Goal: Information Seeking & Learning: Learn about a topic

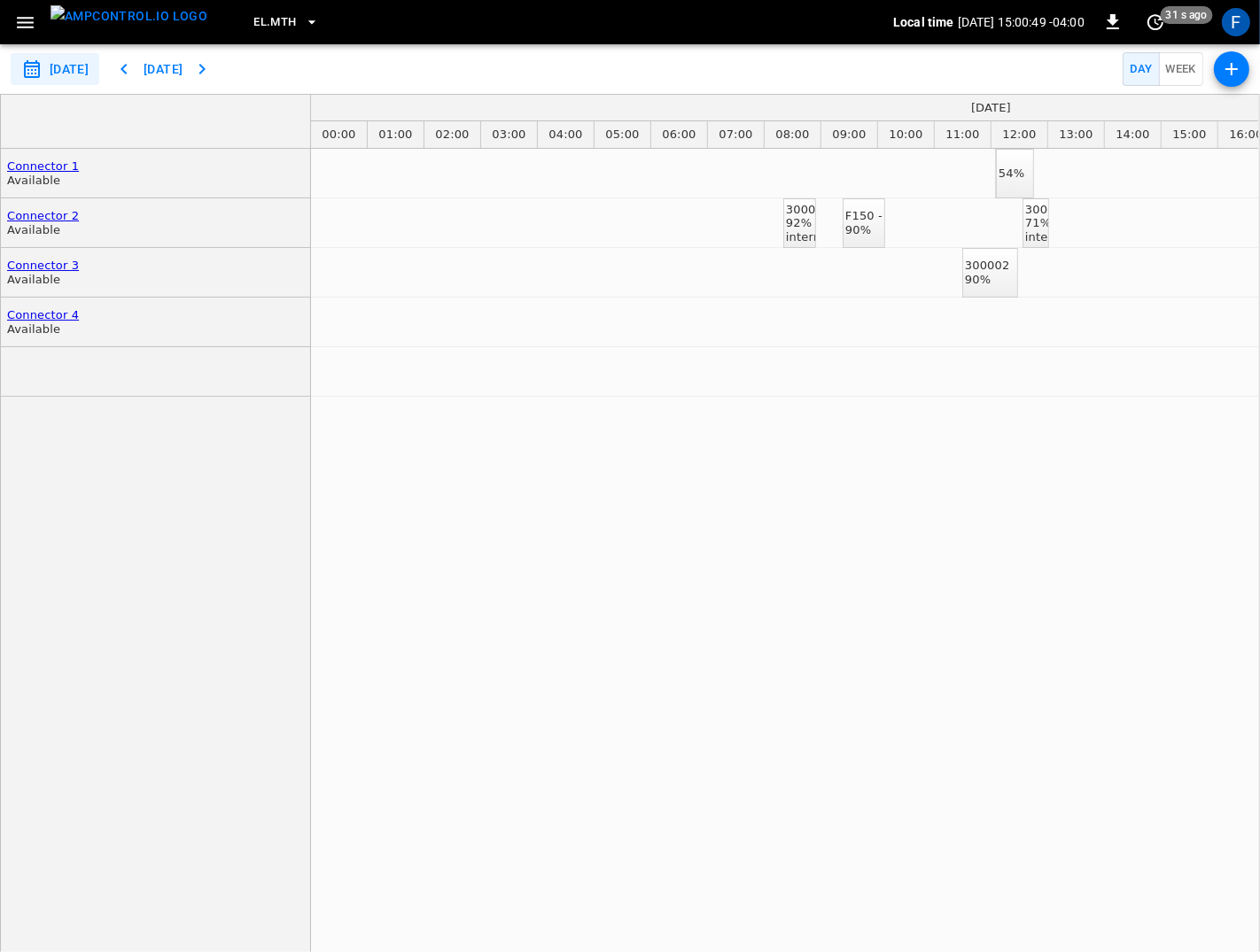
scroll to position [0, 1890]
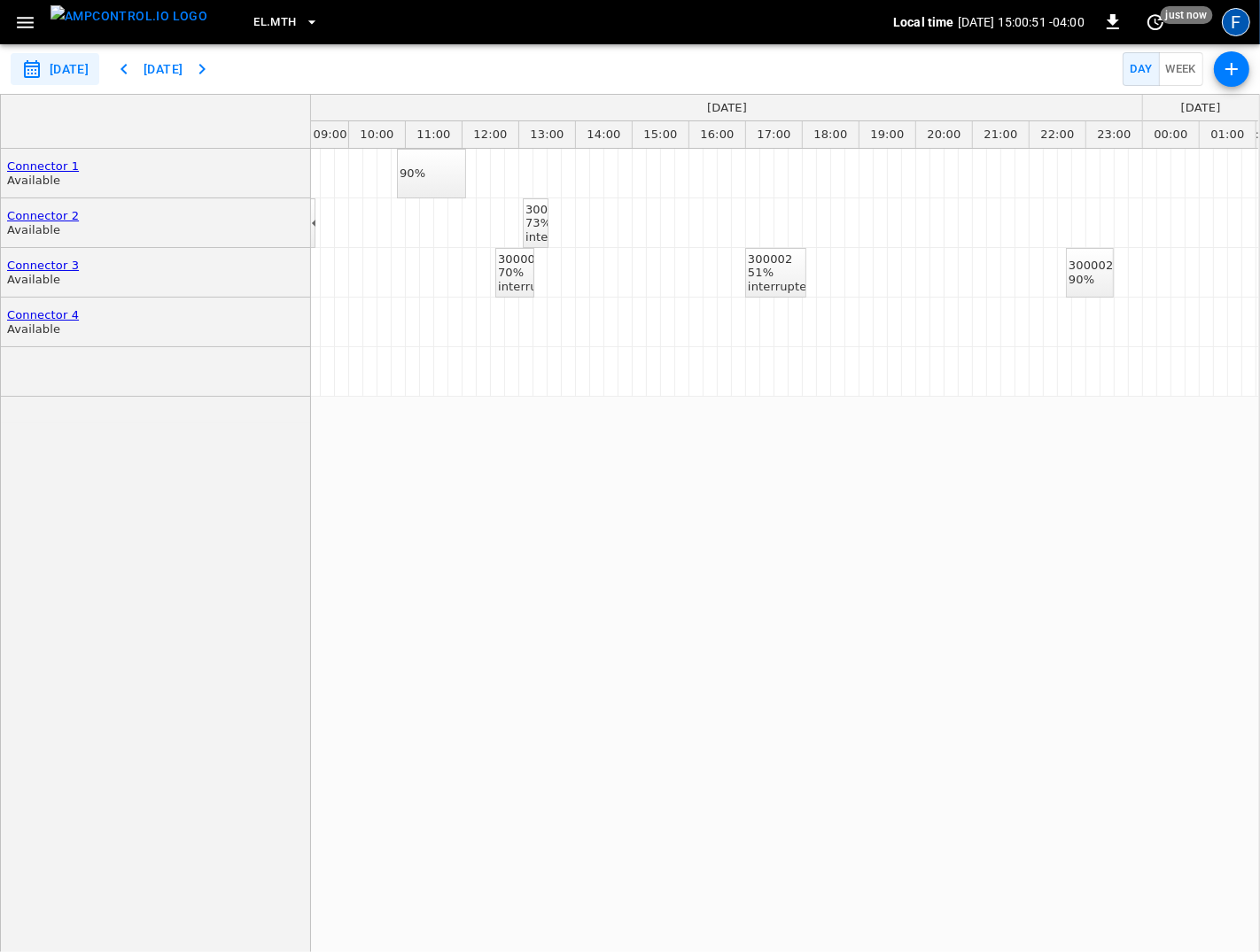
click at [1244, 25] on div "F" at bounding box center [1236, 22] width 29 height 29
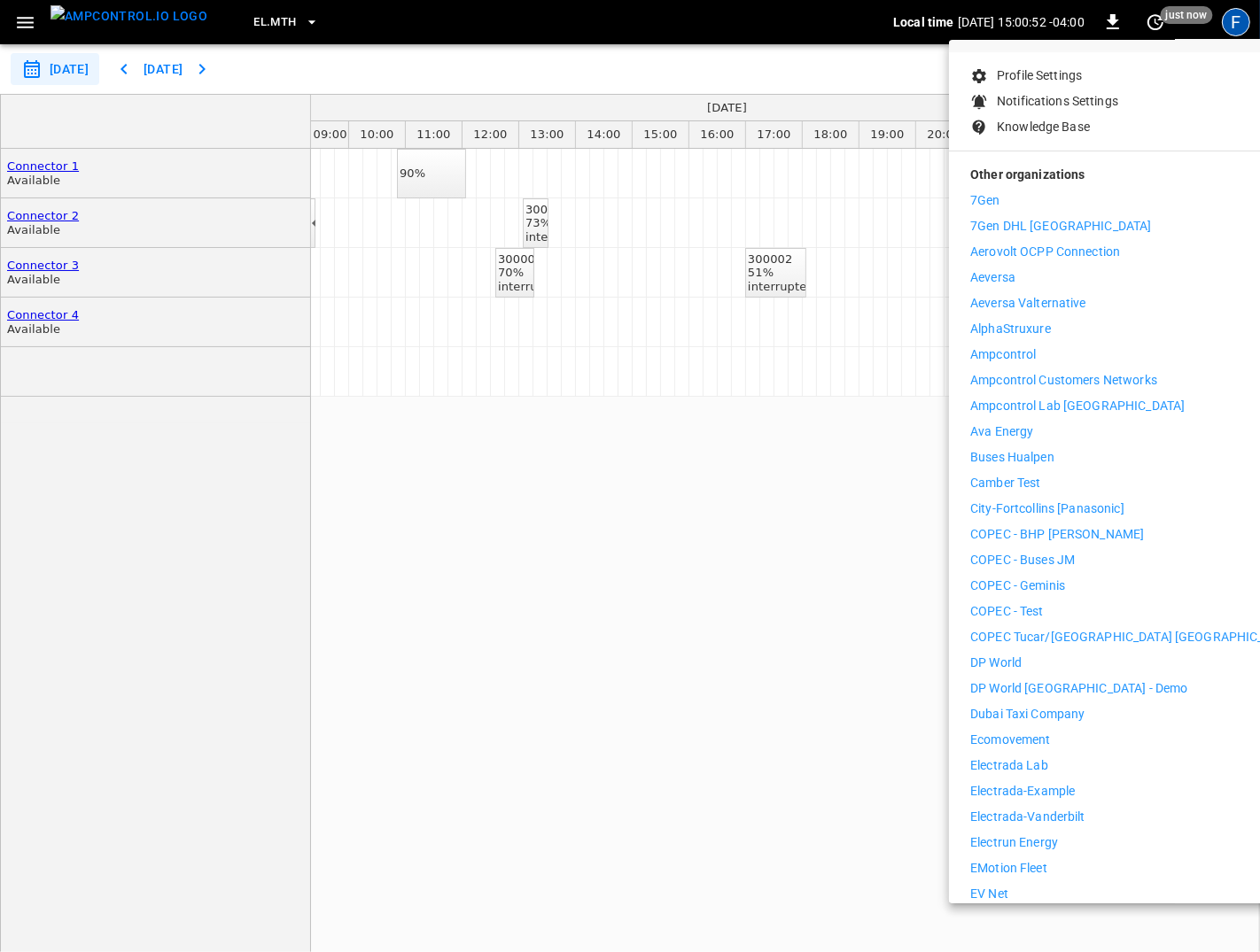
scroll to position [388, 0]
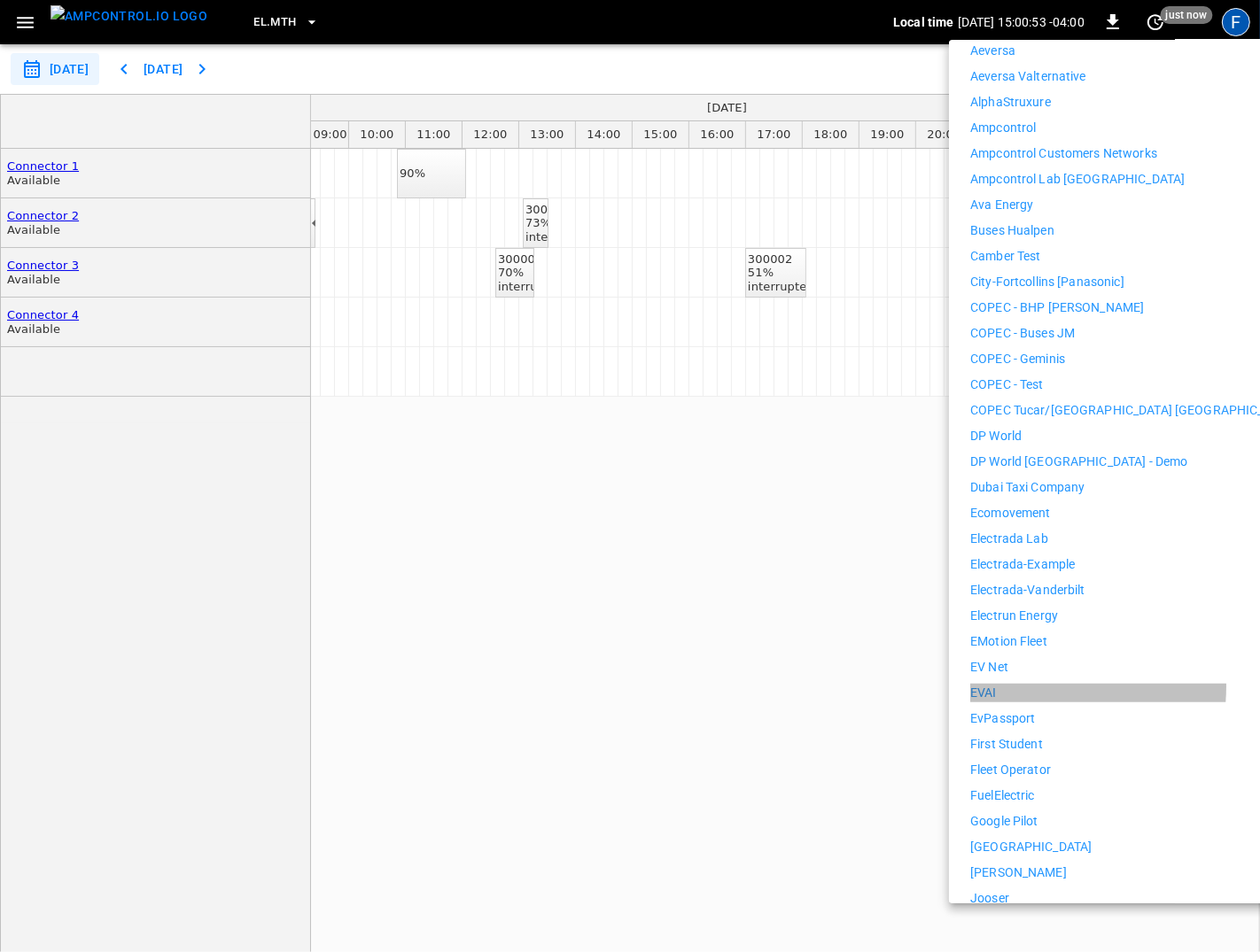
drag, startPoint x: 1003, startPoint y: 671, endPoint x: 1037, endPoint y: 705, distance: 48.1
click at [1003, 684] on li "EVAI" at bounding box center [1133, 693] width 326 height 19
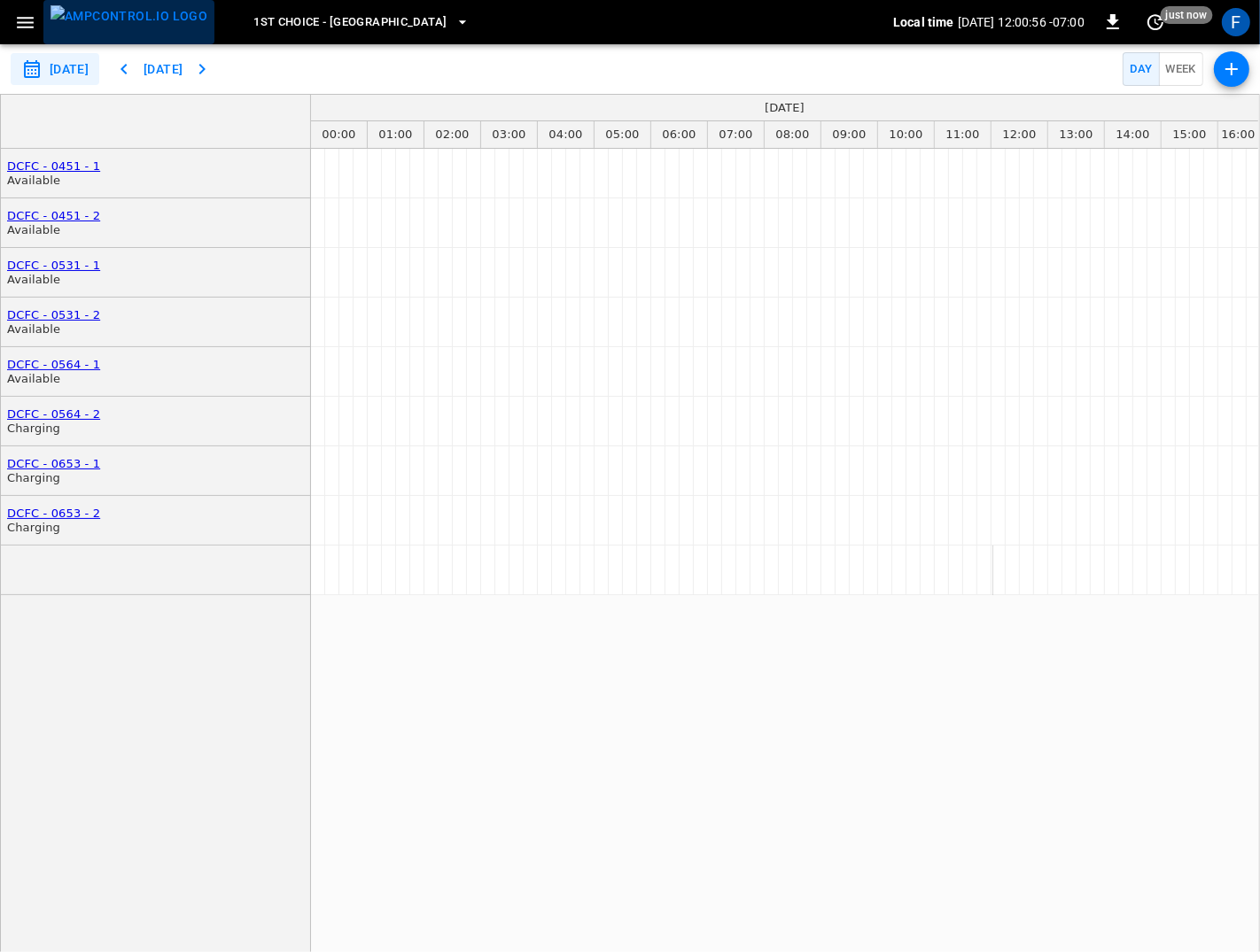
click at [133, 27] on img "menu" at bounding box center [129, 16] width 157 height 22
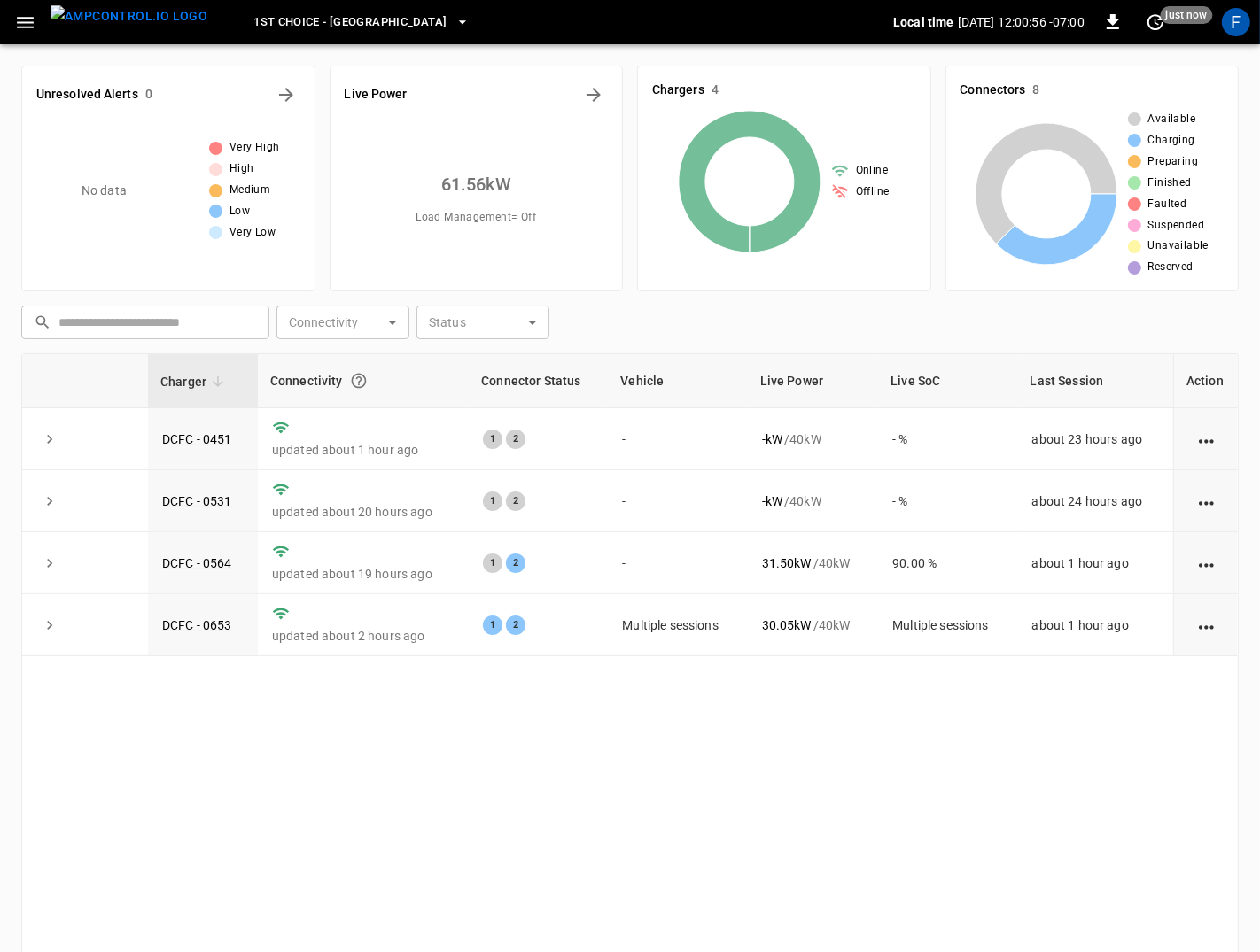
click at [333, 17] on span "1st Choice - Riverside" at bounding box center [349, 23] width 193 height 21
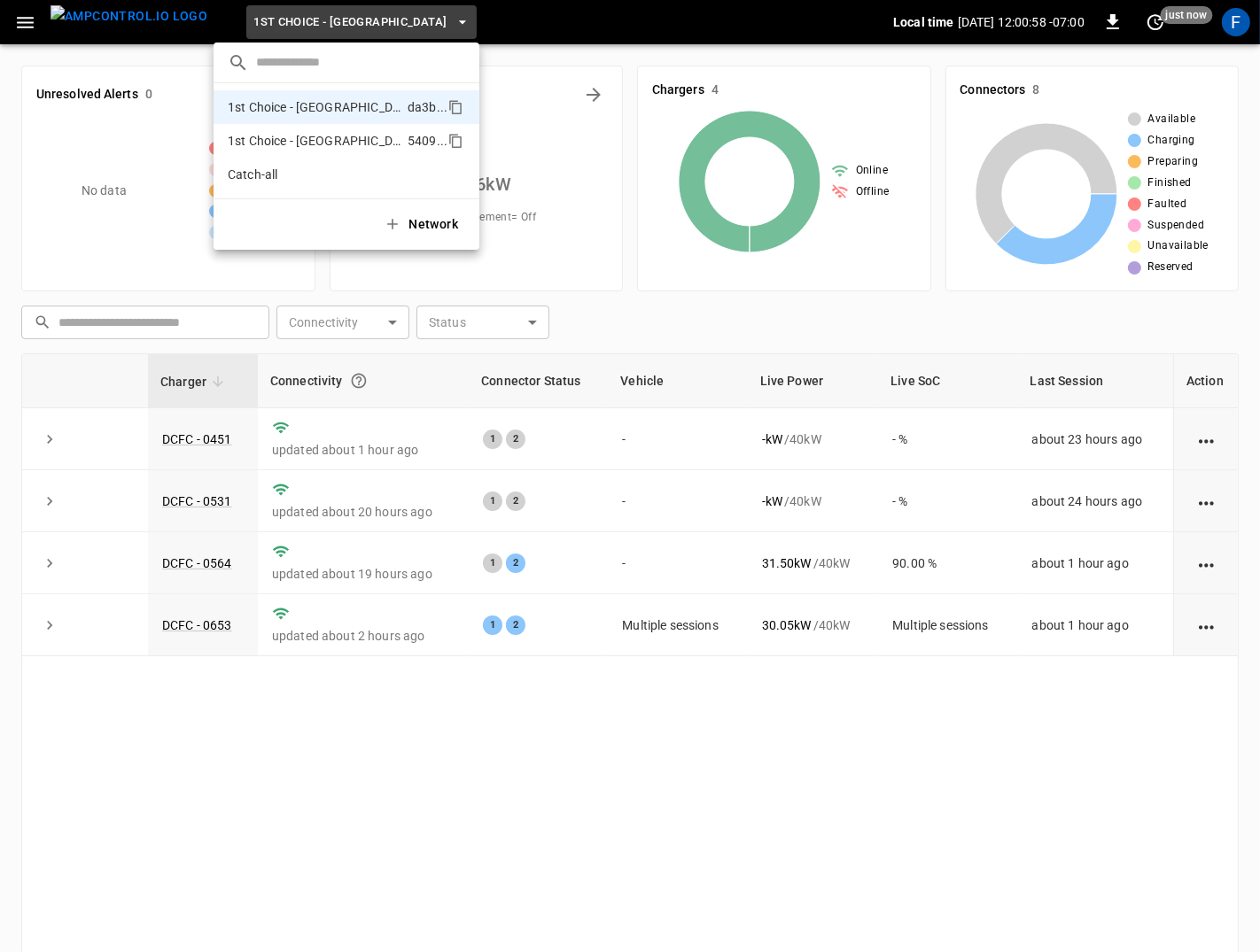
click at [336, 143] on p "1st Choice - San Fernando" at bounding box center [315, 141] width 173 height 18
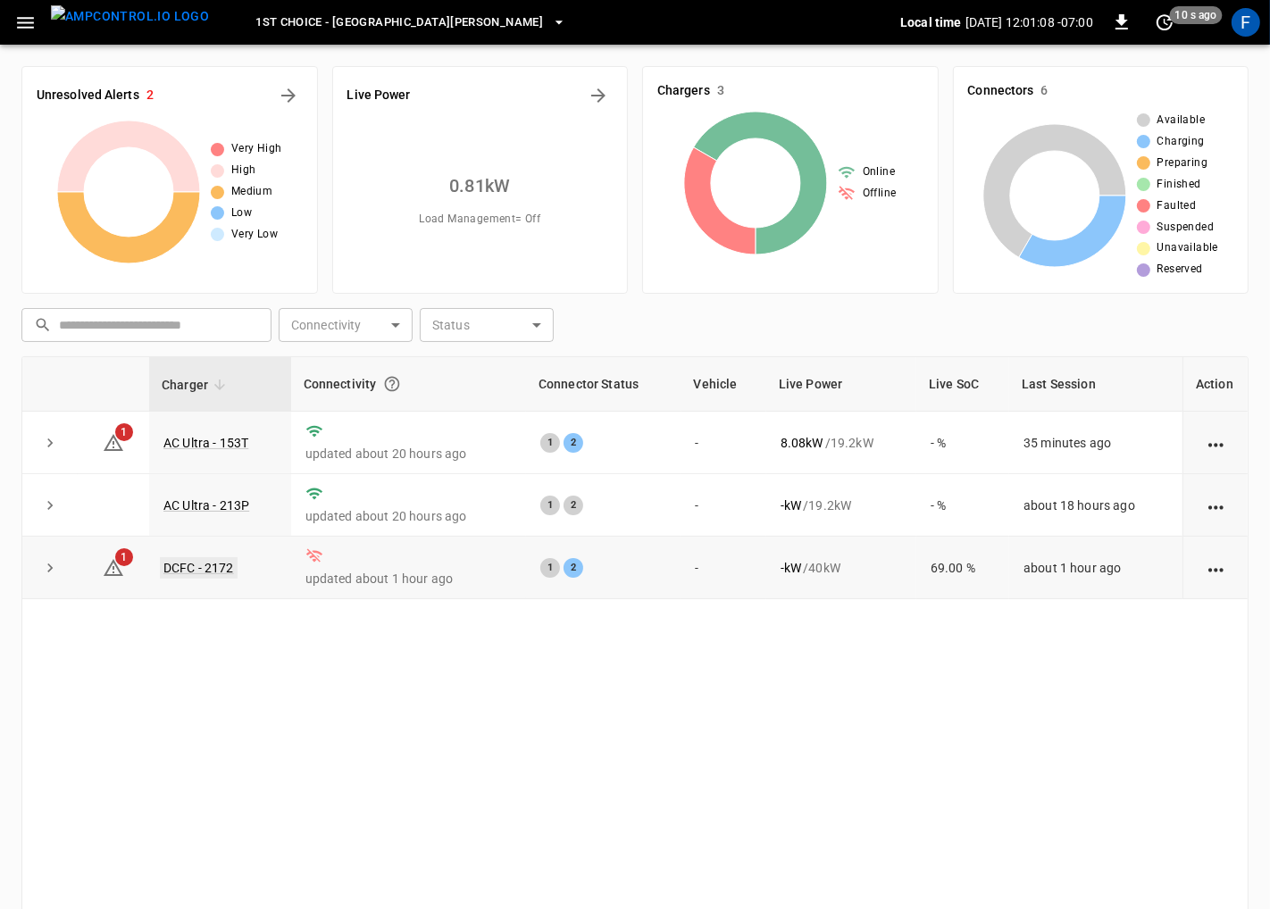
click at [205, 565] on link "DCFC - 2172" at bounding box center [199, 567] width 78 height 21
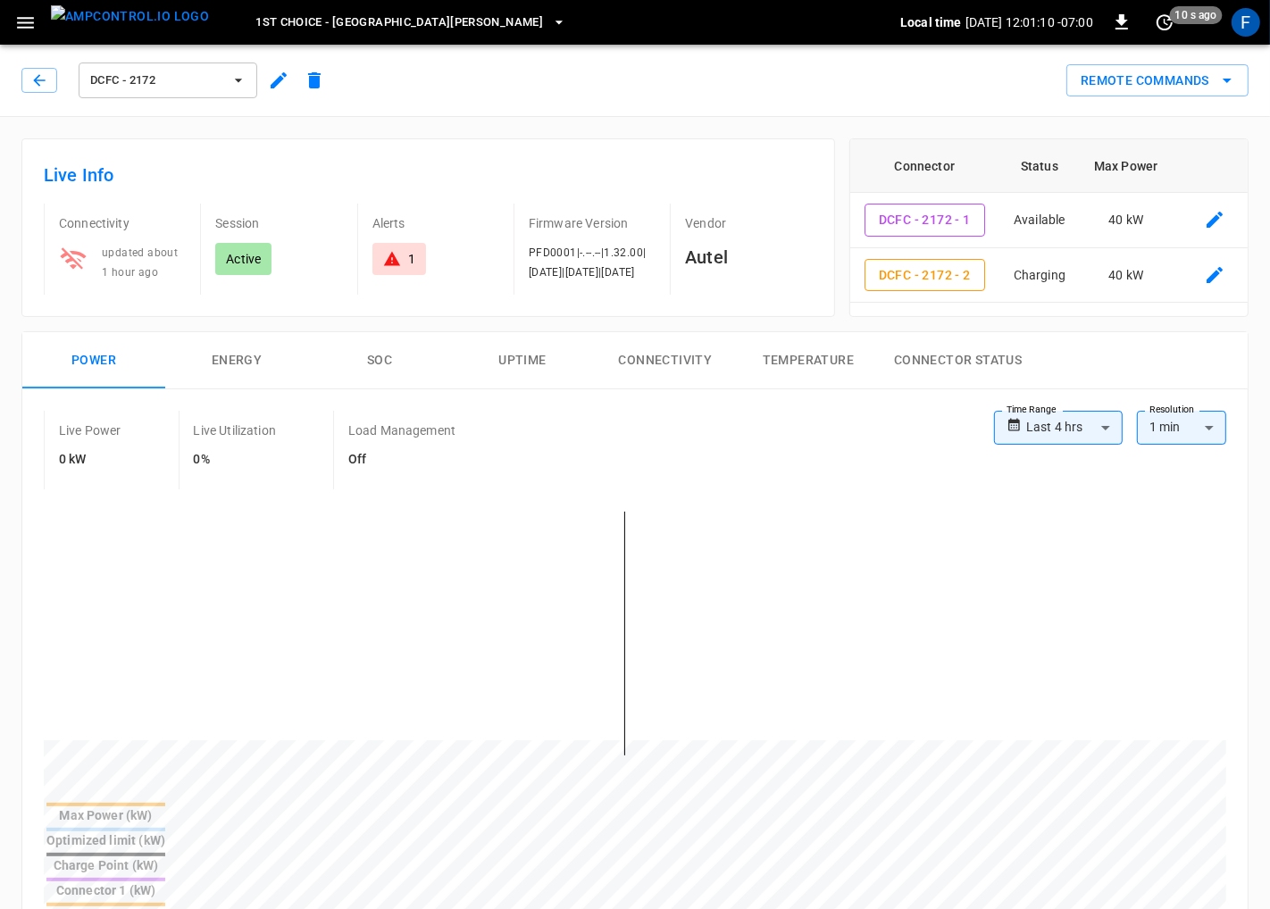
click at [664, 361] on button "Connectivity" at bounding box center [665, 360] width 143 height 57
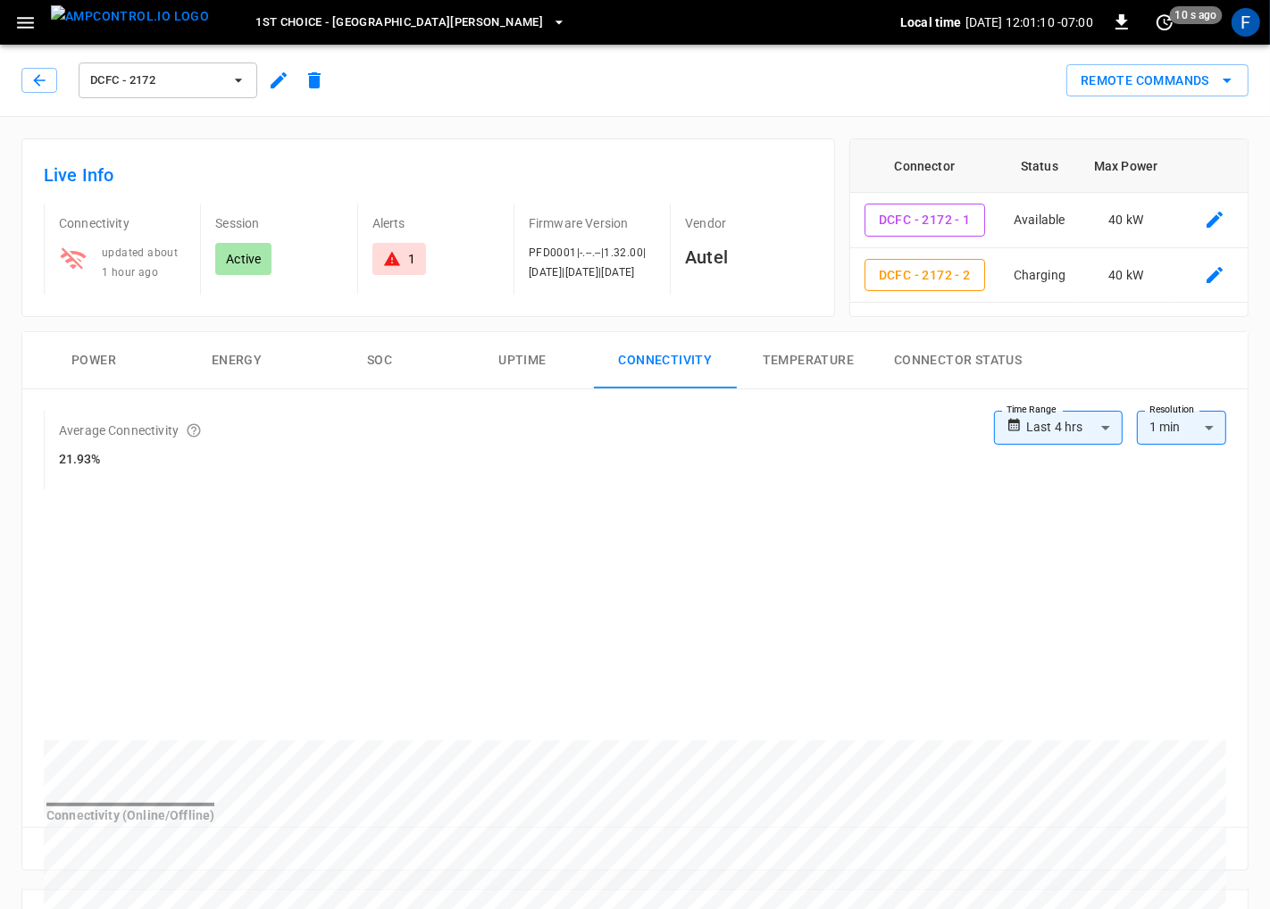
click at [1052, 422] on body "**********" at bounding box center [635, 865] width 1270 height 1730
click at [1052, 422] on div at bounding box center [635, 454] width 1270 height 909
click at [188, 81] on span "DCFC - 2172" at bounding box center [156, 81] width 132 height 21
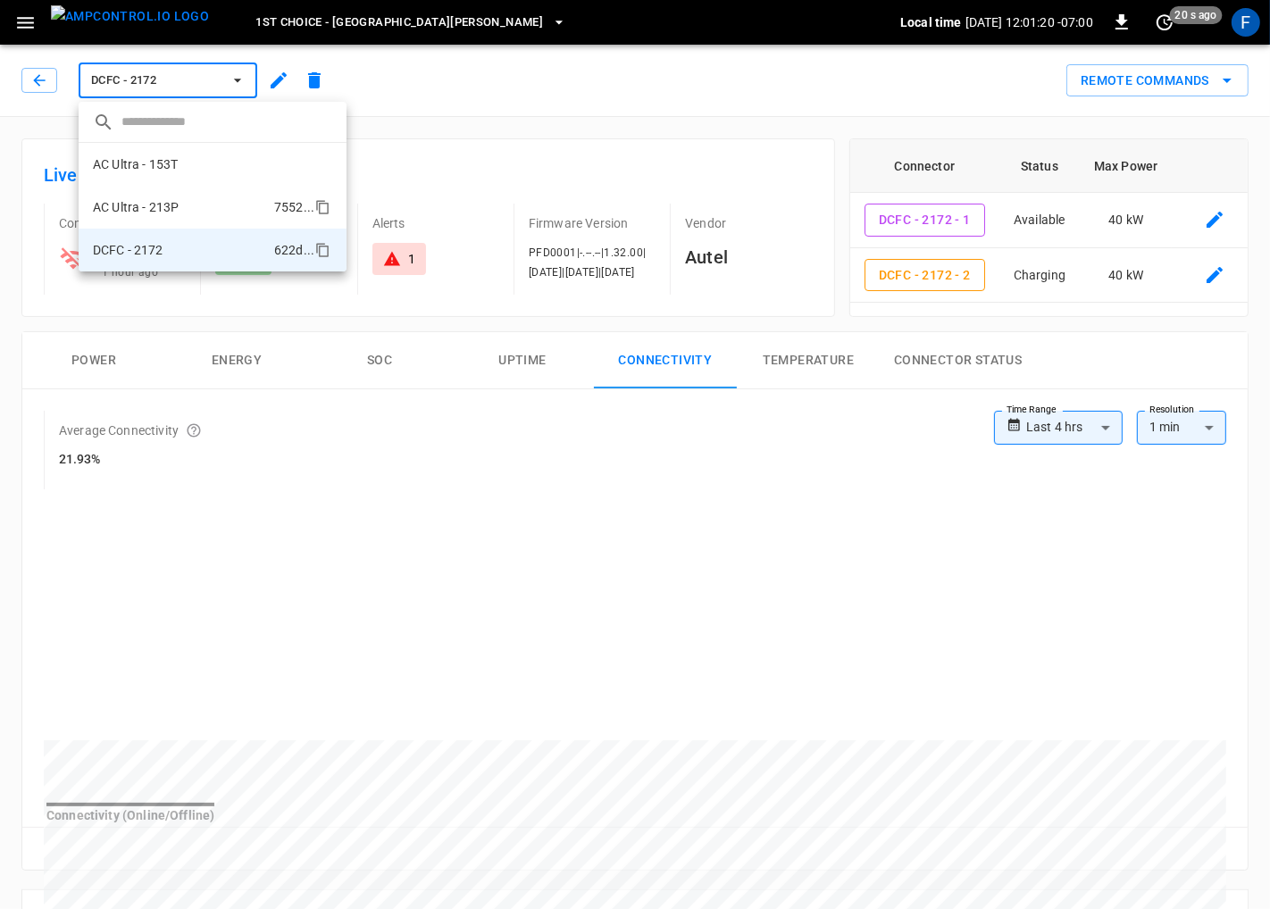
click at [187, 192] on li "AC Ultra - 213P 7552 ..." at bounding box center [213, 207] width 268 height 43
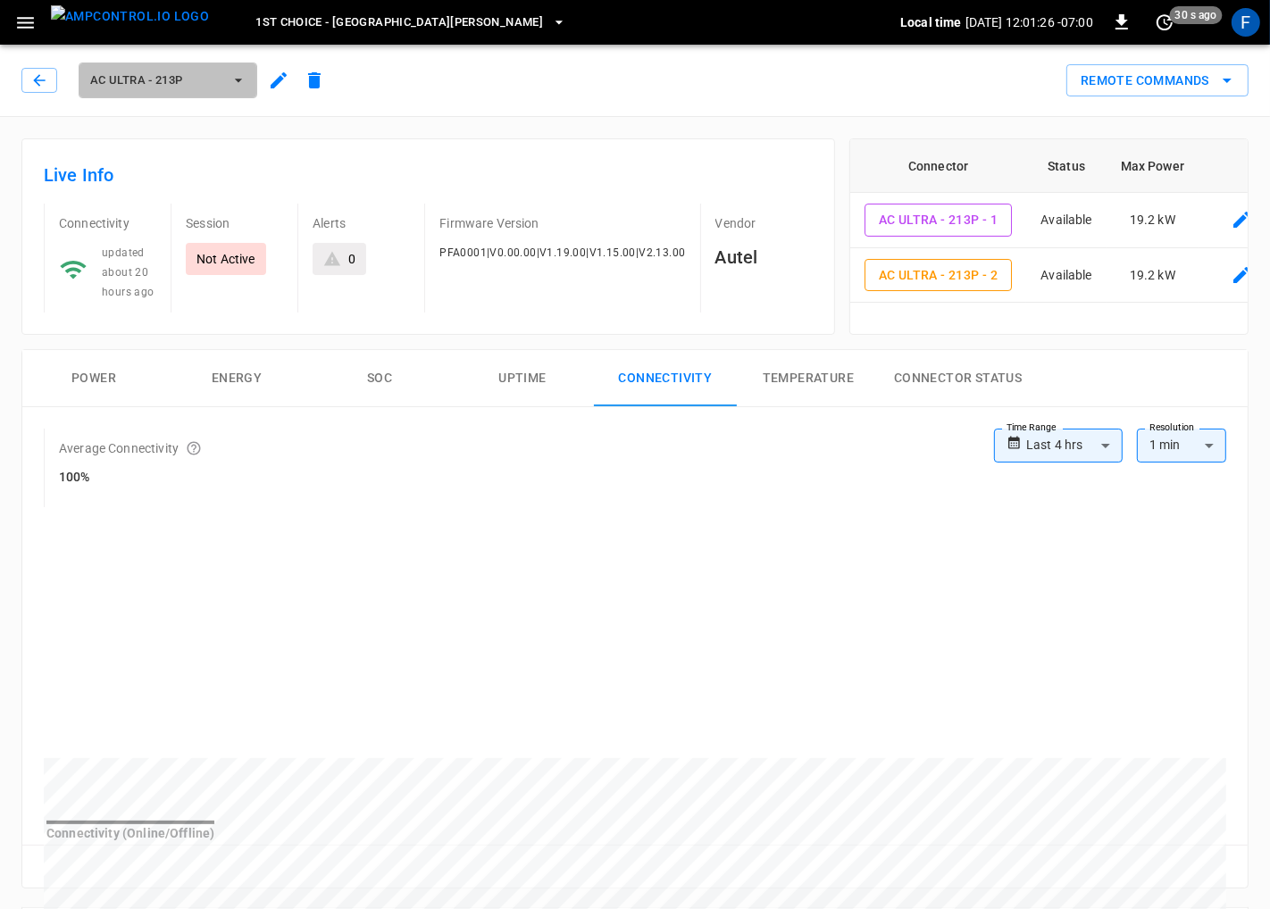
click at [175, 96] on button "AC Ultra - 213P" at bounding box center [168, 81] width 179 height 36
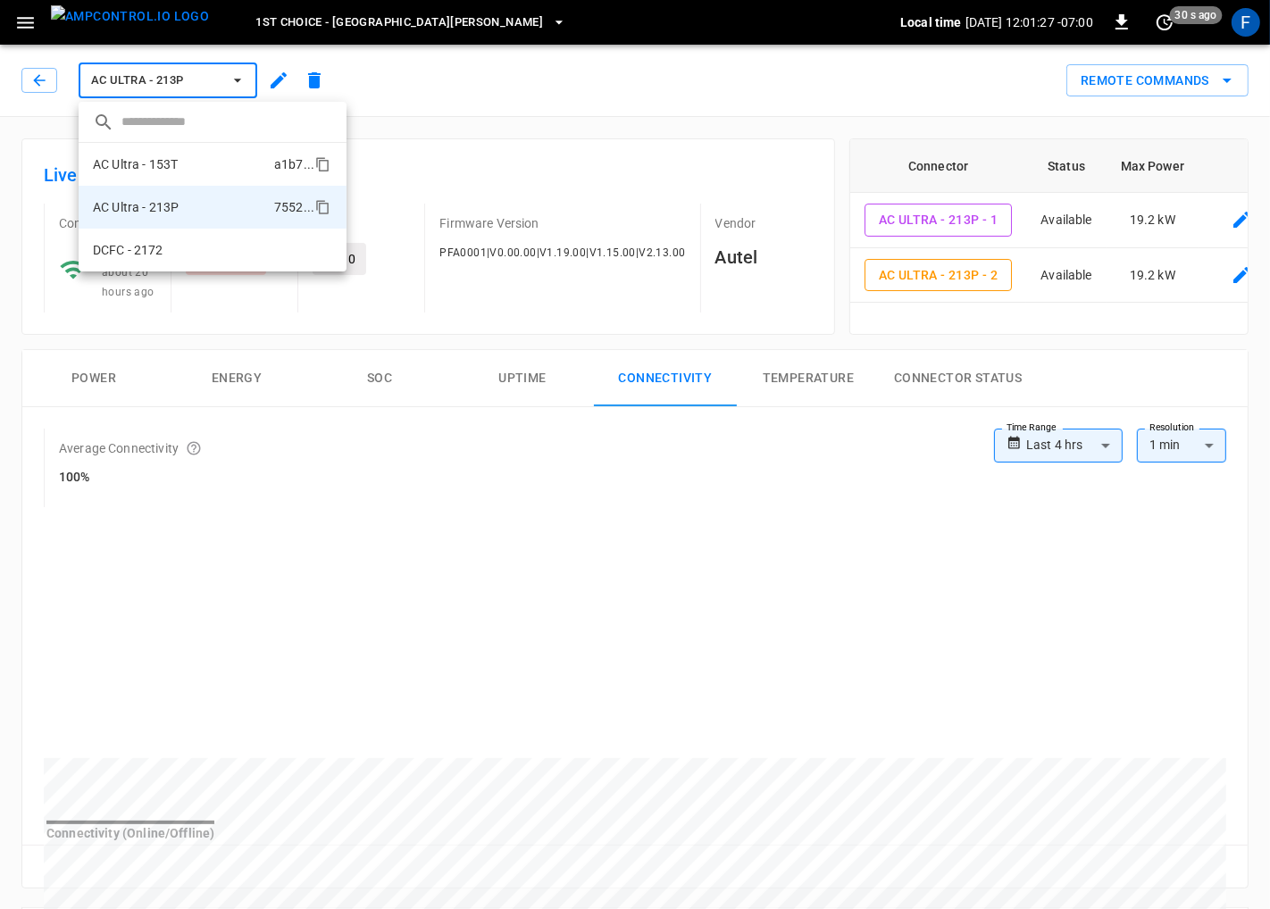
click at [177, 147] on li "AC Ultra - 153T a1b7 ..." at bounding box center [213, 164] width 268 height 43
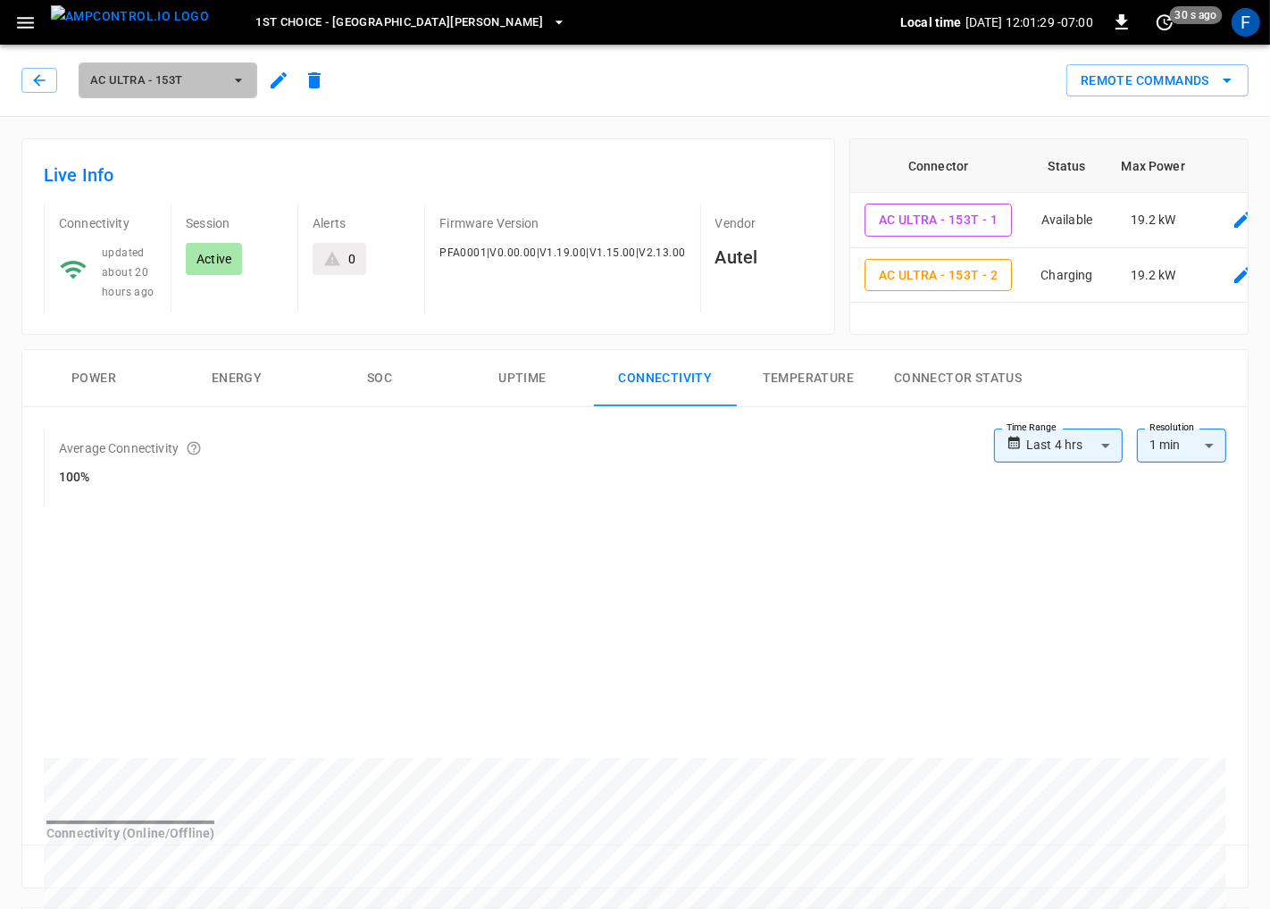
click at [209, 68] on button "AC Ultra - 153T" at bounding box center [168, 81] width 179 height 36
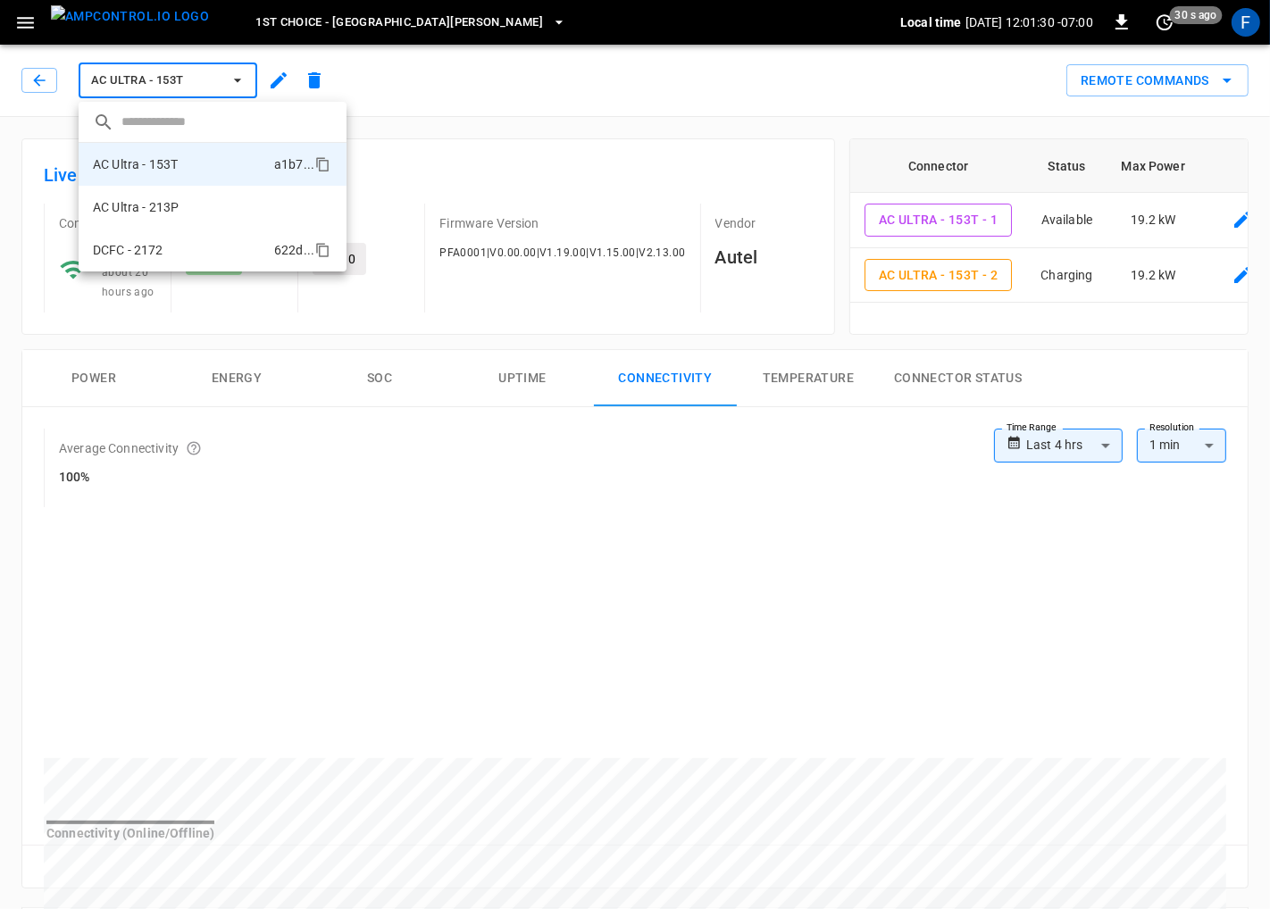
click at [221, 250] on li "DCFC - 2172 622d ..." at bounding box center [213, 250] width 268 height 43
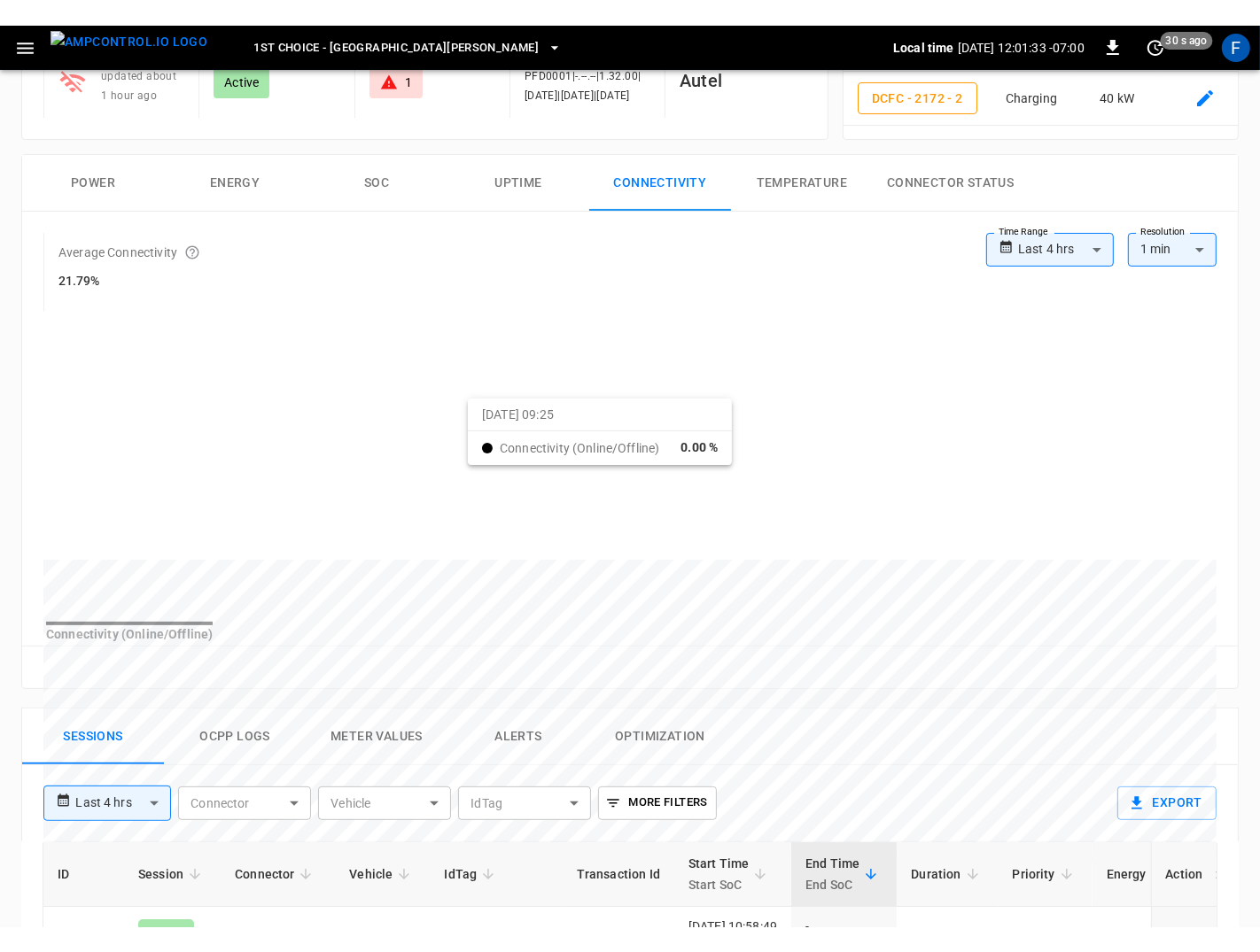
scroll to position [291, 0]
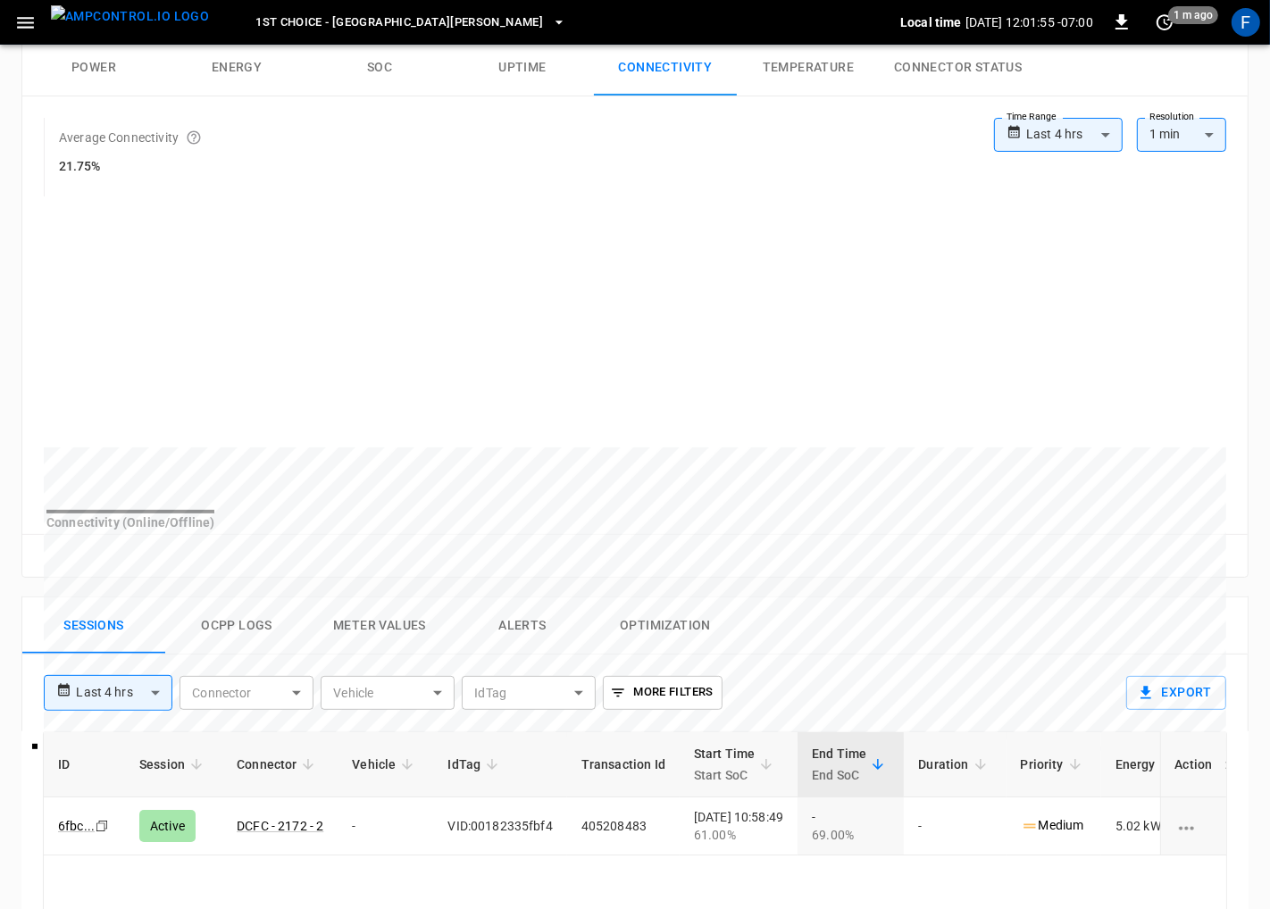
click at [1001, 128] on div "**********" at bounding box center [1058, 135] width 129 height 34
drag, startPoint x: 1021, startPoint y: 129, endPoint x: 1029, endPoint y: 138, distance: 12.0
click at [1021, 129] on icon at bounding box center [1014, 132] width 15 height 27
click at [1085, 120] on body "**********" at bounding box center [635, 572] width 1270 height 1730
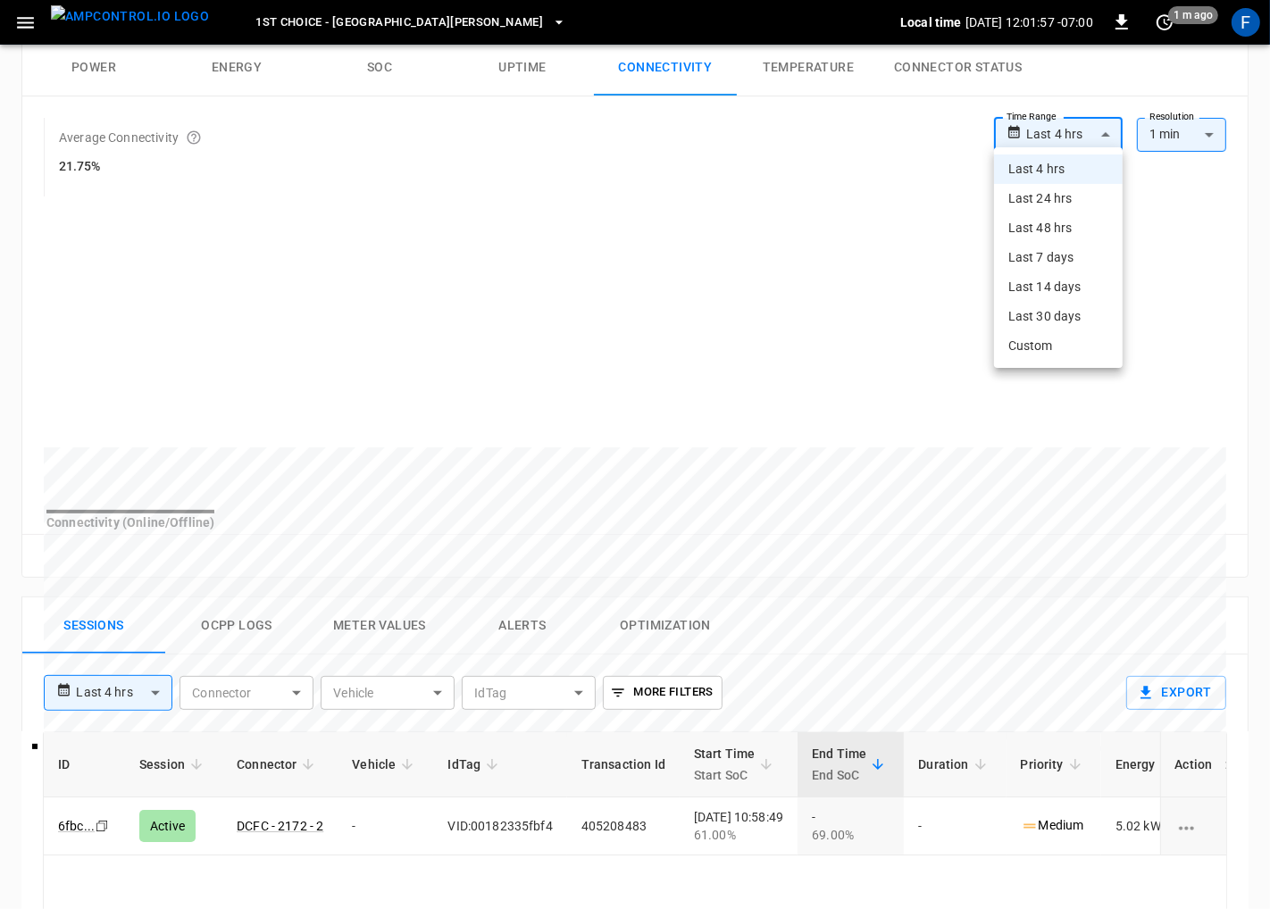
click at [1071, 189] on li "Last 24 hrs" at bounding box center [1058, 198] width 129 height 29
type input "**********"
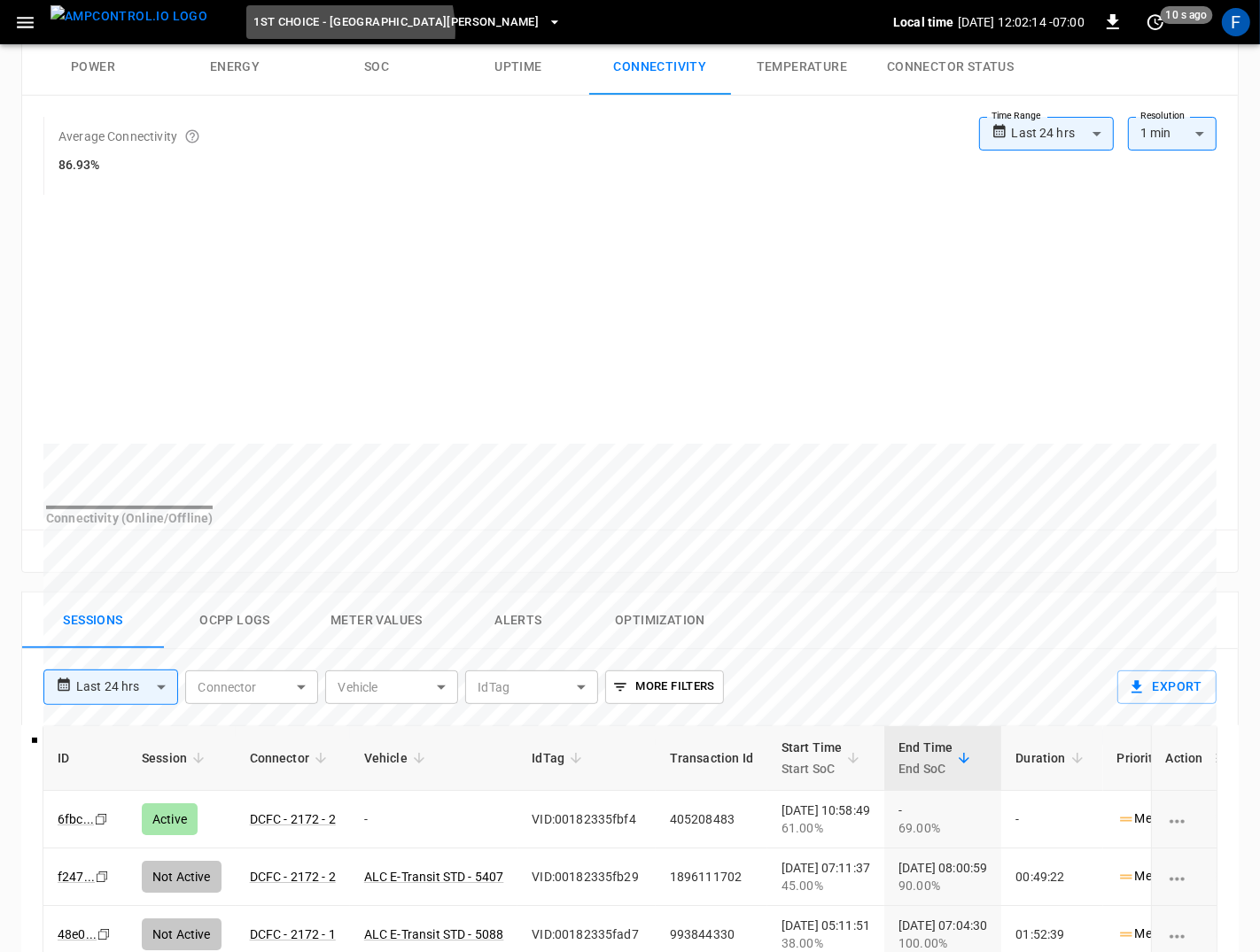
click at [304, 31] on span "1st Choice - San Fernando" at bounding box center [396, 23] width 286 height 21
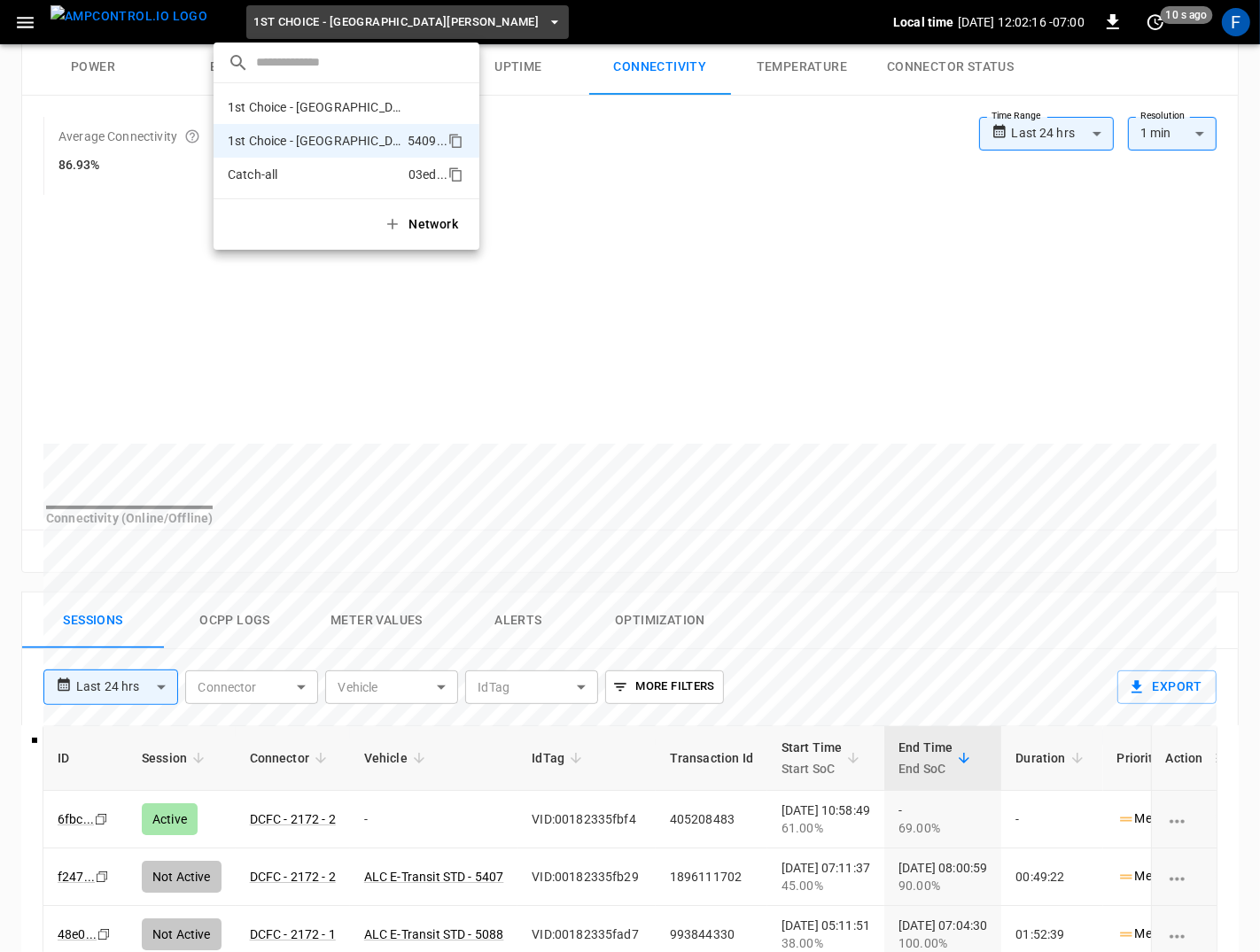
click at [319, 167] on p "Catch-all" at bounding box center [315, 175] width 174 height 18
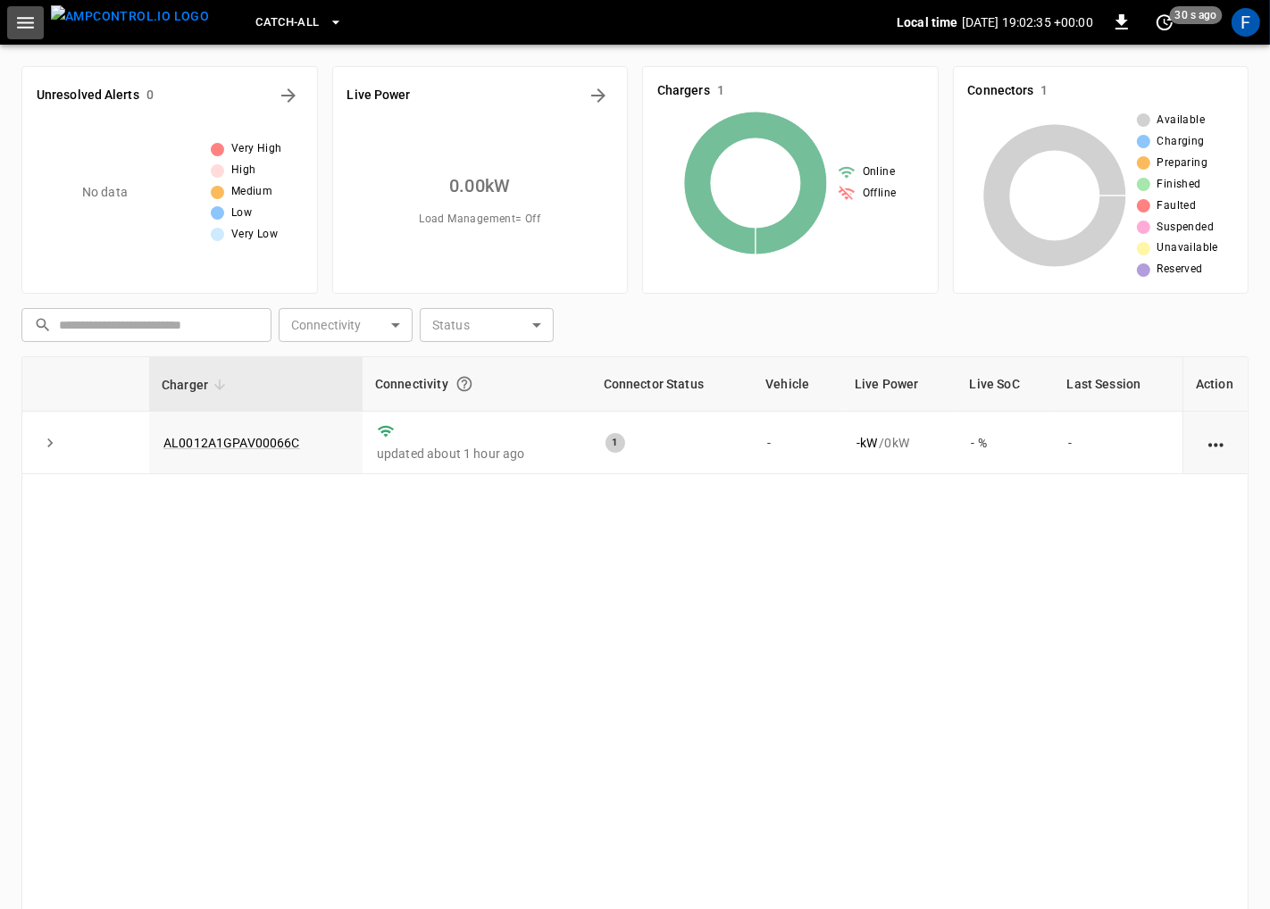
click at [25, 20] on icon "button" at bounding box center [25, 23] width 22 height 22
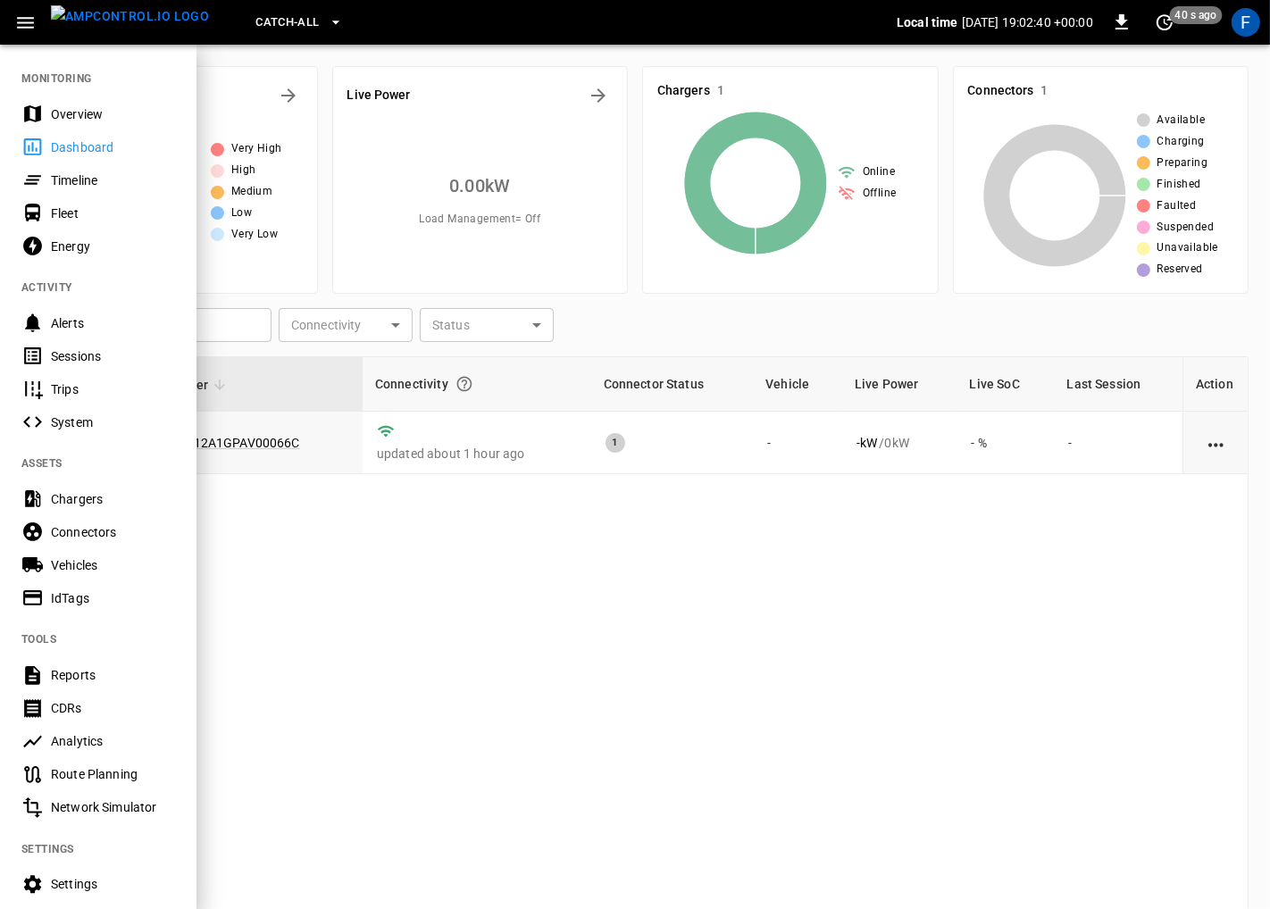
click at [265, 565] on div at bounding box center [635, 454] width 1270 height 909
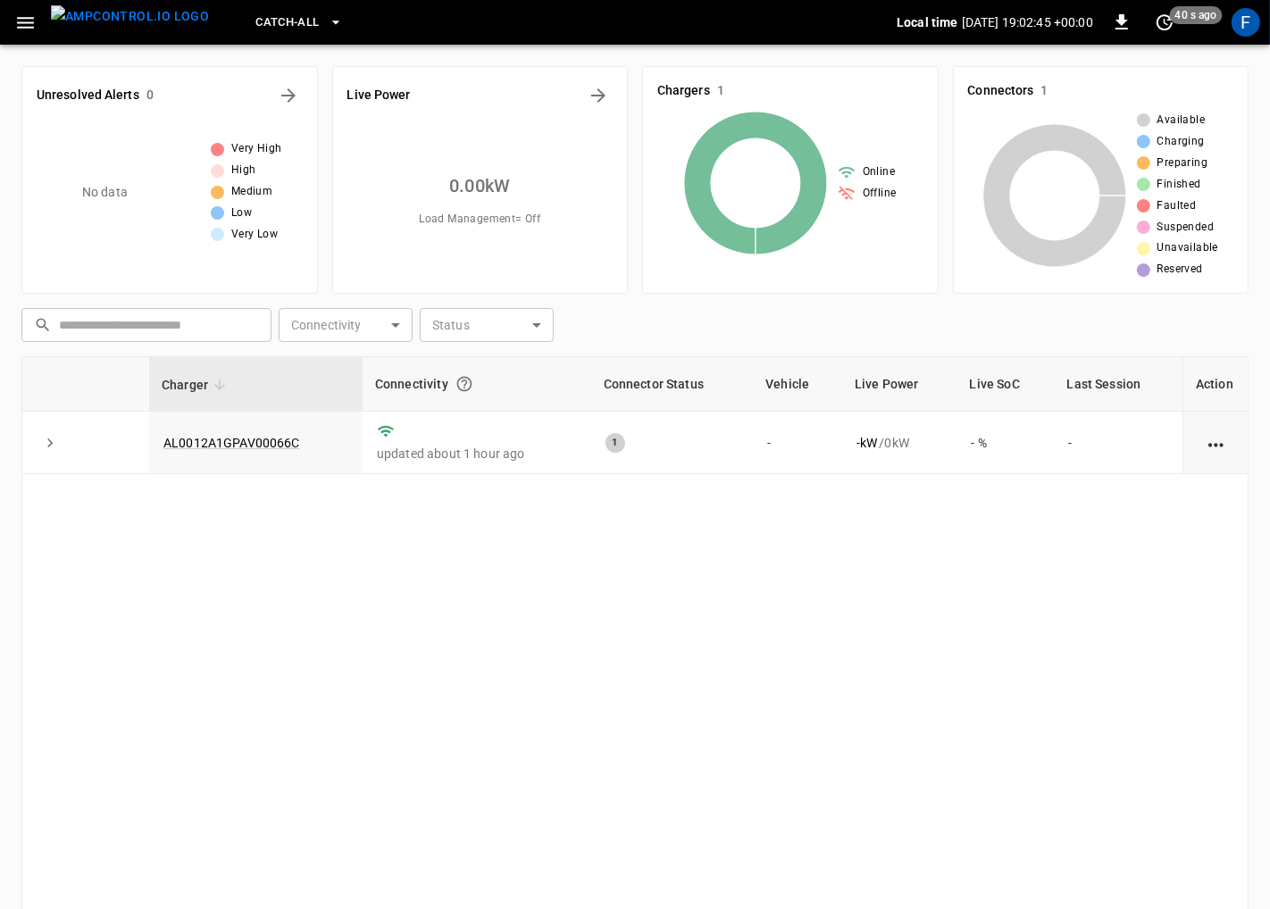
click at [255, 23] on span "Catch-all" at bounding box center [286, 23] width 63 height 21
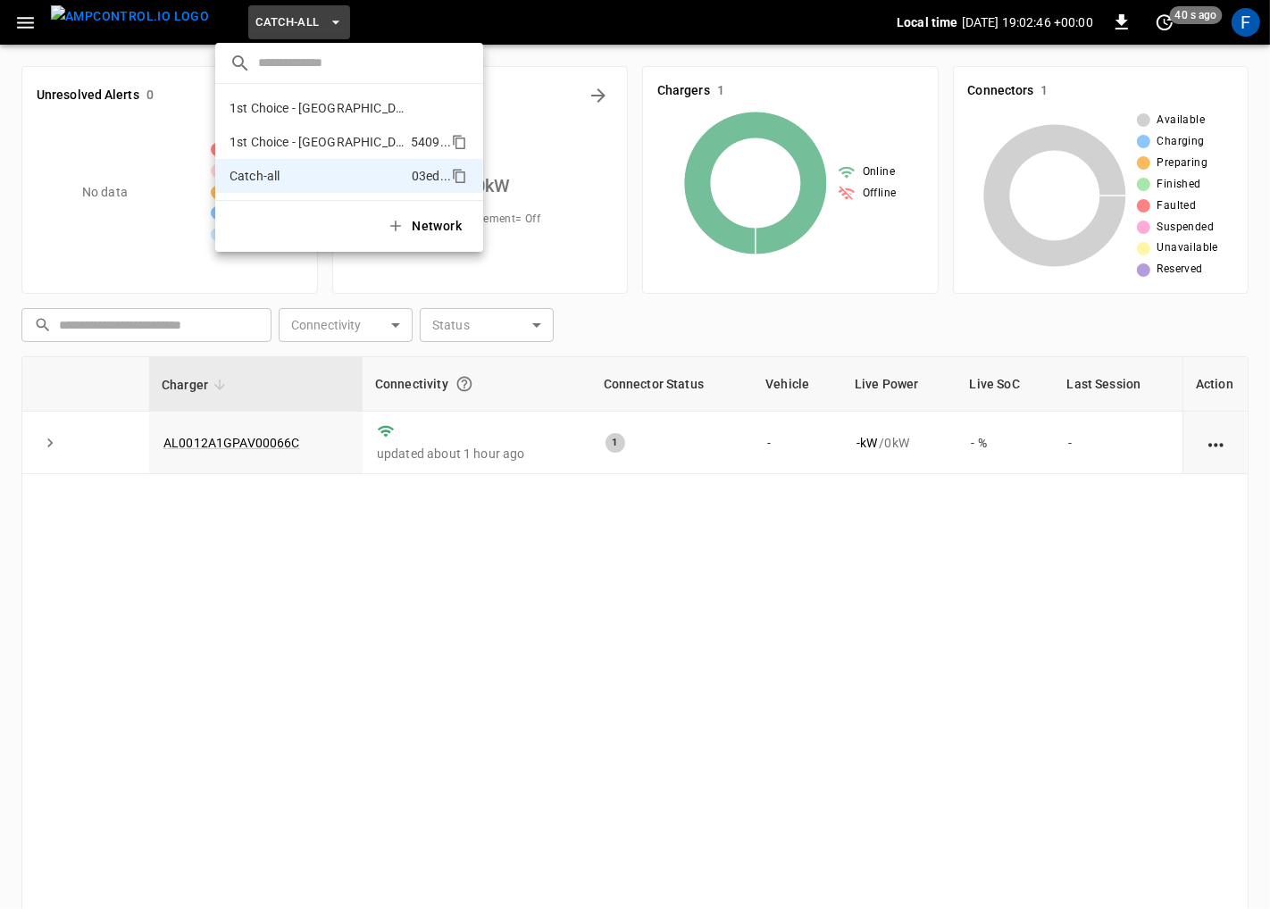
click at [257, 138] on p "1st Choice - San Fernando" at bounding box center [317, 142] width 174 height 18
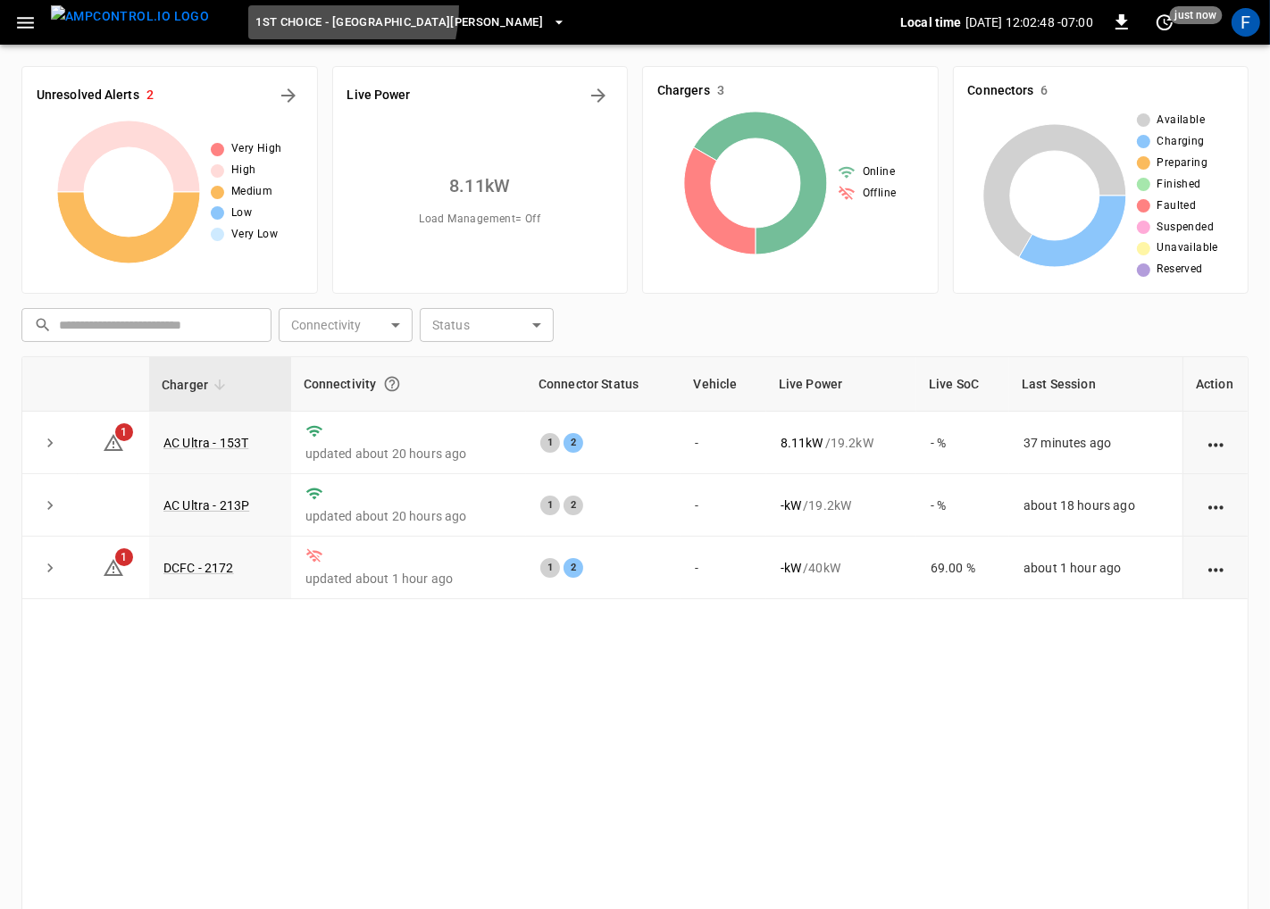
click at [255, 5] on button "1st Choice - San Fernando" at bounding box center [410, 22] width 325 height 35
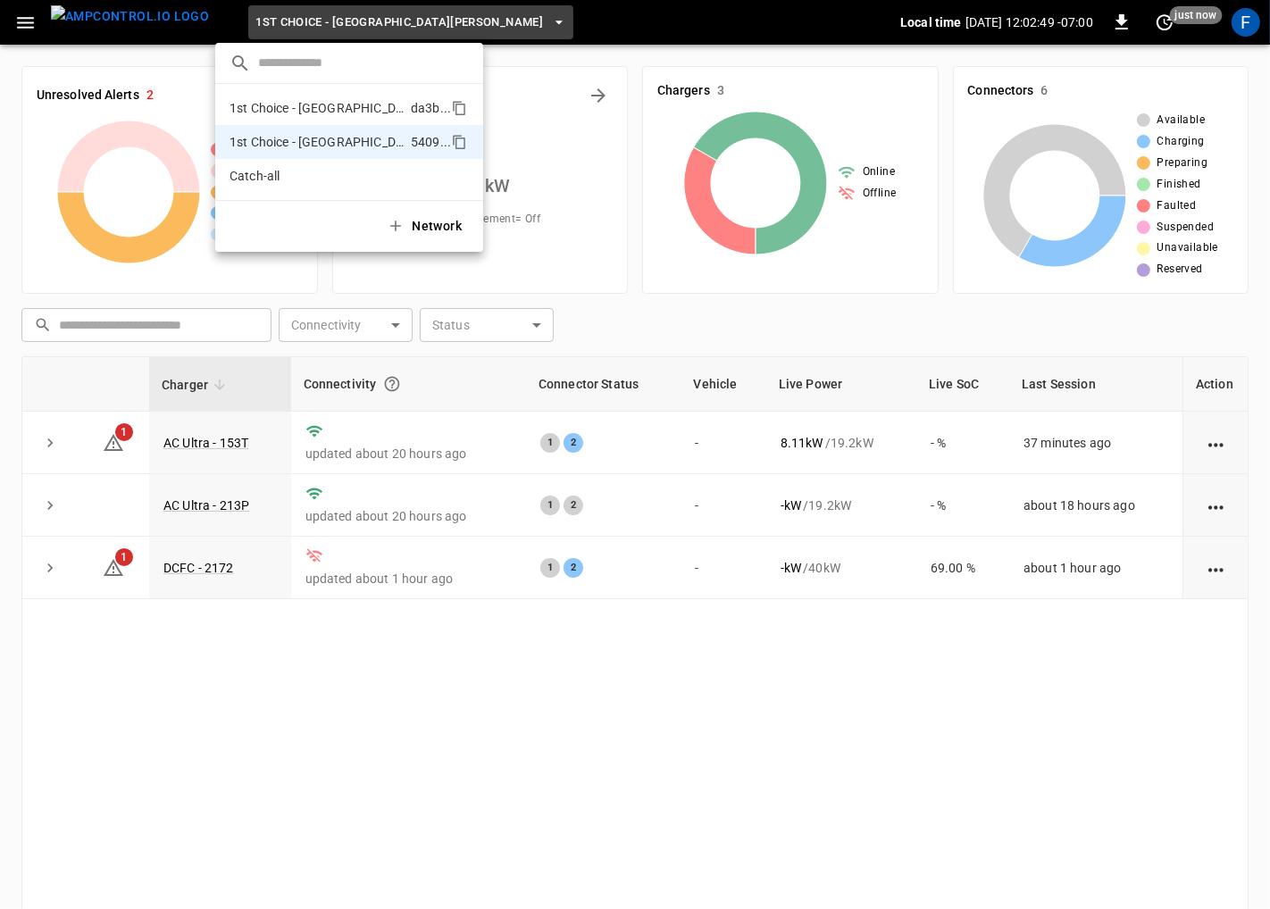
click at [259, 111] on p "1st Choice - Riverside" at bounding box center [317, 108] width 174 height 18
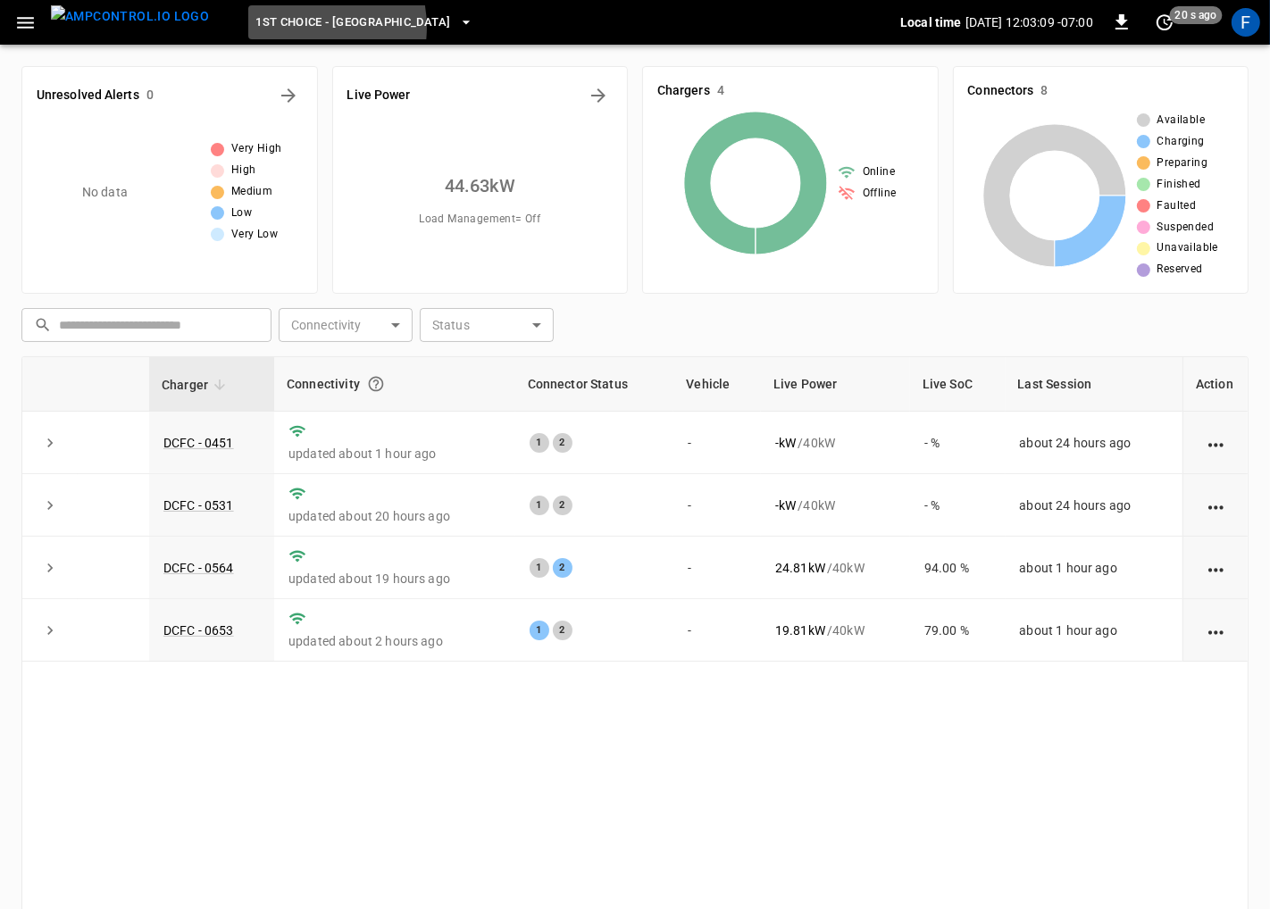
click at [264, 28] on span "1st Choice - Riverside" at bounding box center [352, 23] width 195 height 21
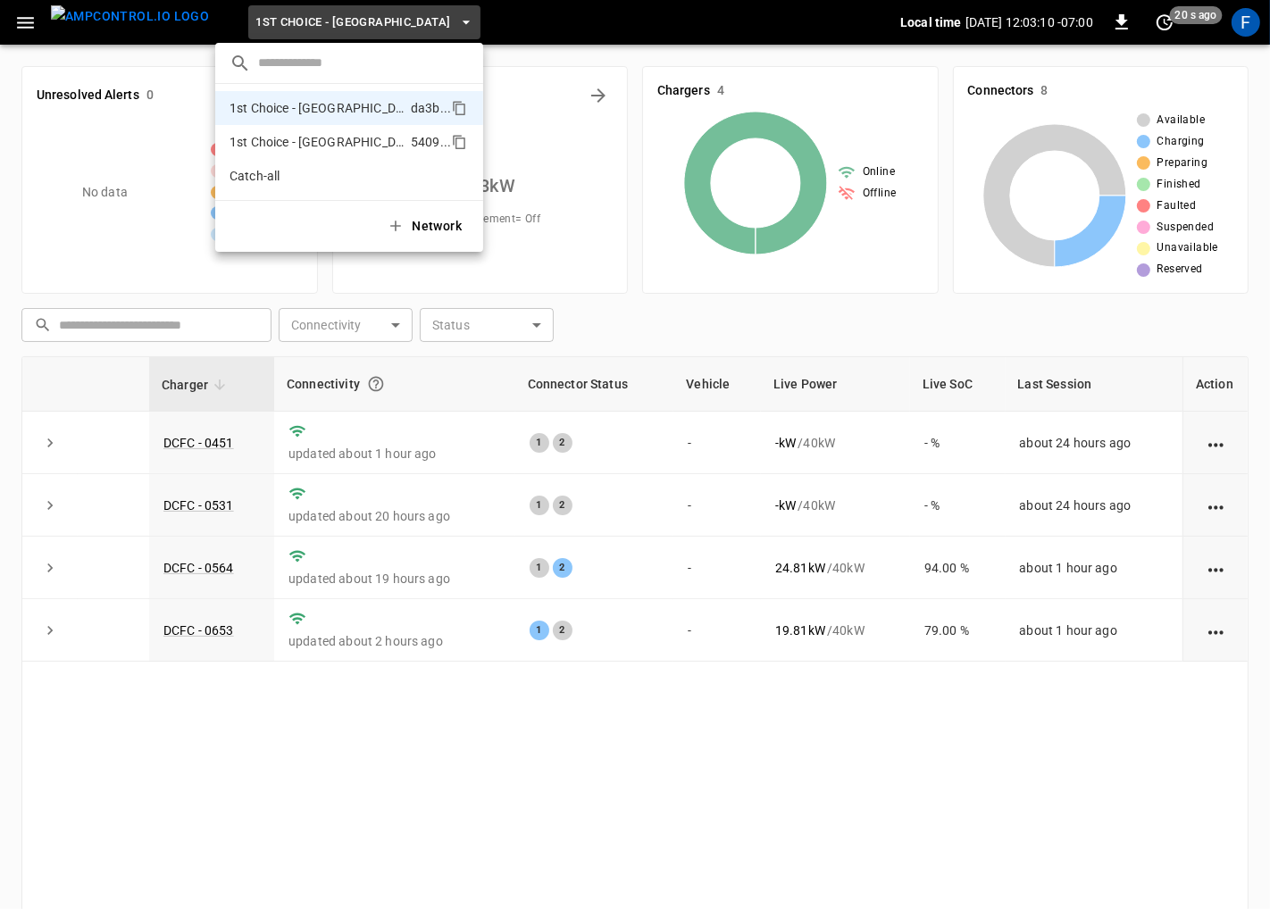
click at [289, 143] on p "1st Choice - San Fernando" at bounding box center [317, 142] width 174 height 18
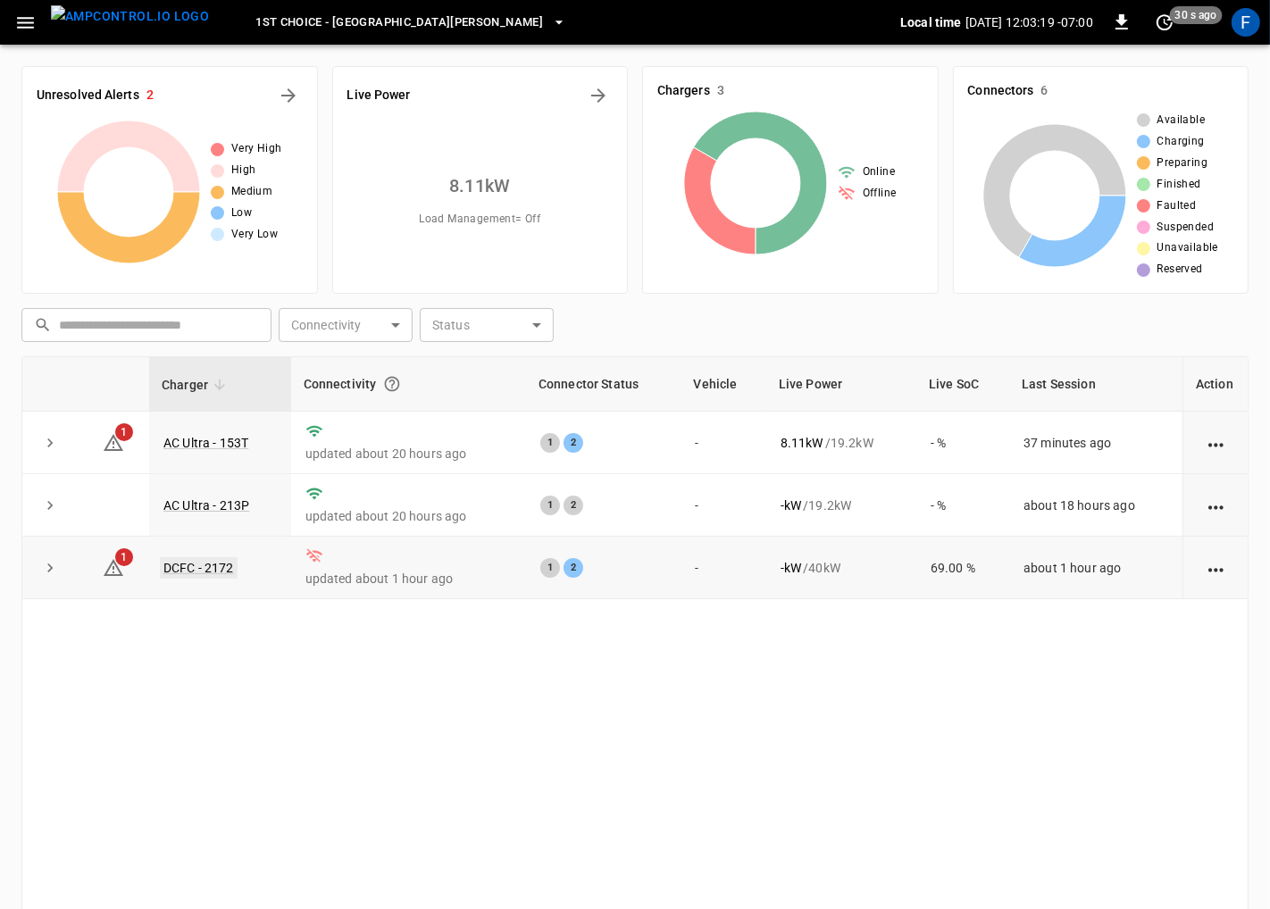
click at [205, 568] on link "DCFC - 2172" at bounding box center [199, 567] width 78 height 21
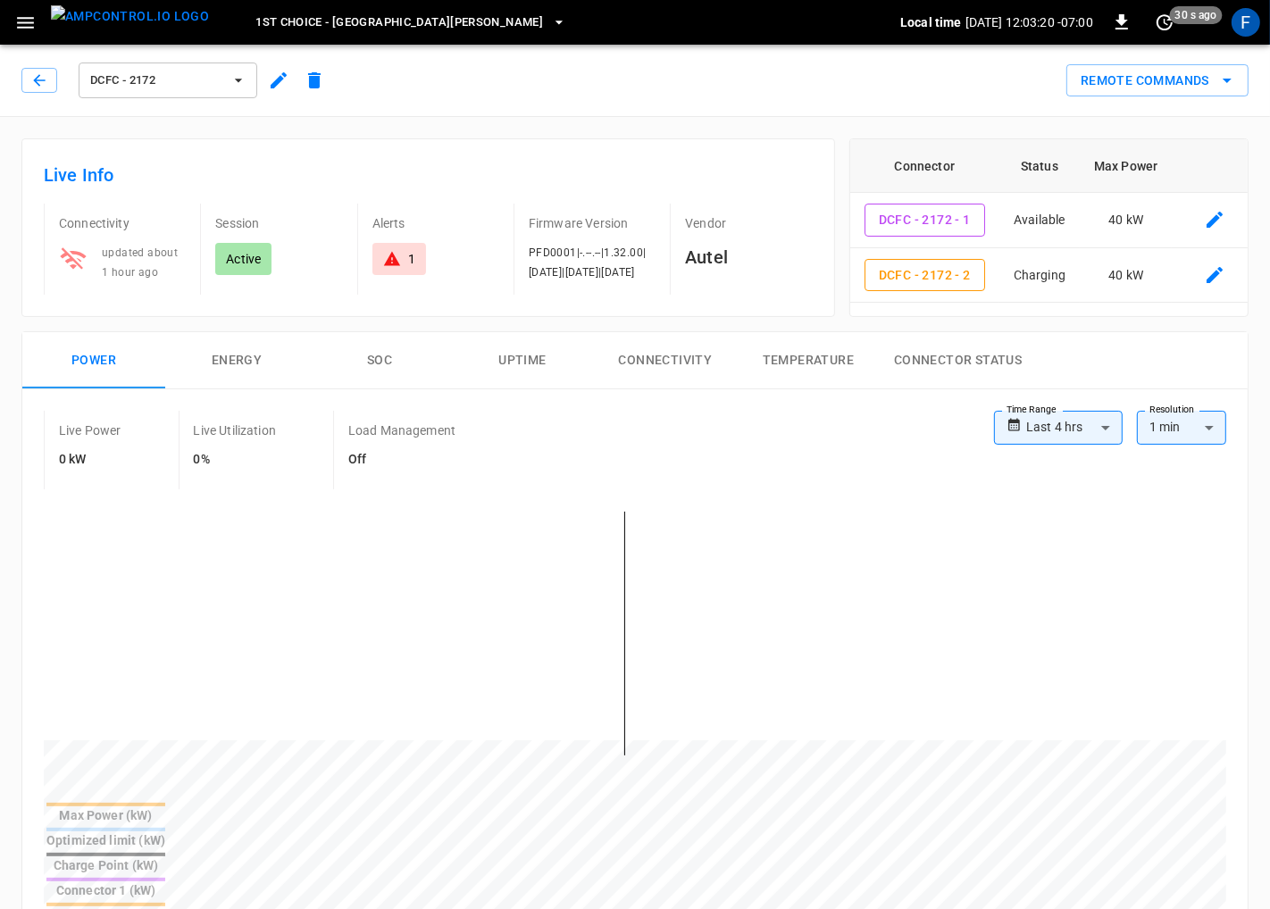
click at [908, 334] on button "Connector Status" at bounding box center [958, 360] width 156 height 57
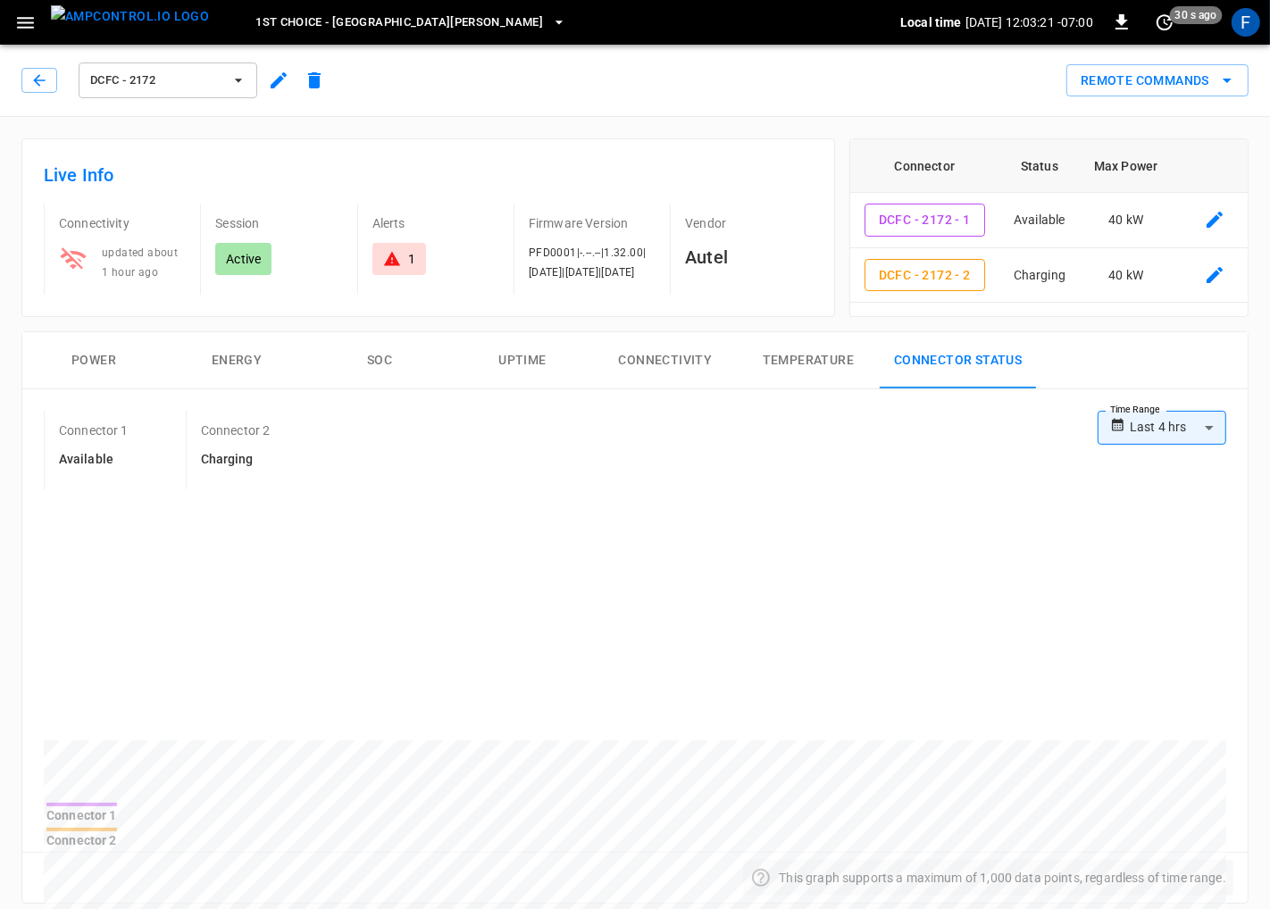
click at [1142, 420] on body "**********" at bounding box center [635, 881] width 1270 height 1763
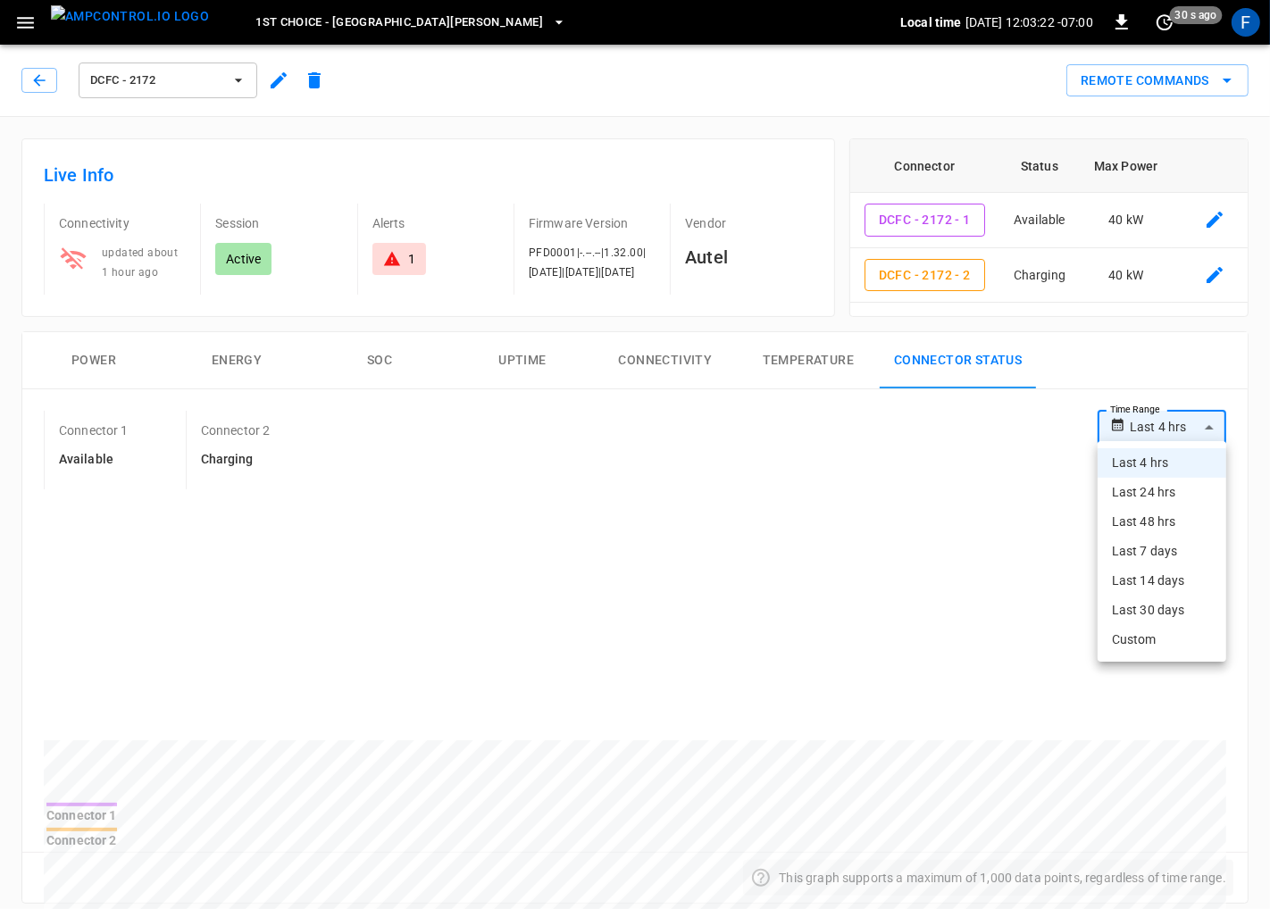
click at [825, 348] on div at bounding box center [635, 454] width 1270 height 909
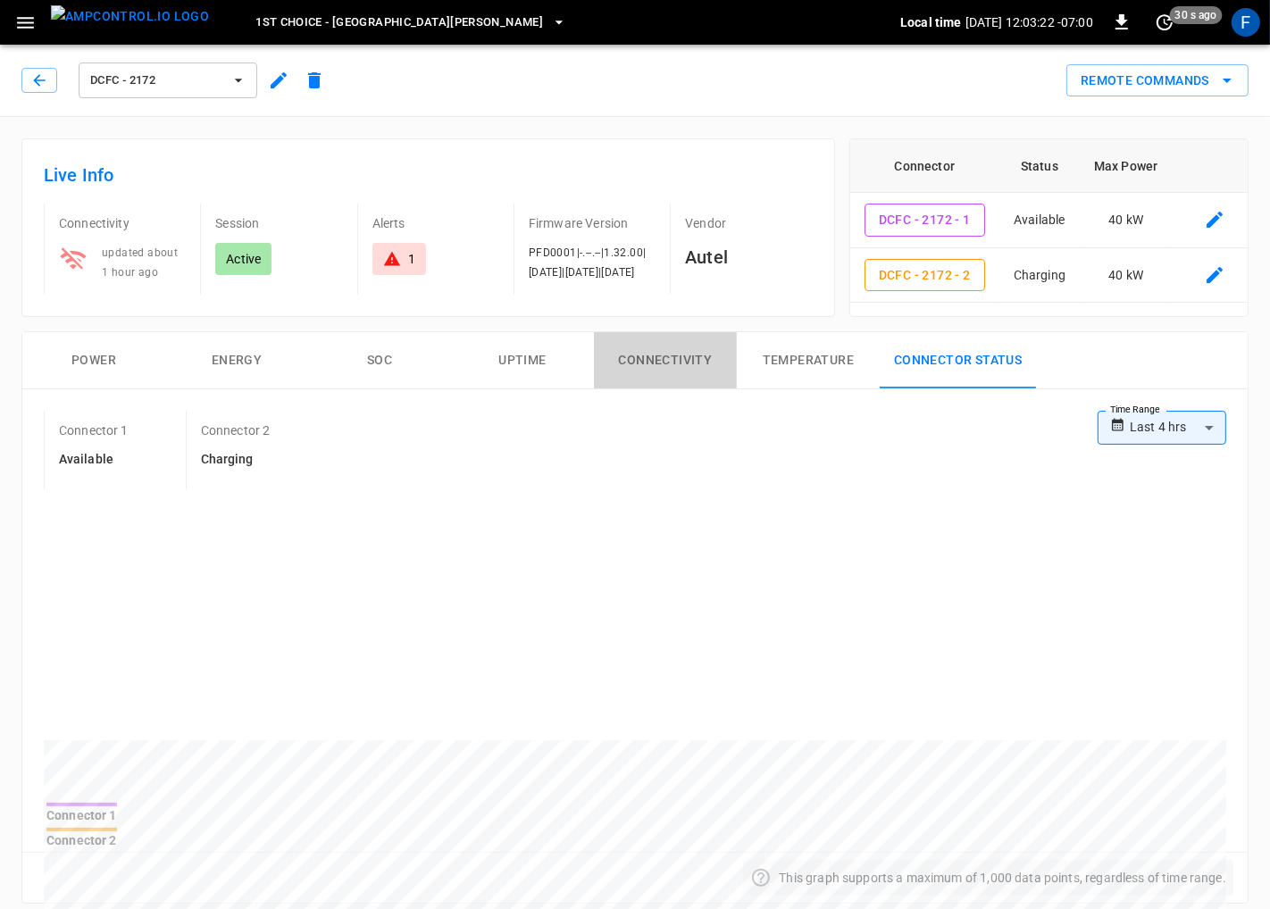
drag, startPoint x: 629, startPoint y: 361, endPoint x: 653, endPoint y: 360, distance: 24.1
click at [629, 361] on button "Connectivity" at bounding box center [665, 360] width 143 height 57
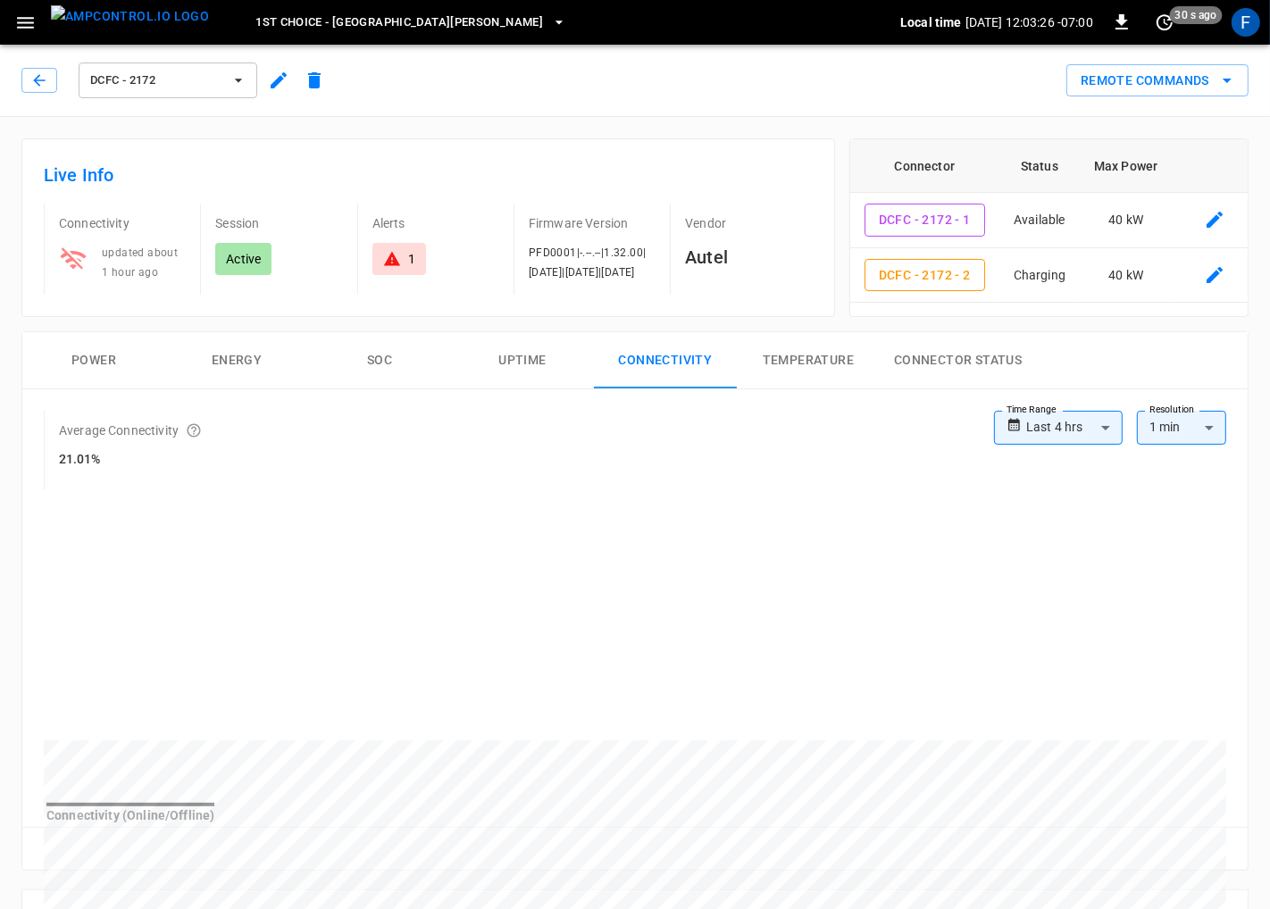
click at [1108, 441] on div "**********" at bounding box center [1110, 436] width 232 height 50
click at [1103, 435] on body "**********" at bounding box center [635, 865] width 1270 height 1730
click at [1088, 490] on li "Last 24 hrs" at bounding box center [1058, 492] width 129 height 29
type input "**********"
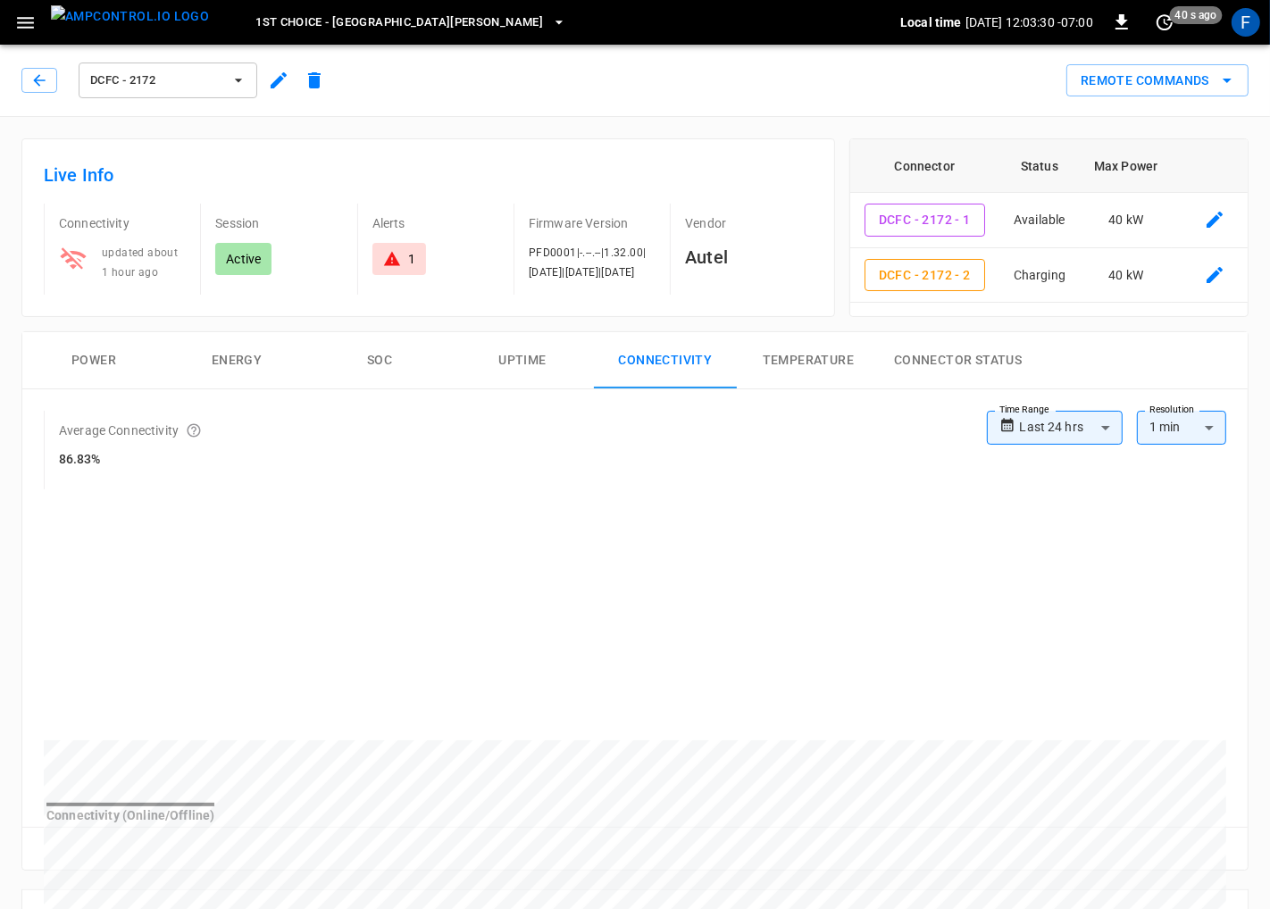
drag, startPoint x: 968, startPoint y: 592, endPoint x: 1221, endPoint y: 599, distance: 252.9
click at [1221, 599] on div at bounding box center [635, 649] width 1183 height 304
click at [217, 74] on span "DCFC - 2172" at bounding box center [156, 81] width 132 height 21
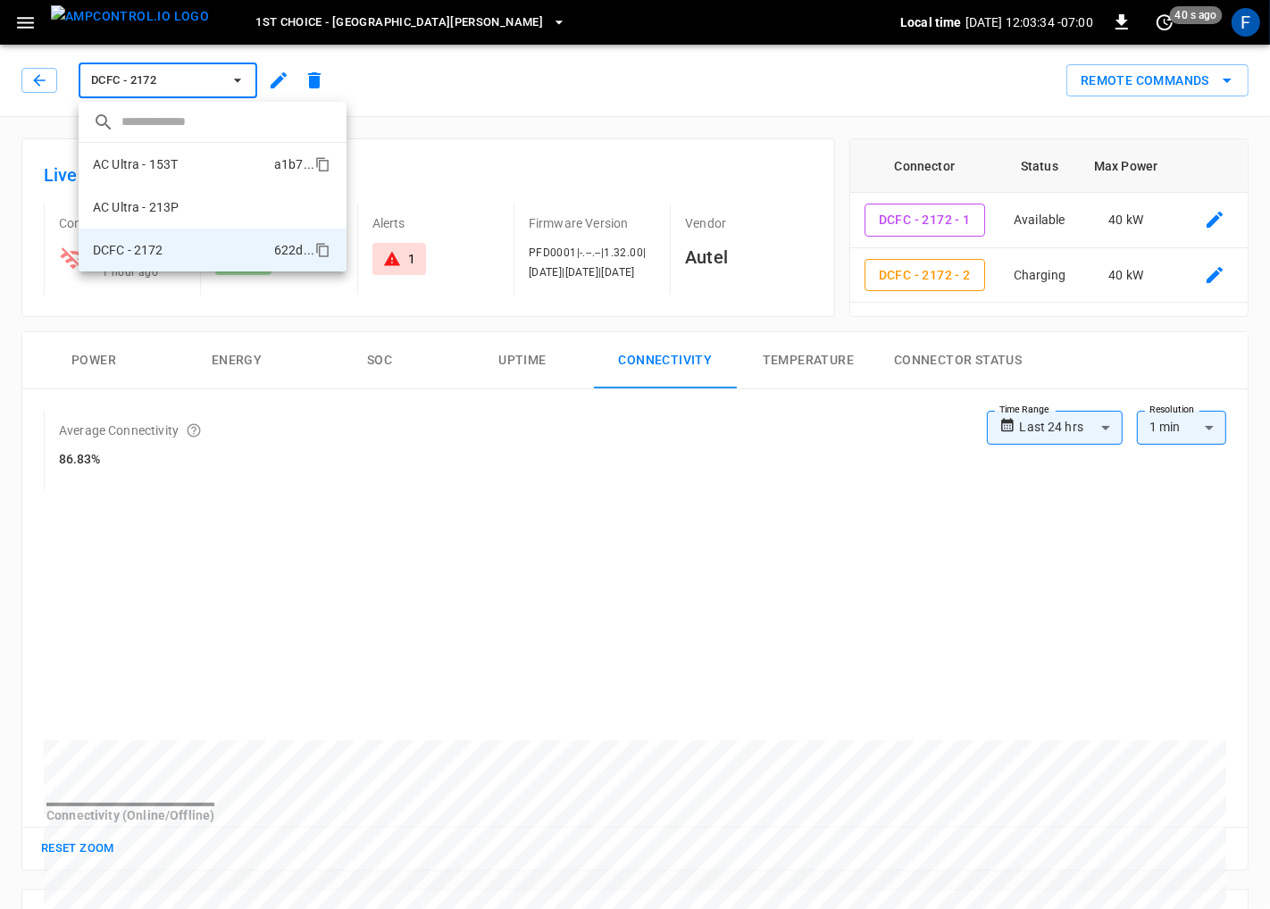
click at [205, 161] on li "AC Ultra - 153T a1b7 ..." at bounding box center [213, 164] width 268 height 43
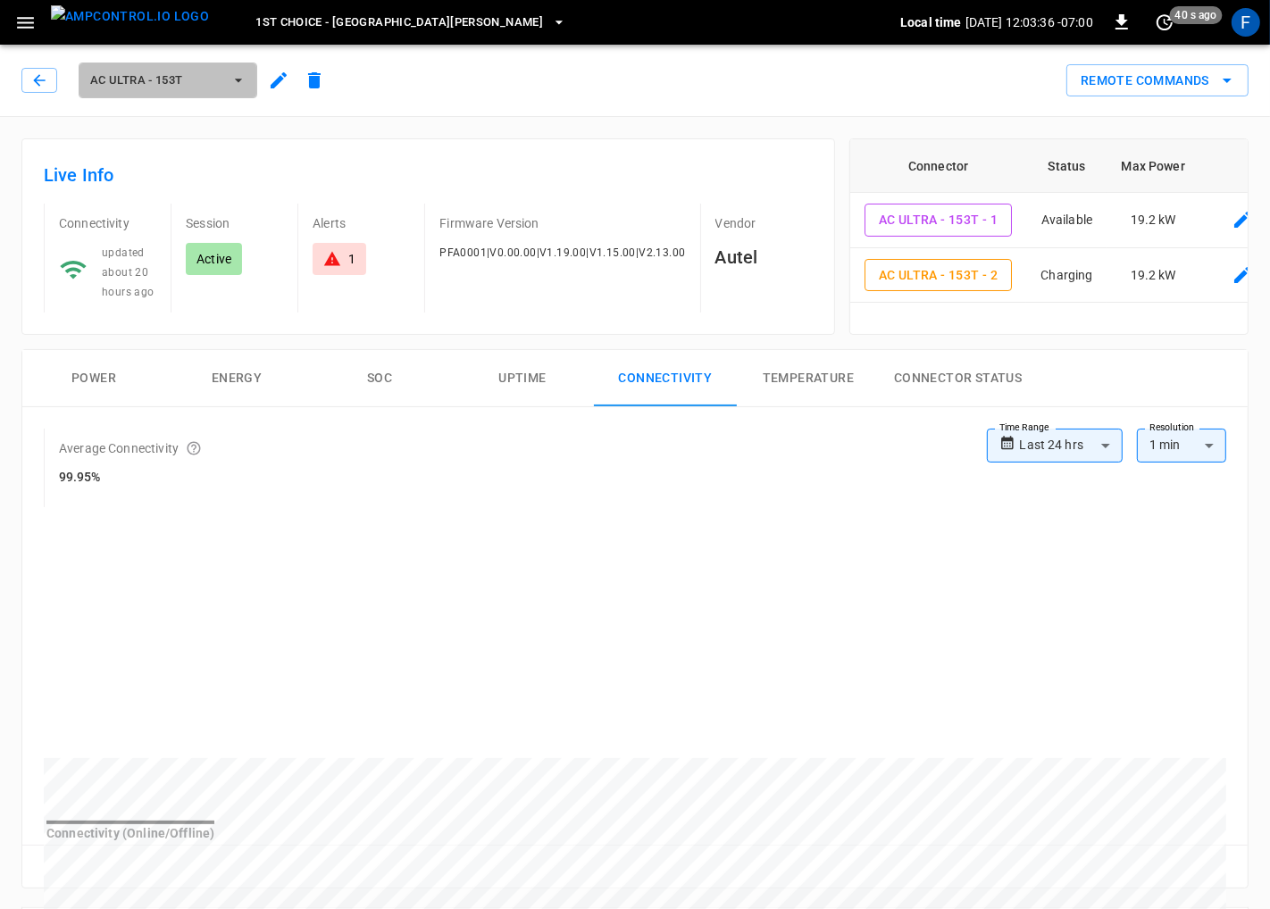
click at [169, 86] on span "AC Ultra - 153T" at bounding box center [156, 81] width 132 height 21
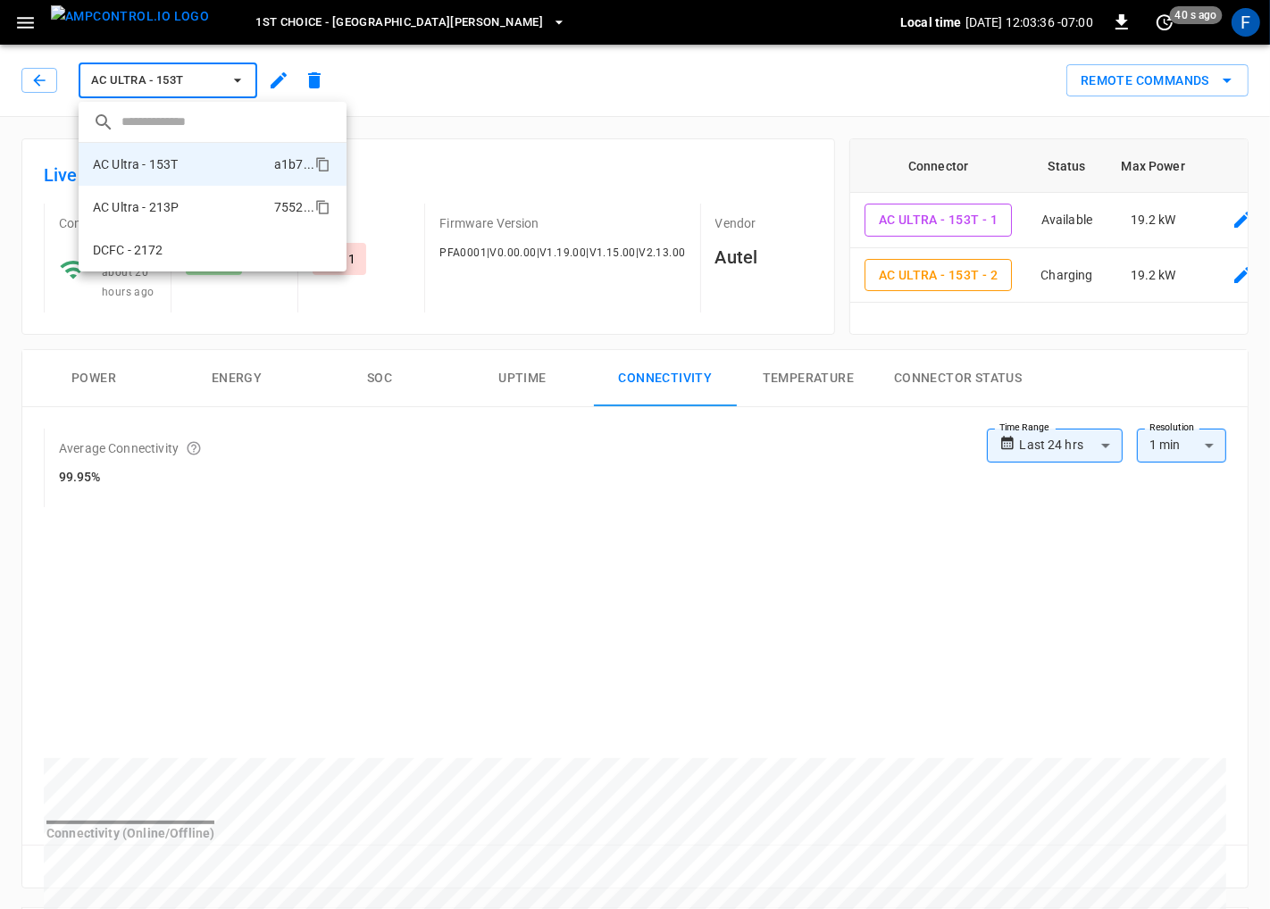
click at [170, 207] on p "AC Ultra - 213P" at bounding box center [136, 207] width 86 height 18
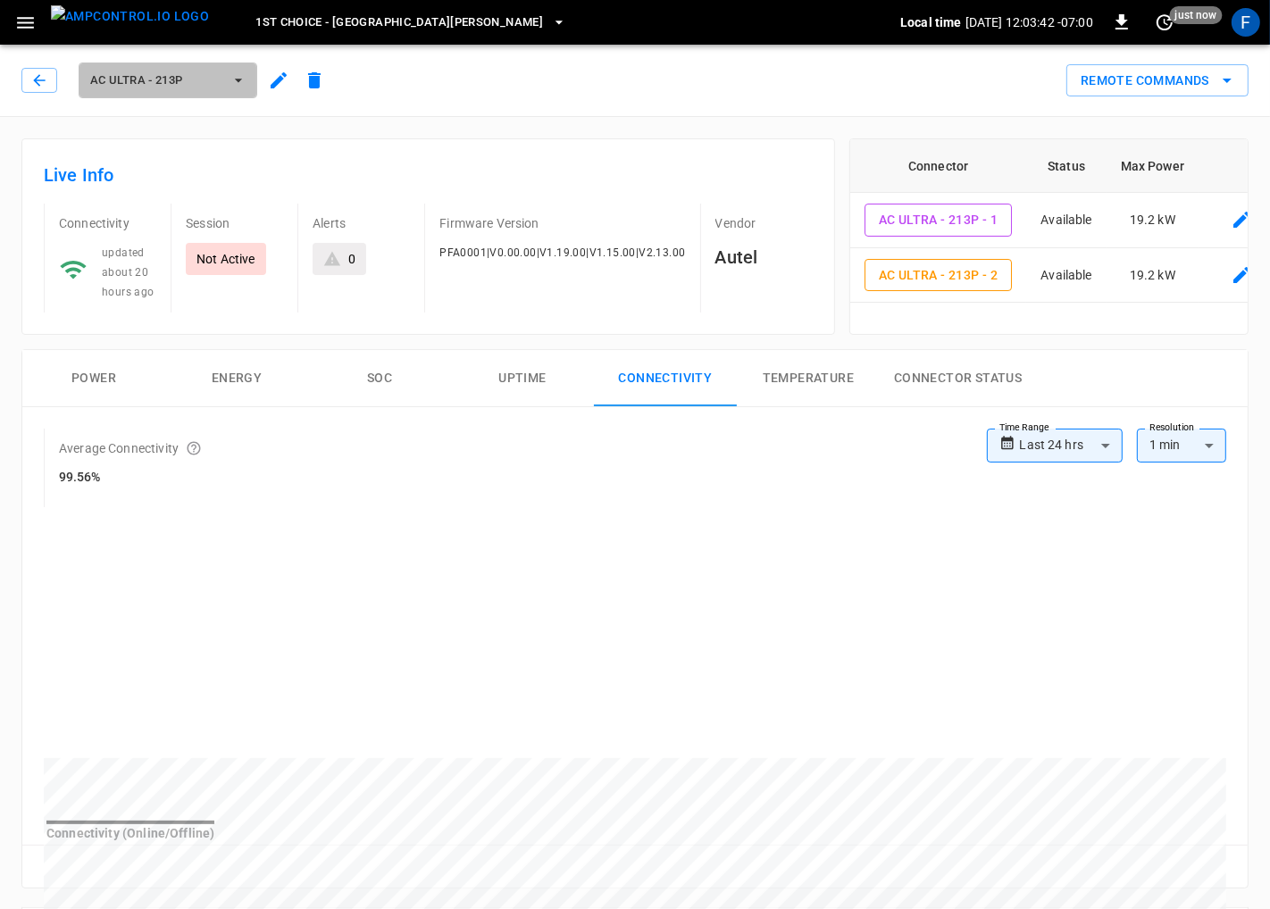
click at [140, 76] on span "AC Ultra - 213P" at bounding box center [156, 81] width 132 height 21
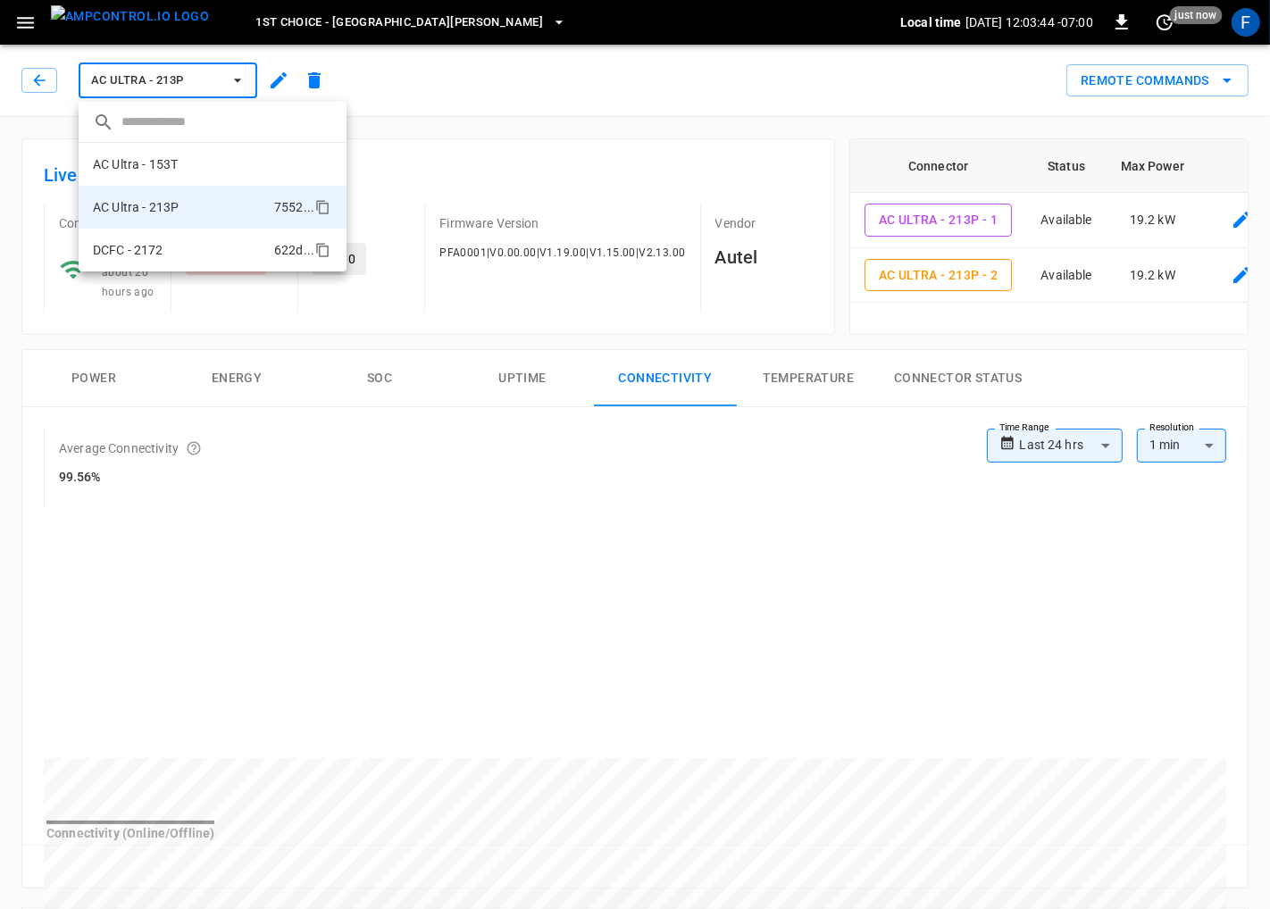
click at [143, 247] on p "DCFC - 2172" at bounding box center [128, 250] width 71 height 18
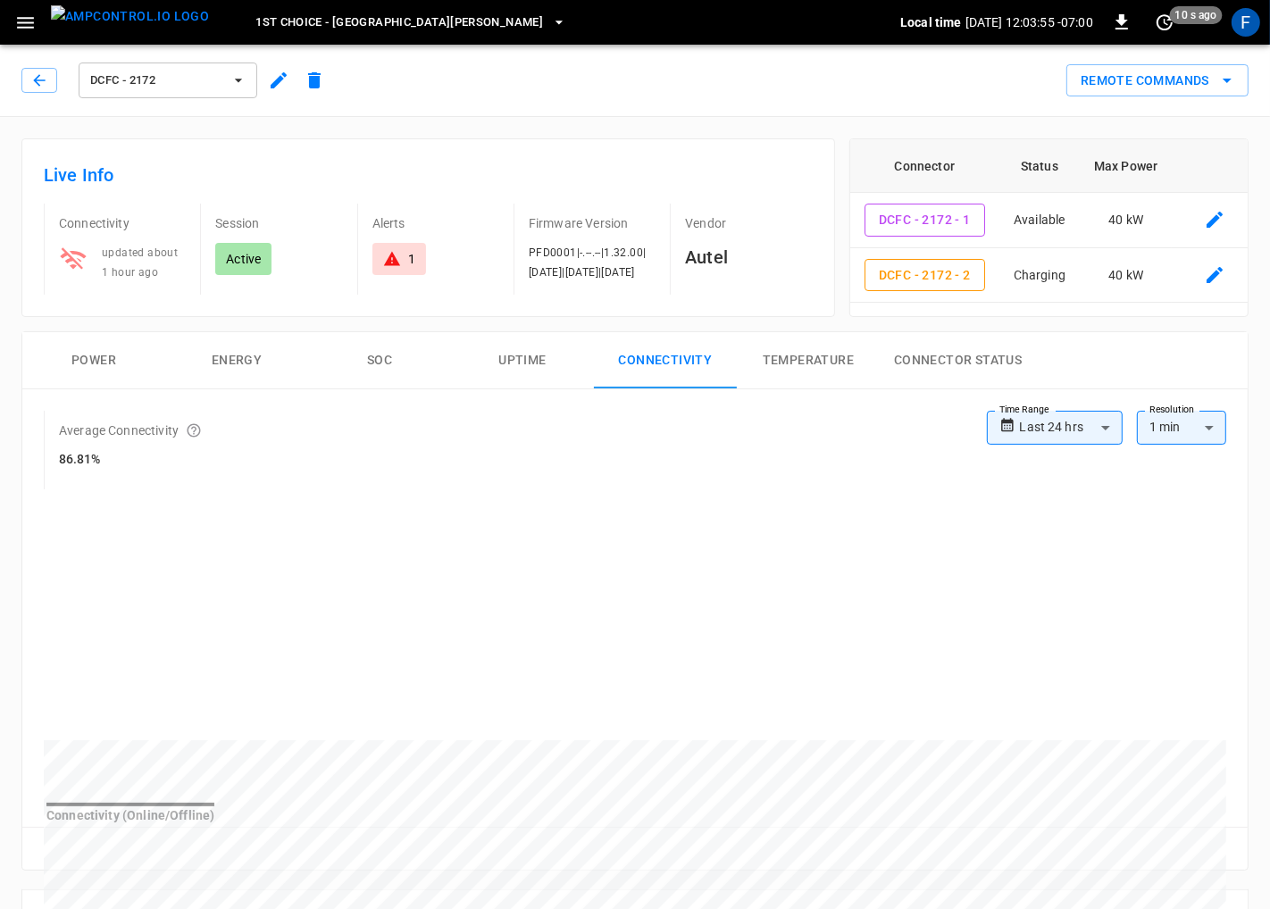
click at [1080, 426] on body "**********" at bounding box center [635, 865] width 1270 height 1730
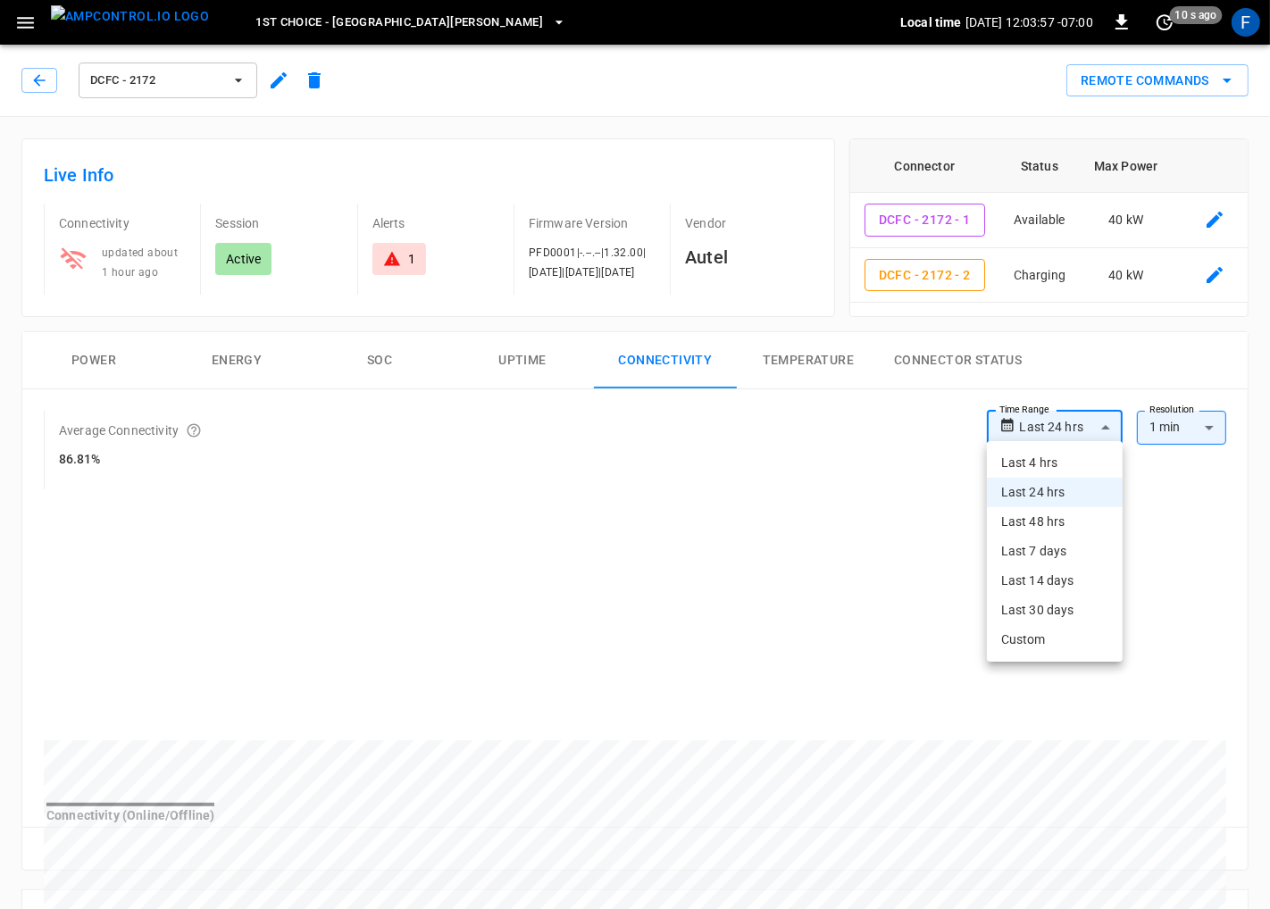
click at [959, 339] on div at bounding box center [635, 454] width 1270 height 909
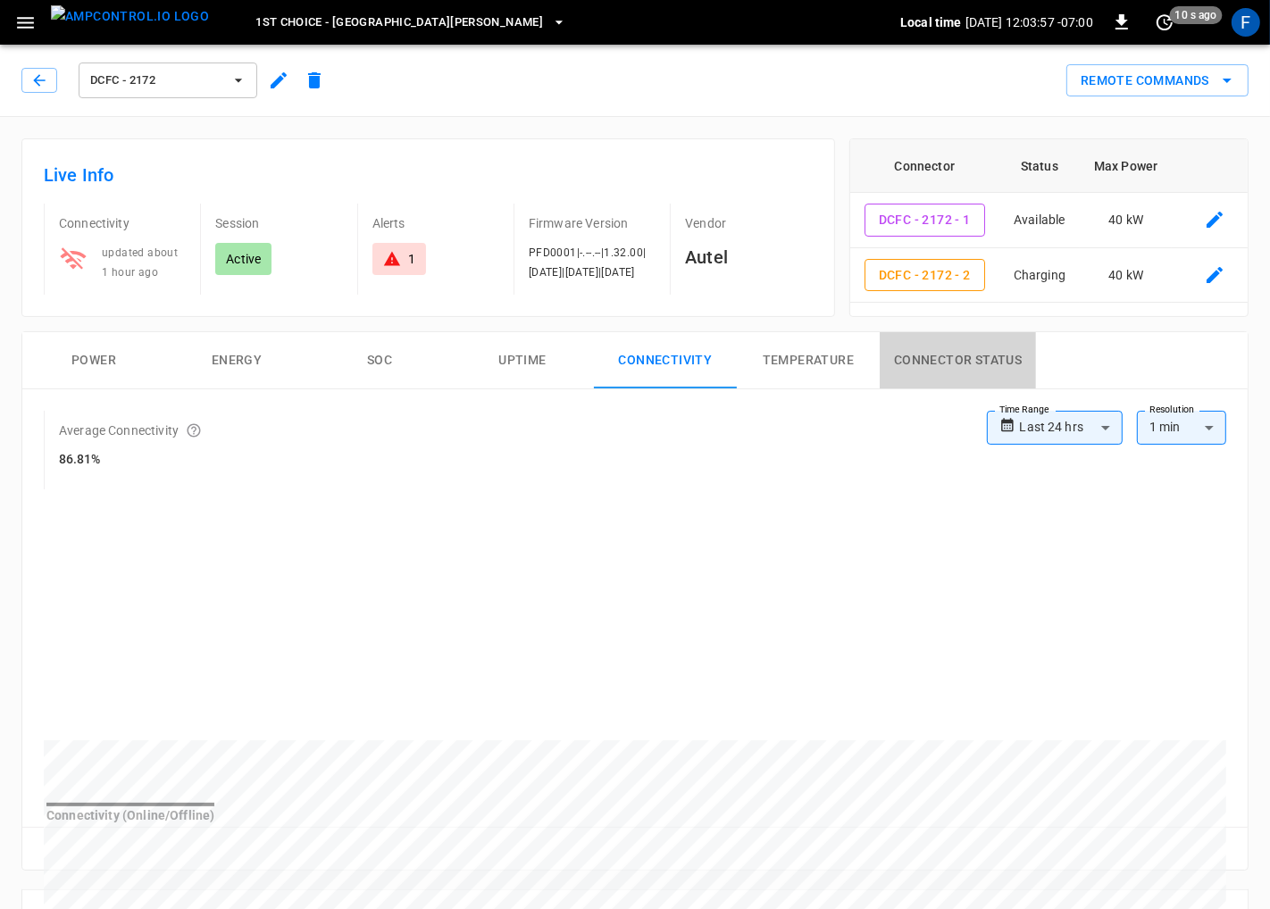
click at [954, 349] on button "Connector Status" at bounding box center [958, 360] width 156 height 57
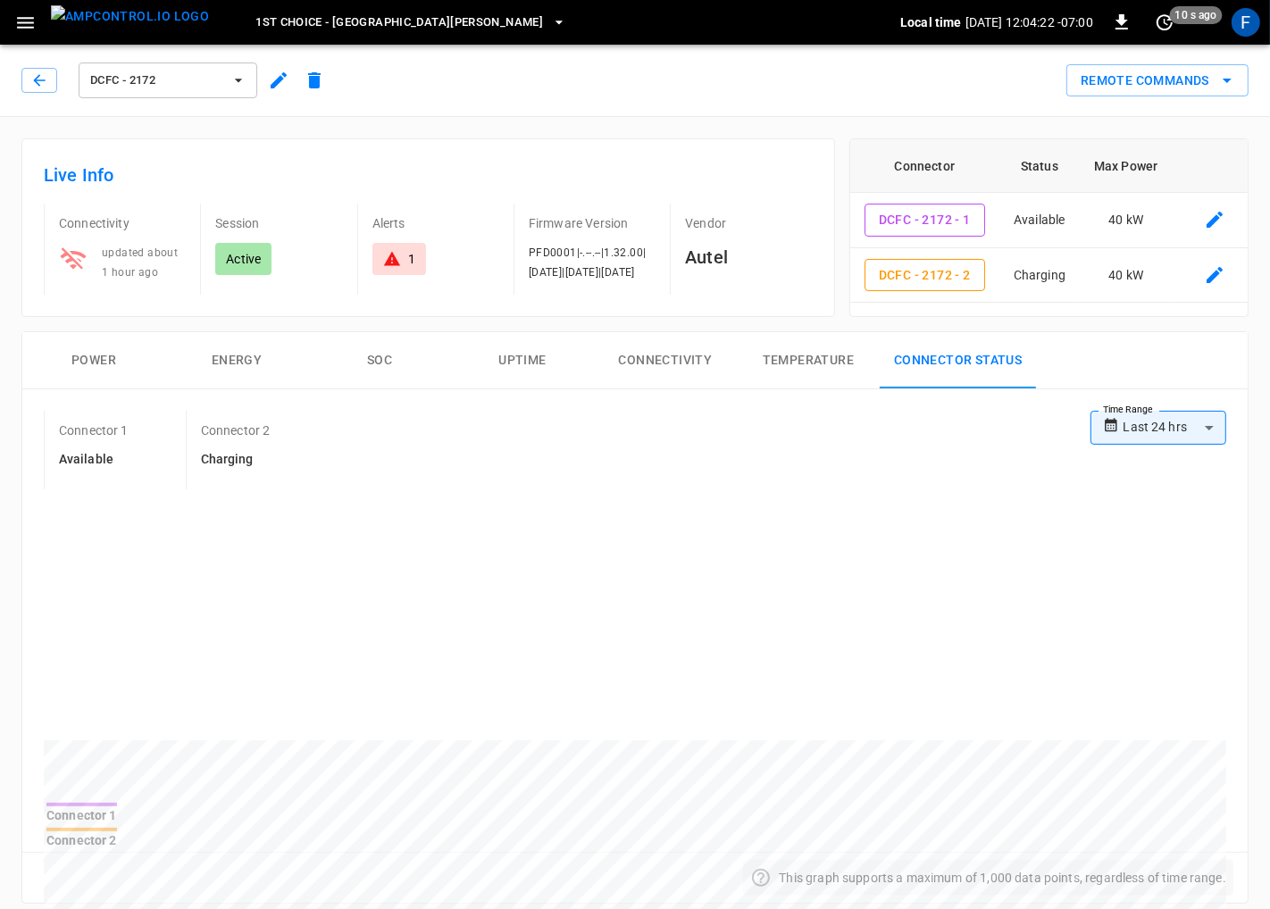
click at [117, 807] on div at bounding box center [81, 805] width 71 height 4
click at [117, 821] on div "Connector 1" at bounding box center [81, 816] width 71 height 18
click at [355, 5] on button "1st Choice - San Fernando" at bounding box center [410, 22] width 325 height 35
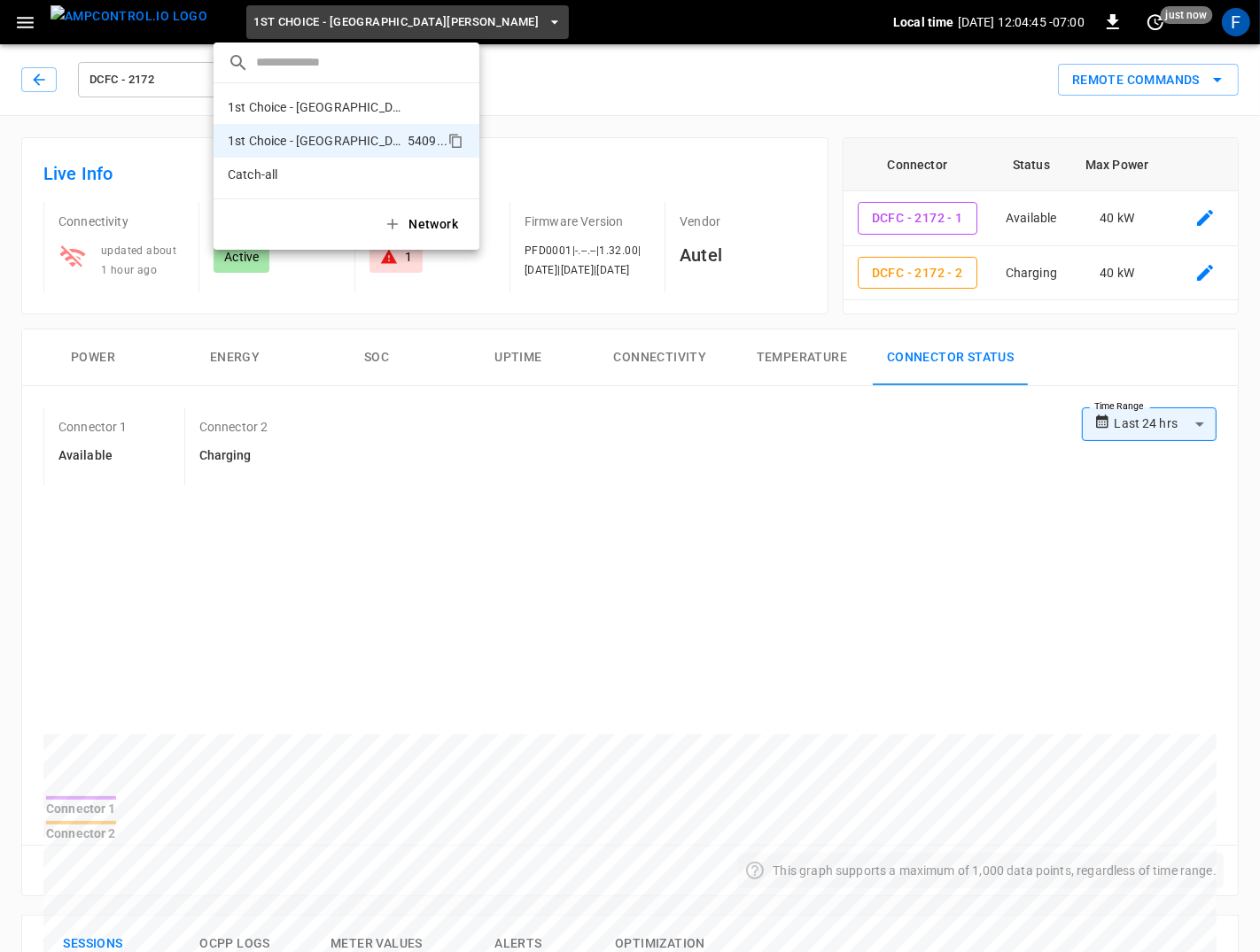
click at [397, 418] on div at bounding box center [630, 476] width 1260 height 952
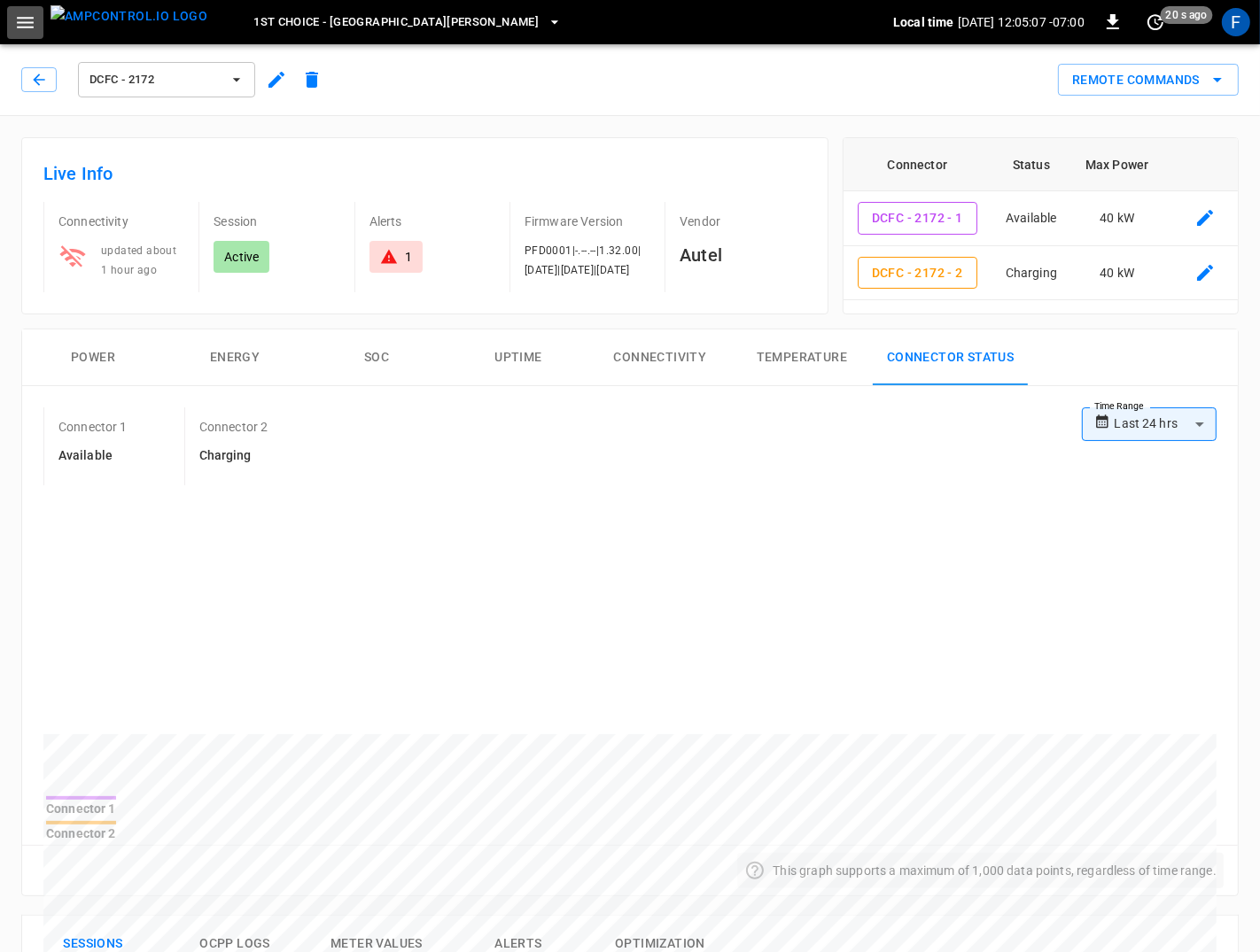
click at [25, 28] on icon "button" at bounding box center [25, 23] width 17 height 12
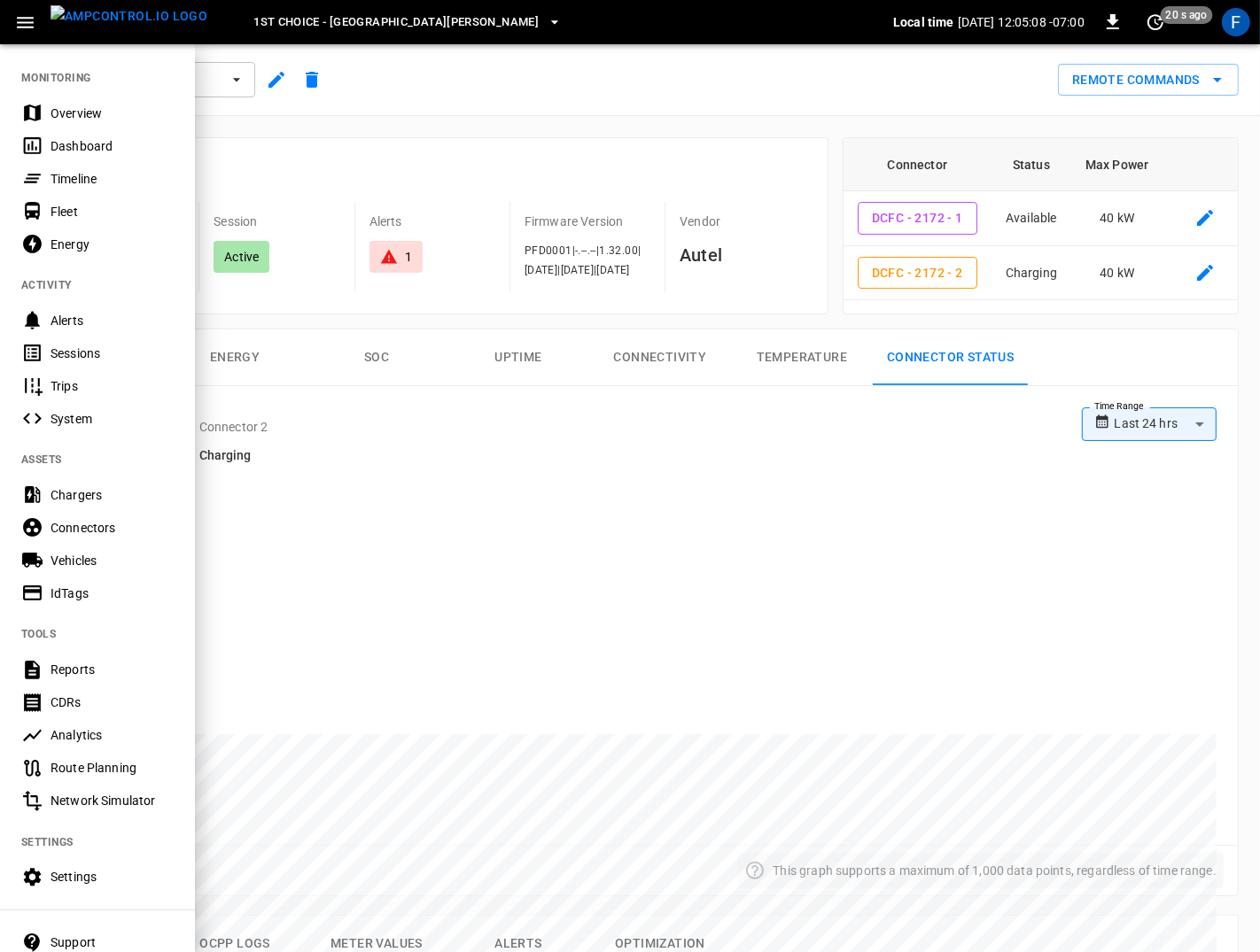
click at [96, 183] on div "Timeline" at bounding box center [112, 179] width 123 height 18
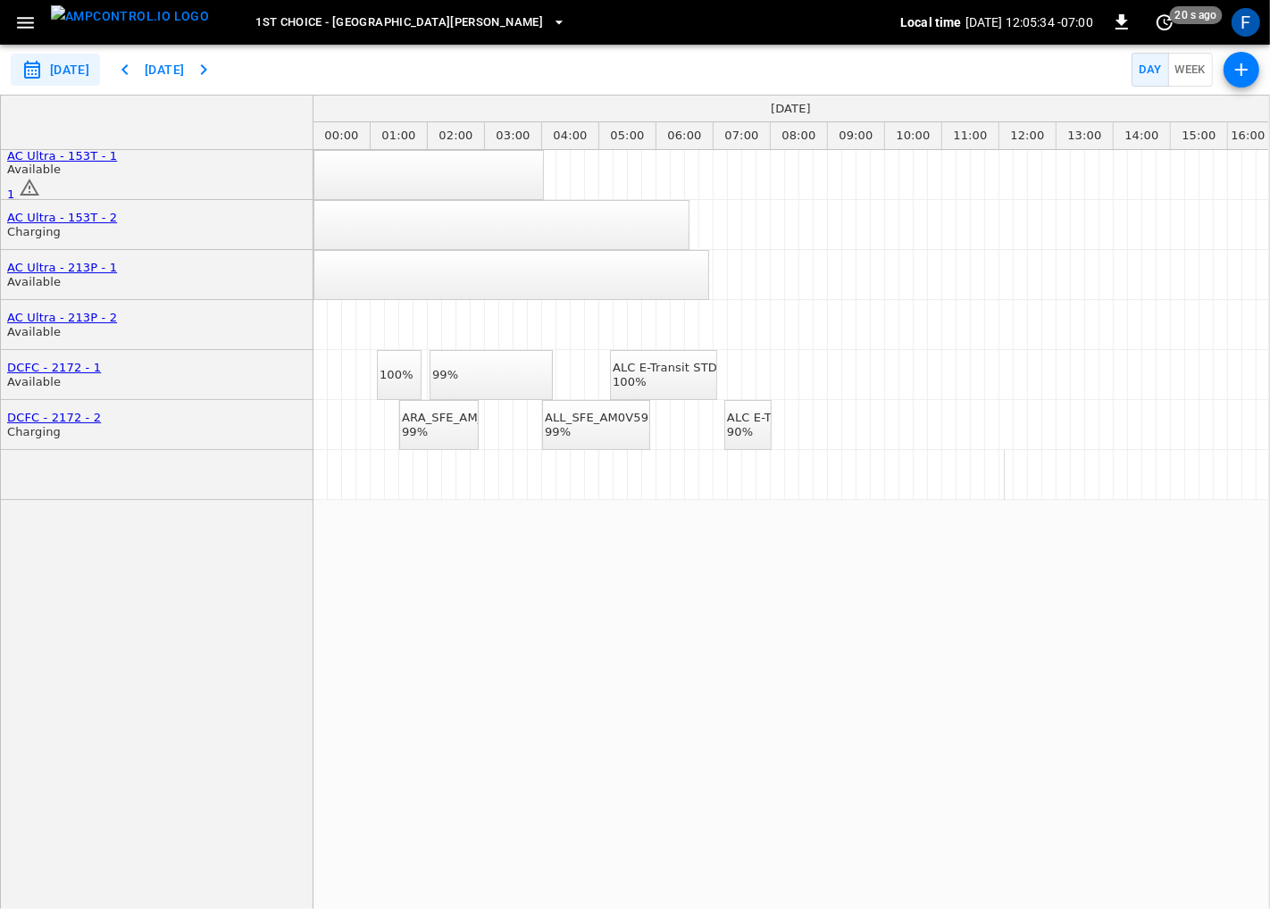
click at [31, 21] on icon "button" at bounding box center [25, 23] width 17 height 12
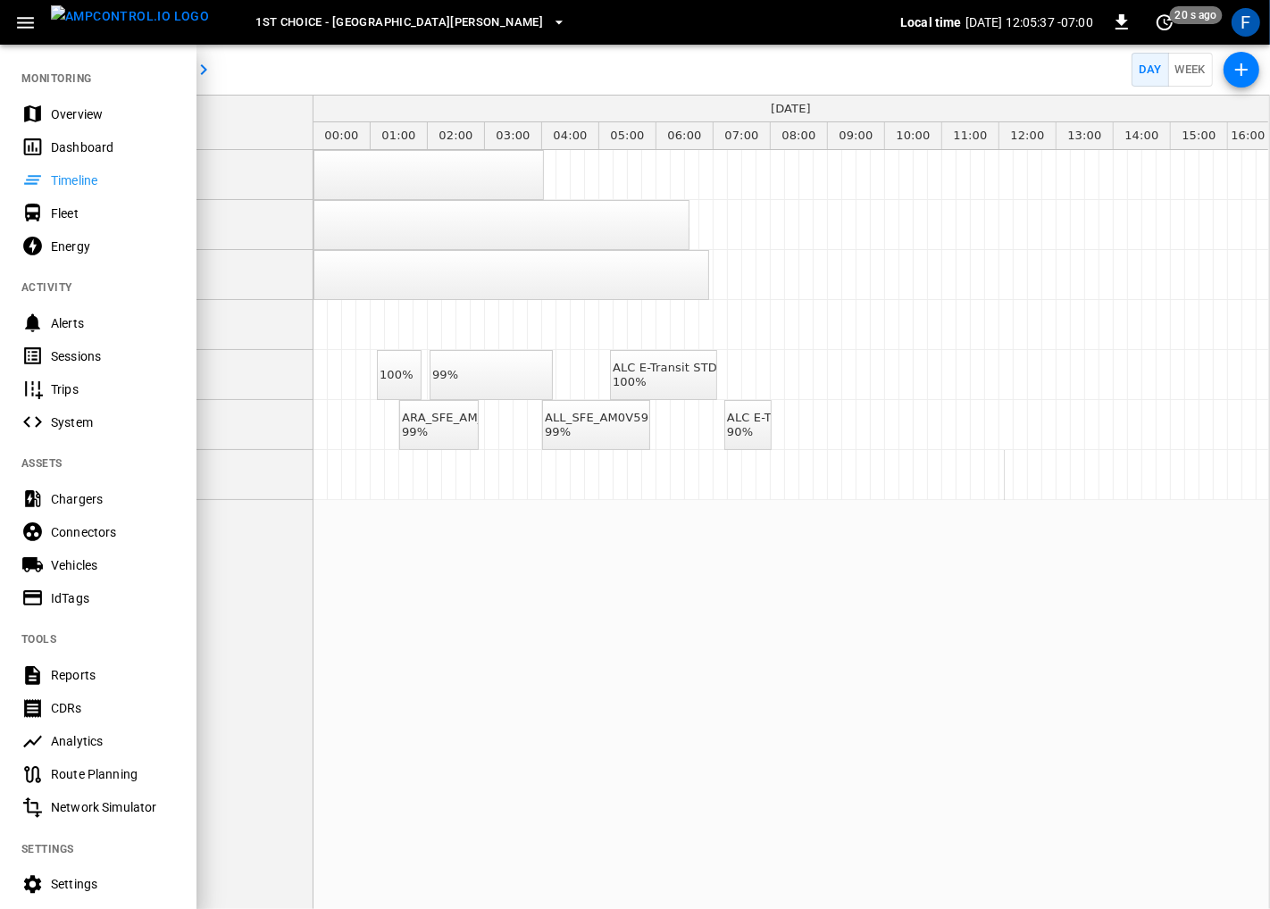
drag, startPoint x: 457, startPoint y: 641, endPoint x: 440, endPoint y: 627, distance: 21.6
click at [455, 640] on div at bounding box center [635, 454] width 1270 height 909
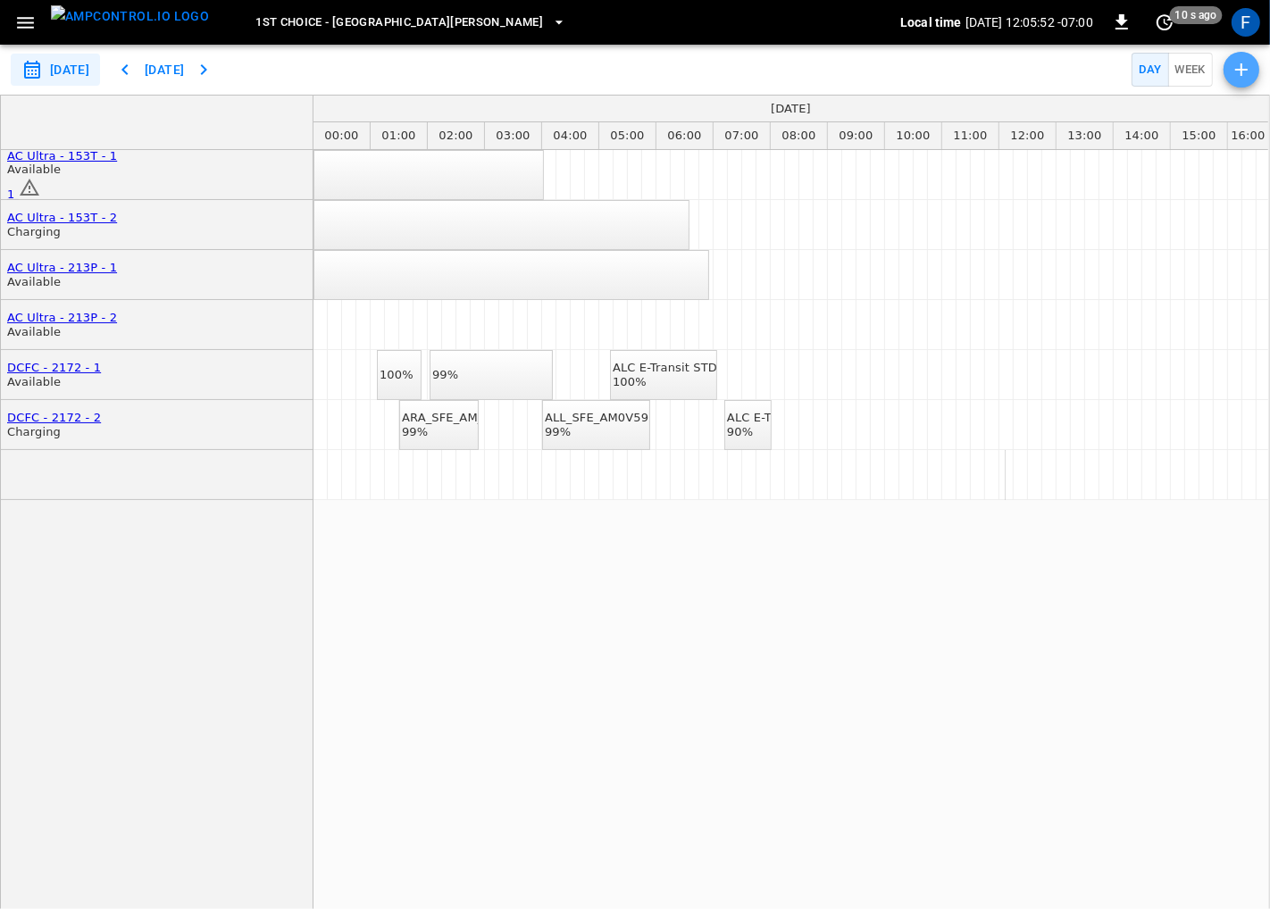
click at [1234, 68] on icon "button" at bounding box center [1241, 69] width 21 height 21
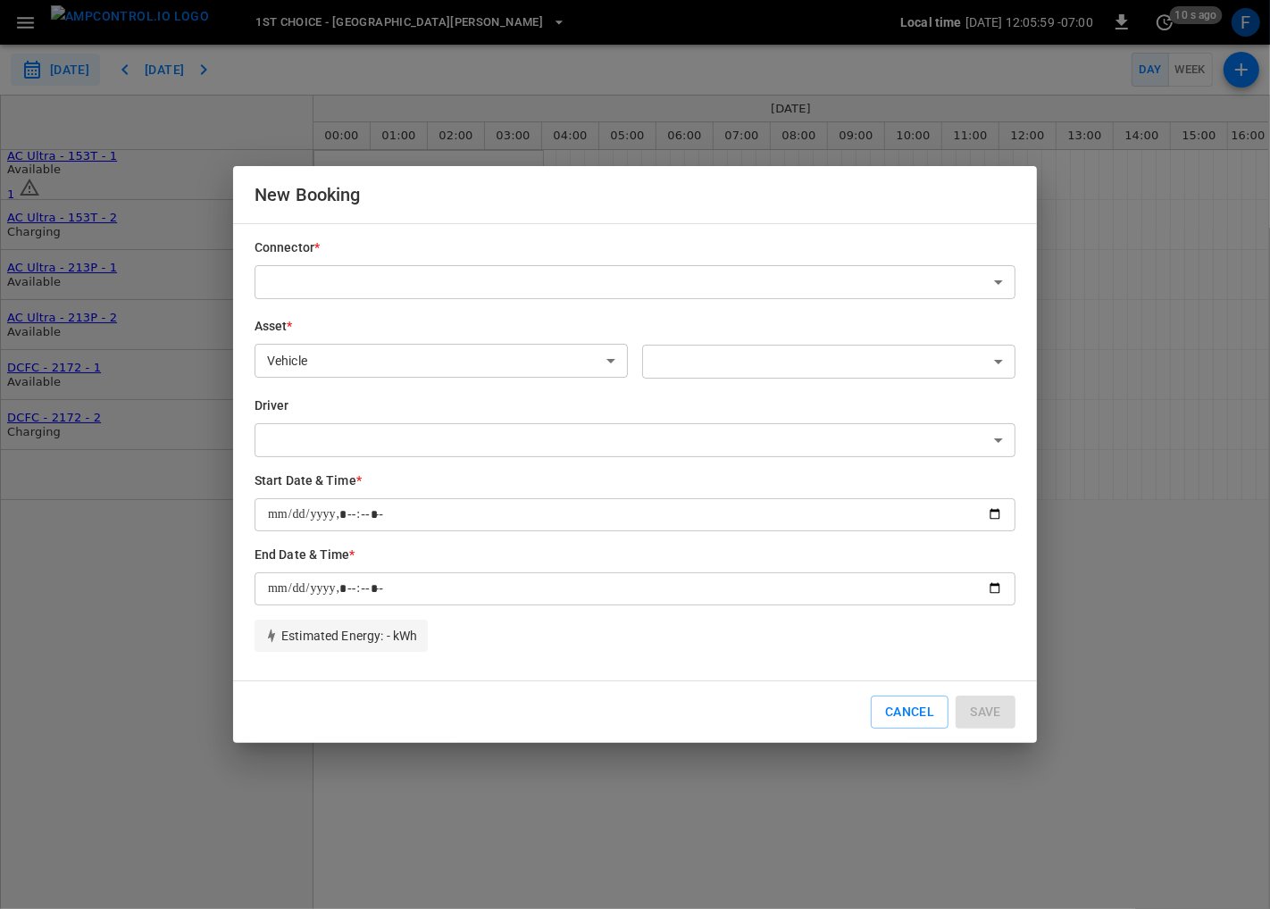
type input "**********"
click at [902, 717] on button "Cancel" at bounding box center [910, 712] width 78 height 33
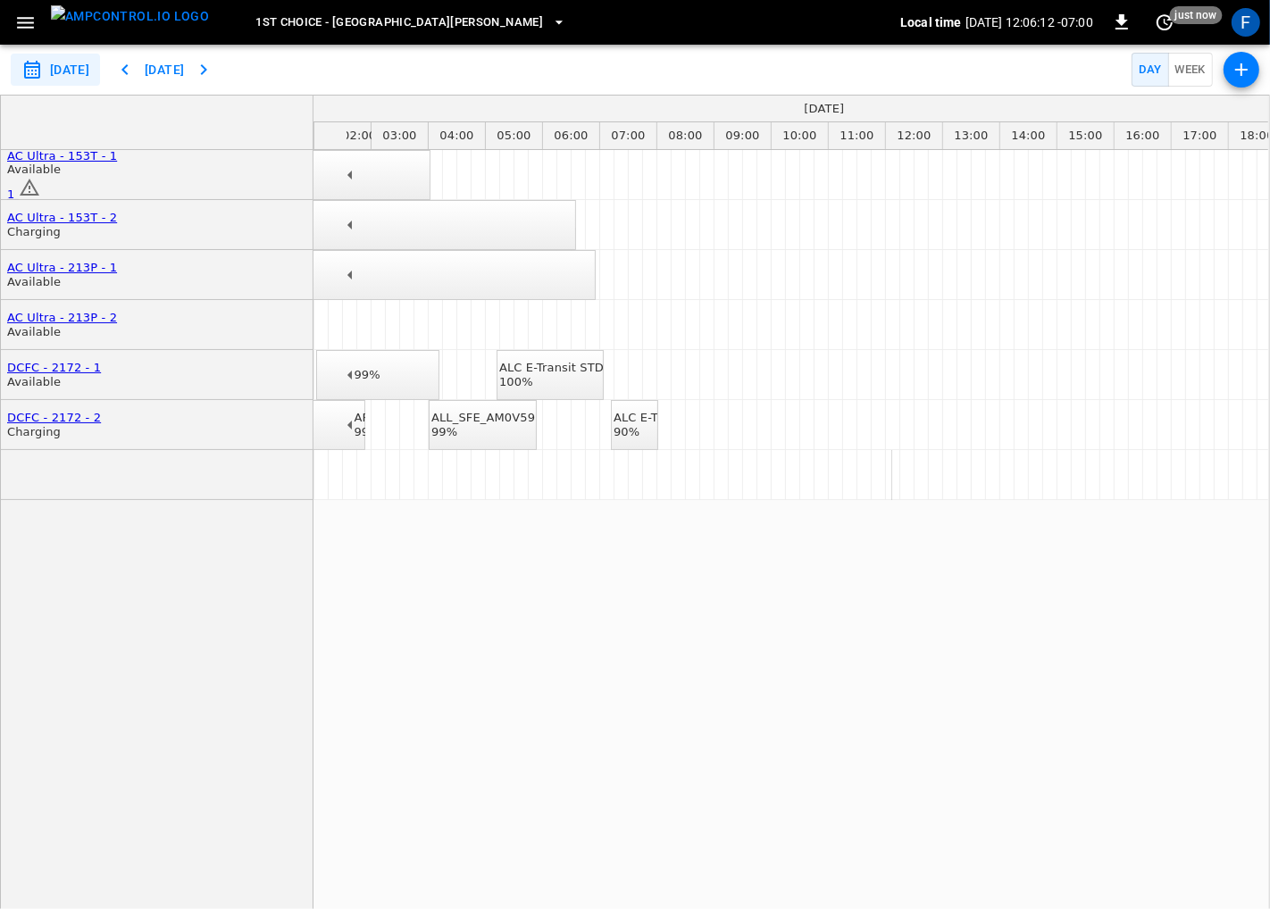
scroll to position [0, 182]
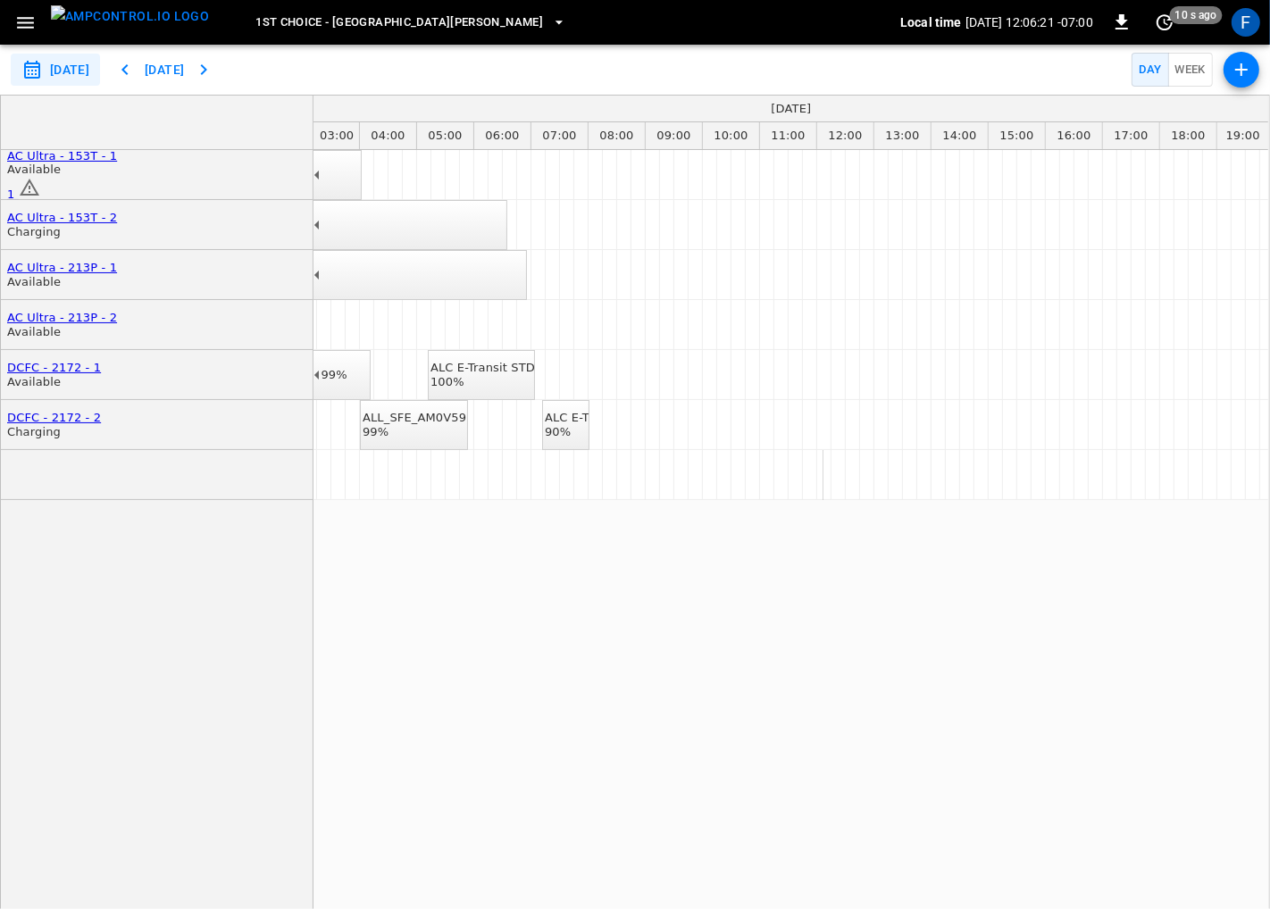
click at [28, 21] on icon "button" at bounding box center [25, 23] width 17 height 12
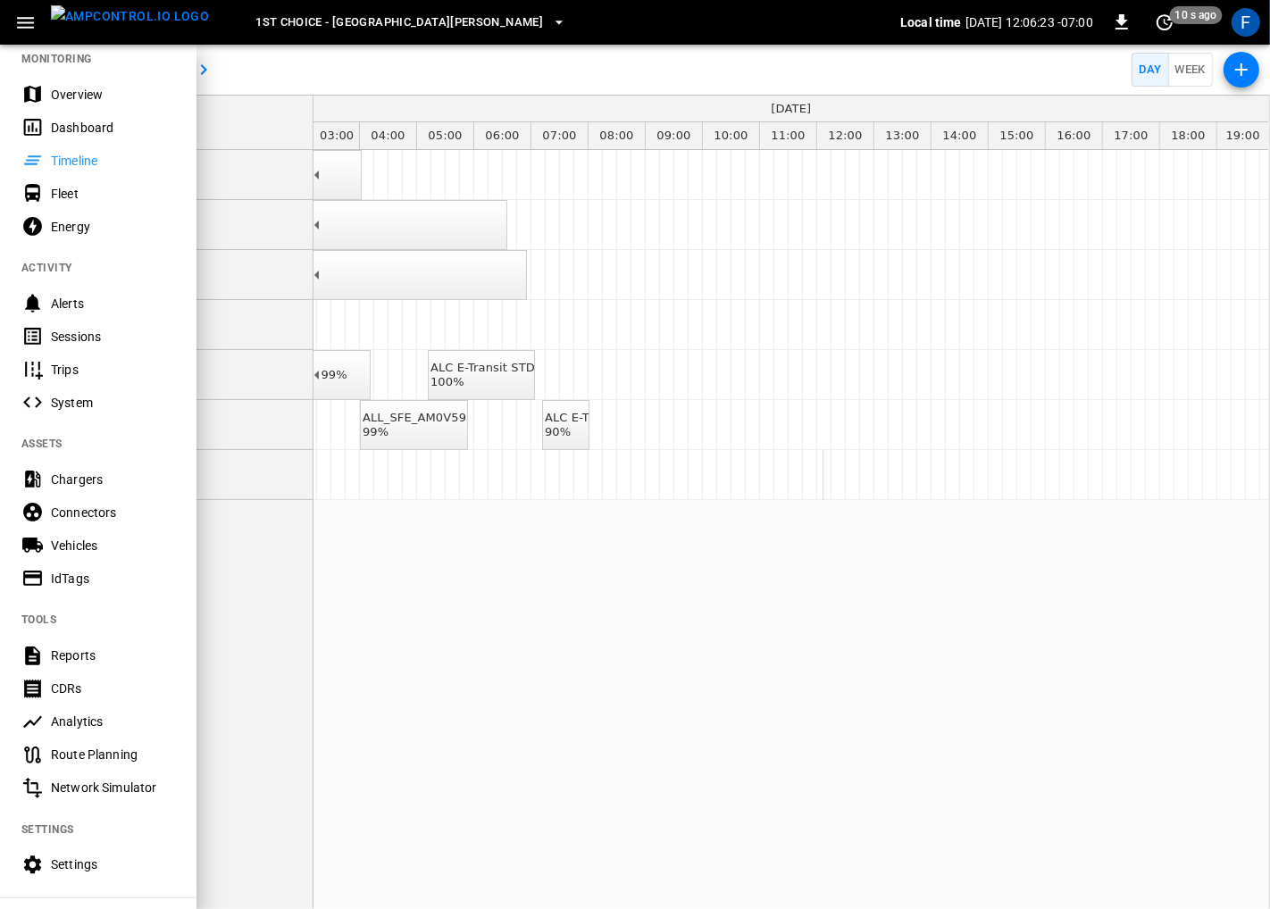
scroll to position [23, 0]
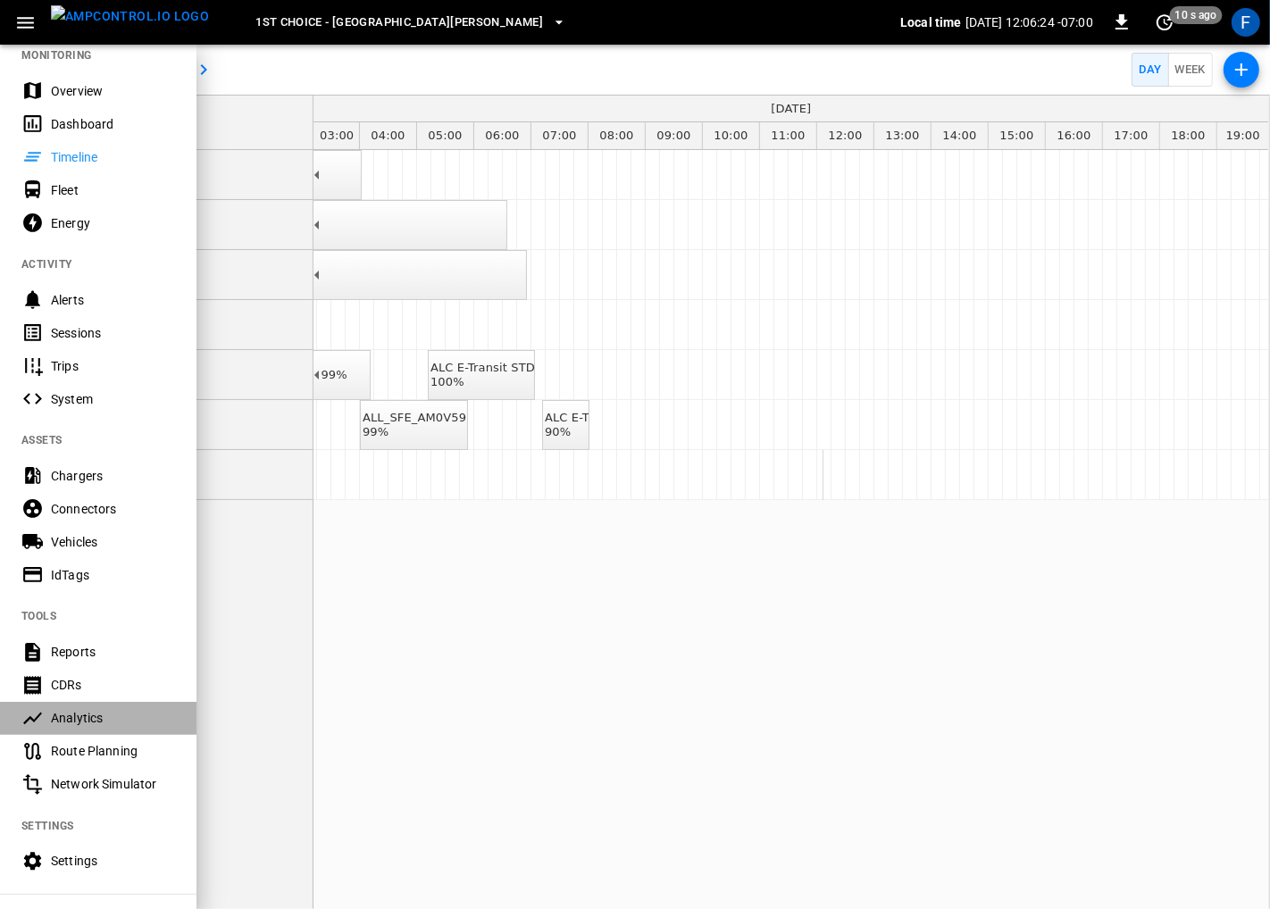
click at [91, 706] on div "Analytics" at bounding box center [98, 718] width 197 height 33
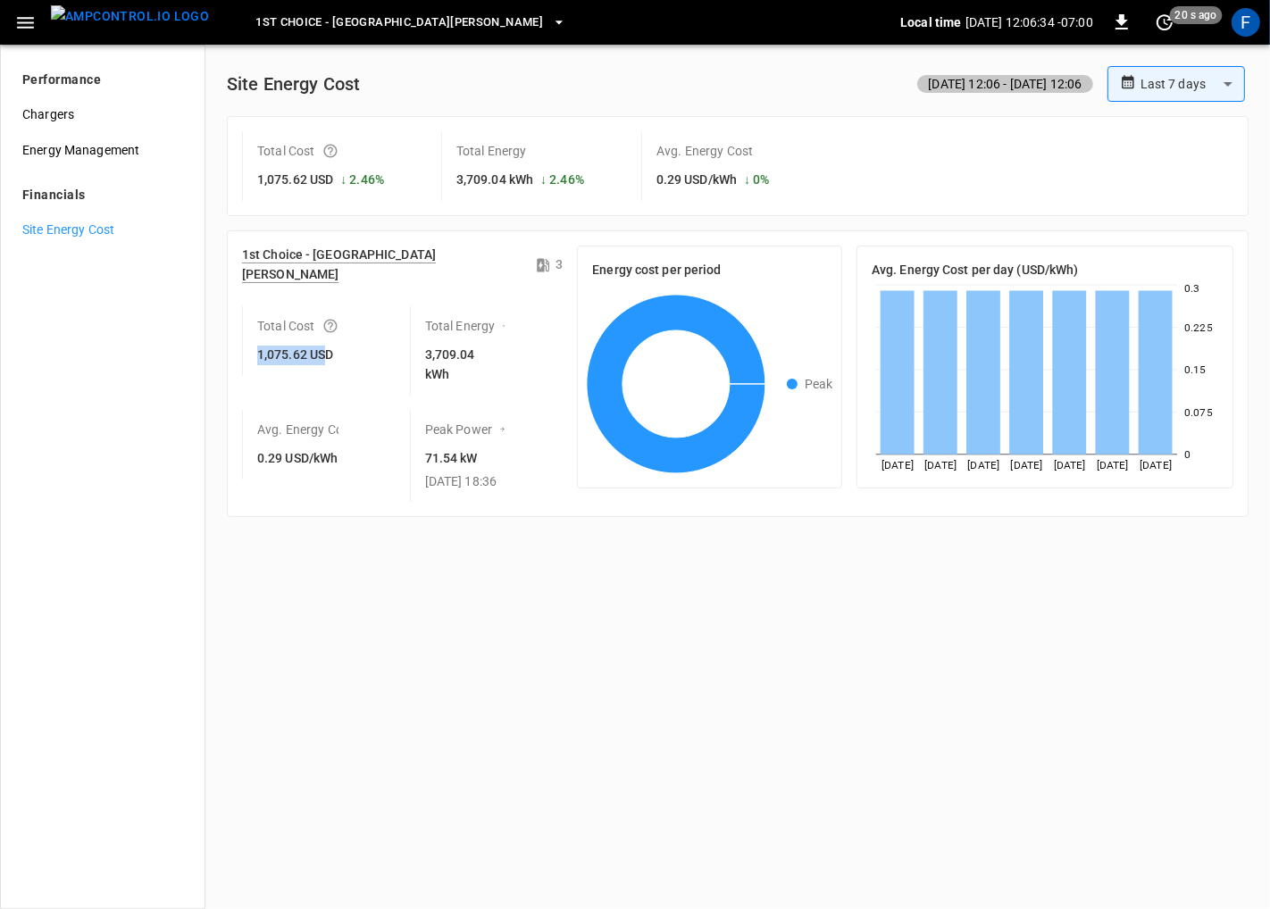
drag, startPoint x: 257, startPoint y: 338, endPoint x: 324, endPoint y: 338, distance: 67.0
click at [324, 346] on h6 "1,075.62 USD" at bounding box center [297, 356] width 81 height 20
click at [26, 28] on icon "button" at bounding box center [25, 23] width 17 height 12
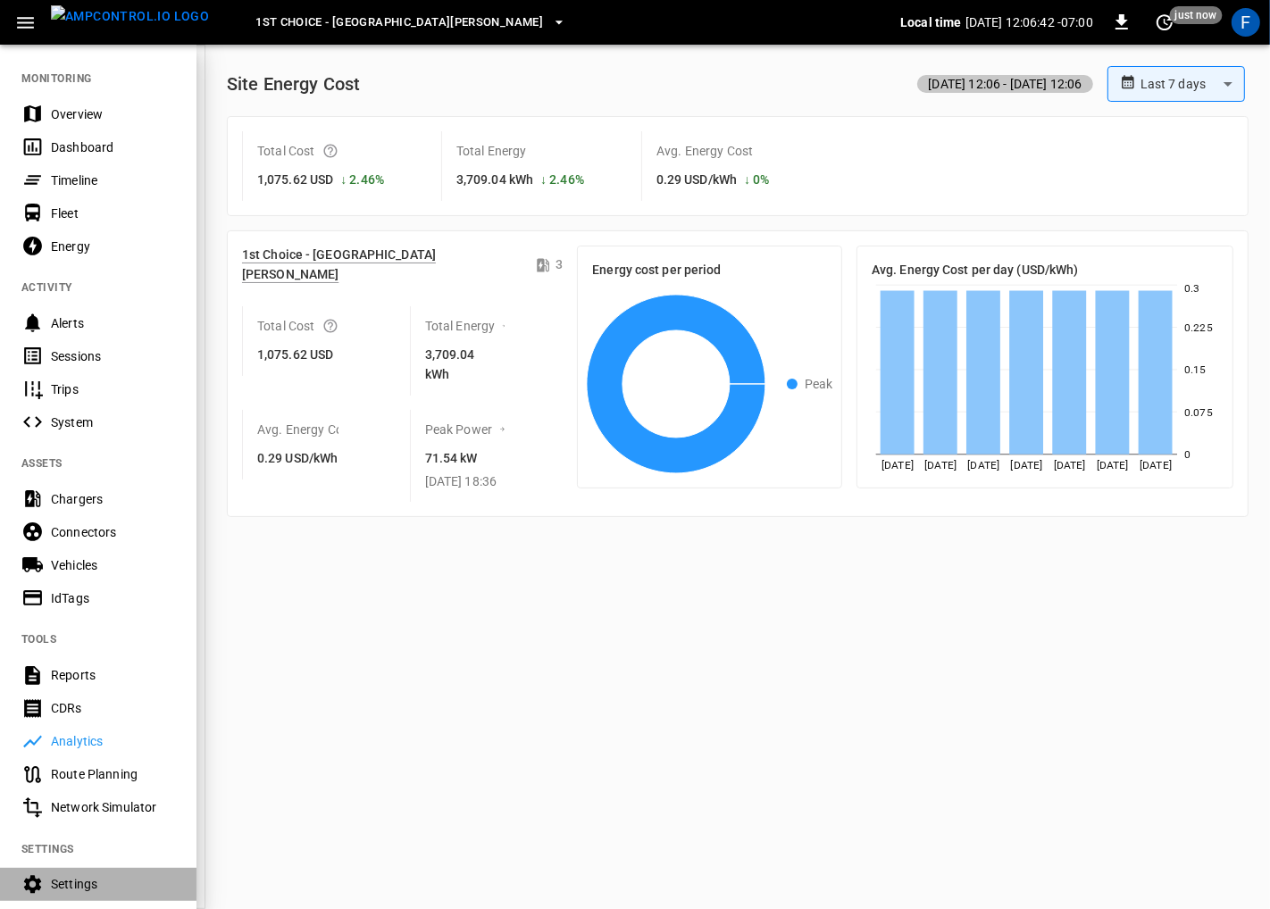
click at [88, 881] on div "Settings" at bounding box center [113, 884] width 124 height 18
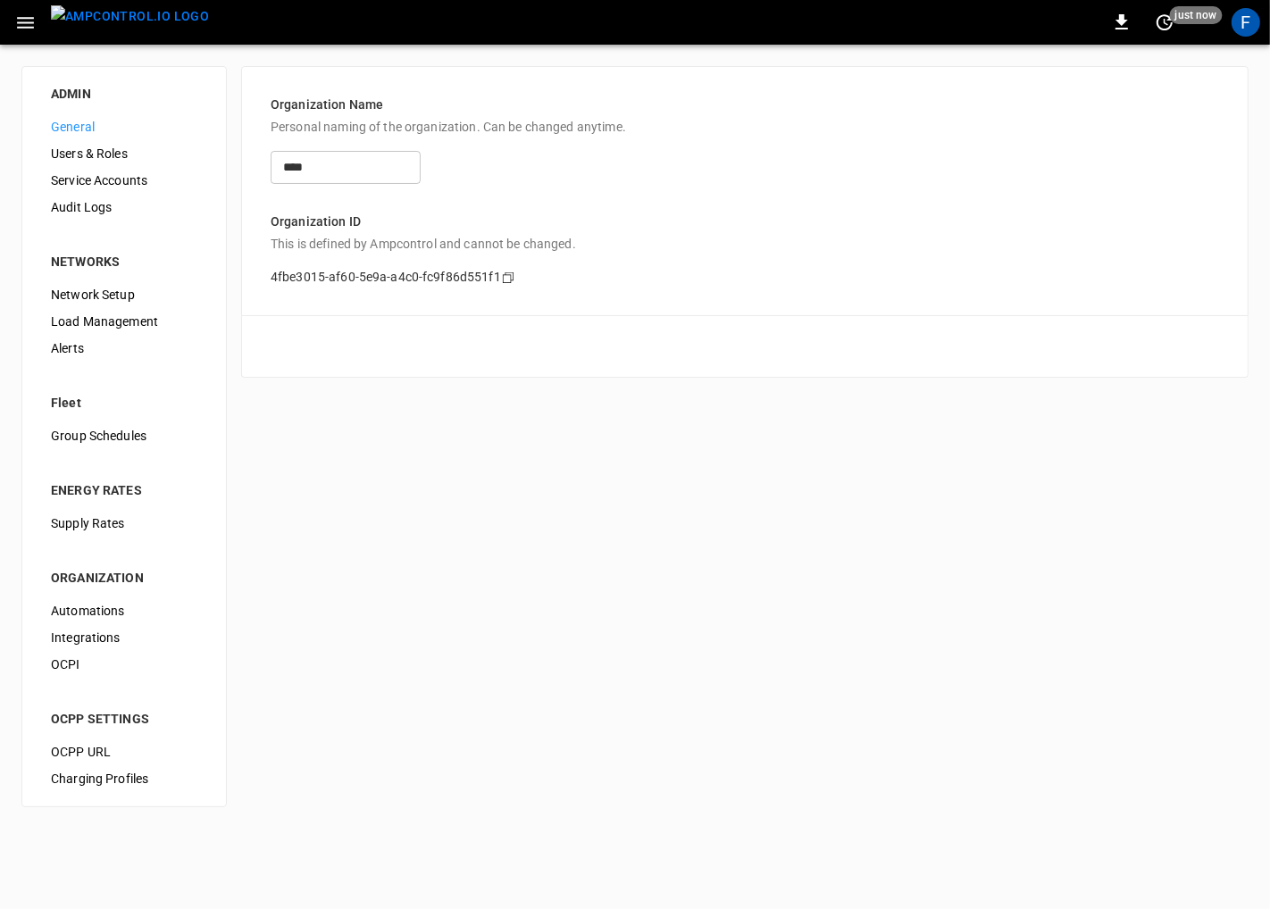
click at [121, 512] on div "Supply Rates" at bounding box center [124, 523] width 175 height 27
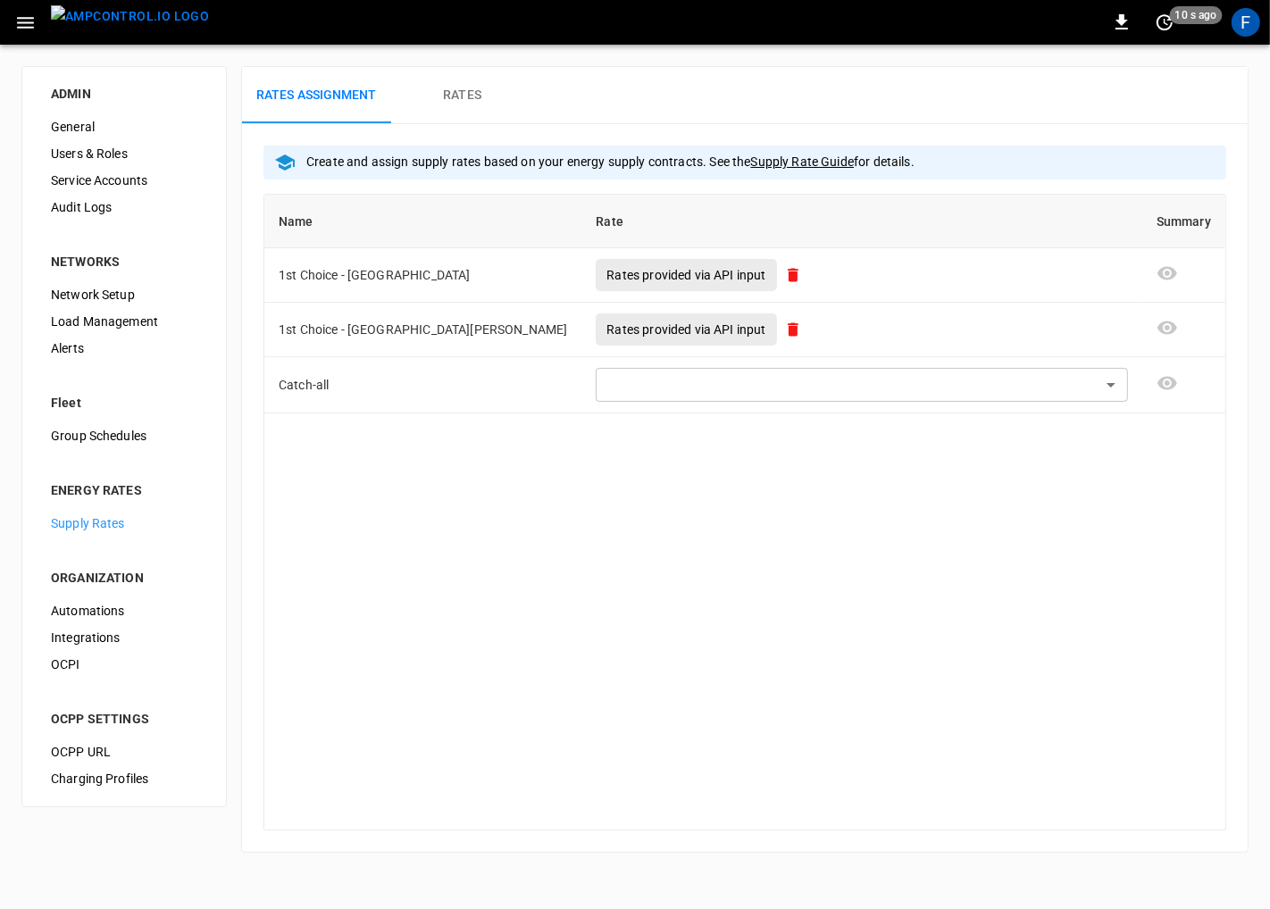
click at [467, 96] on h6 "Rates" at bounding box center [462, 96] width 38 height 20
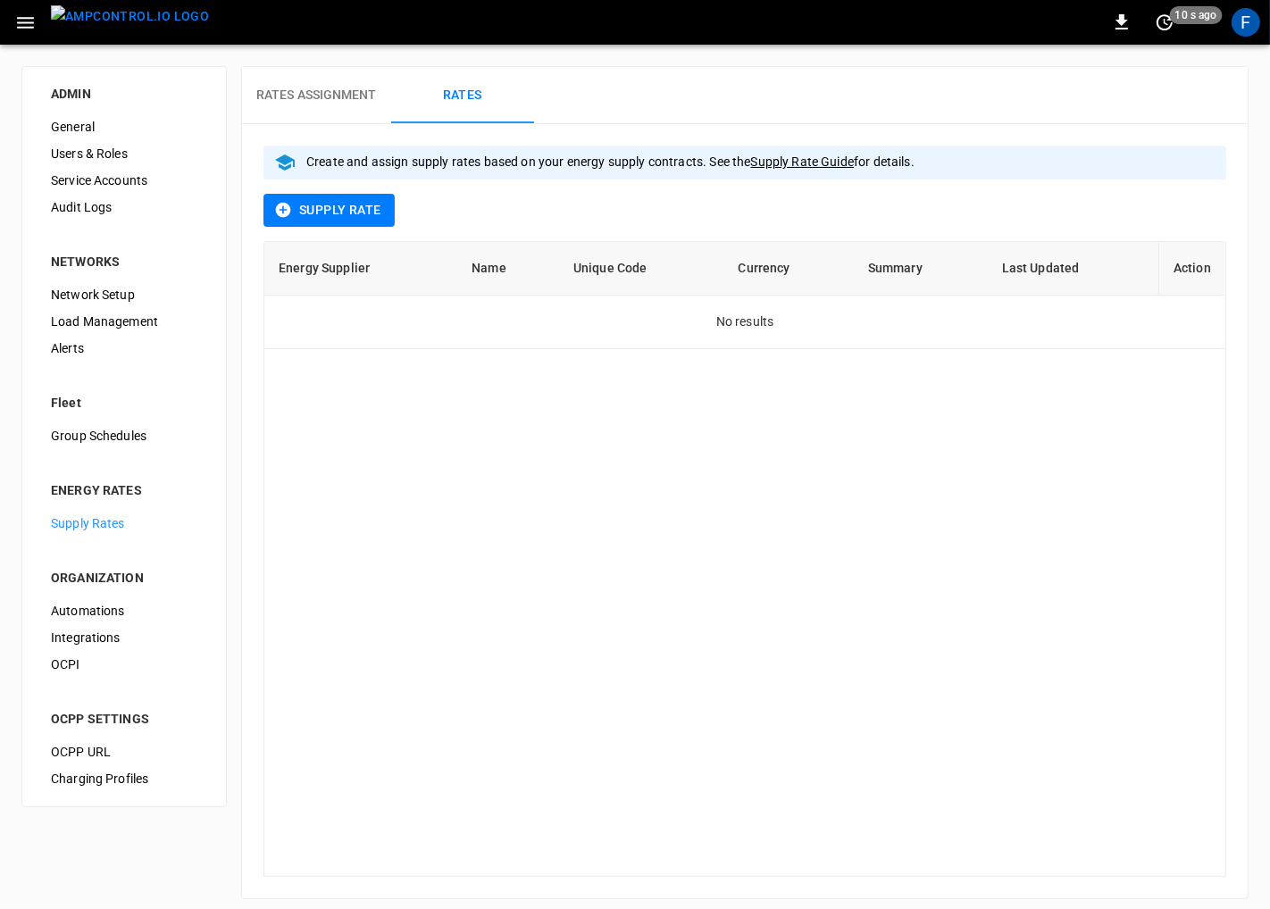
click at [322, 91] on h6 "Rates Assignment" at bounding box center [316, 96] width 121 height 20
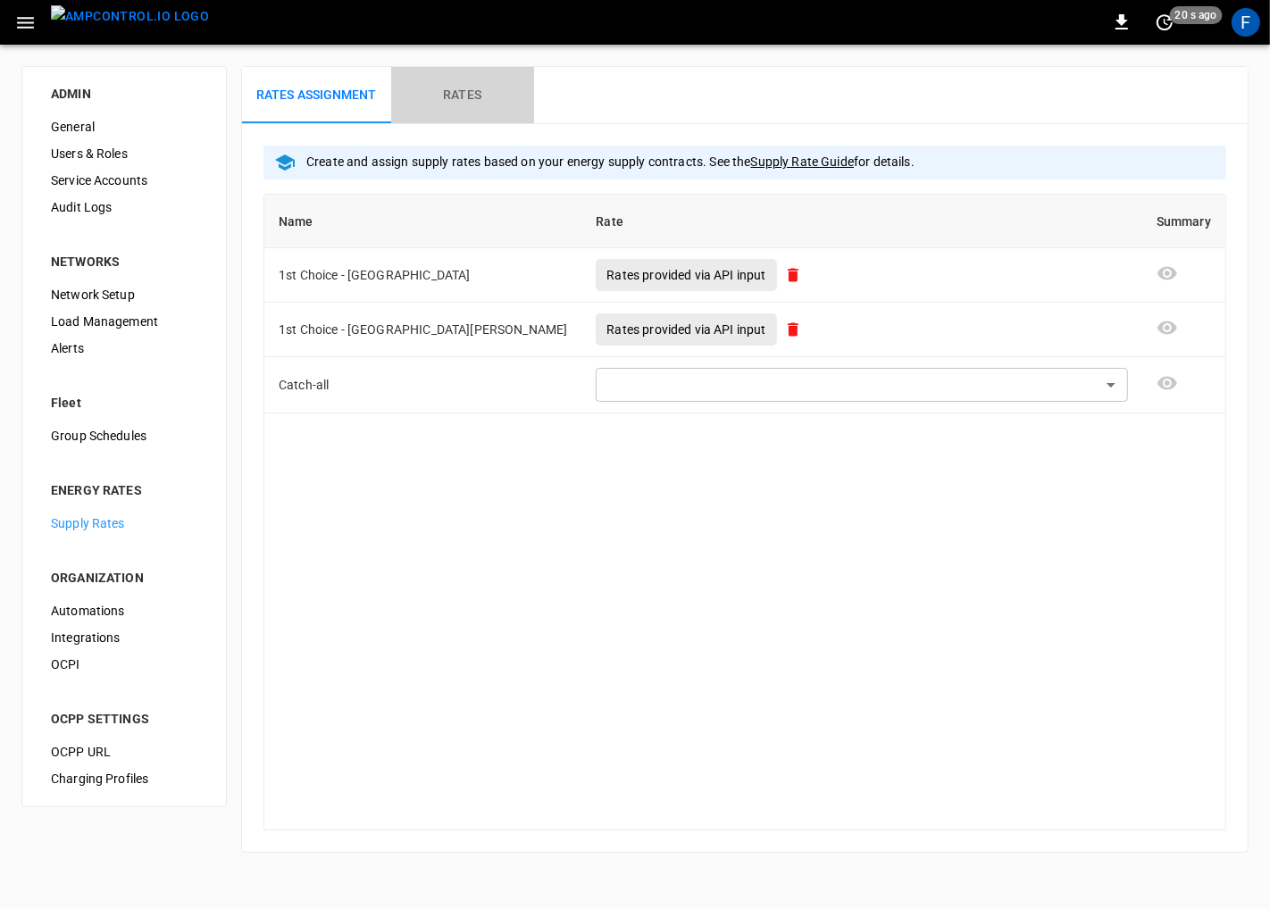
click at [456, 96] on h6 "Rates" at bounding box center [462, 96] width 38 height 20
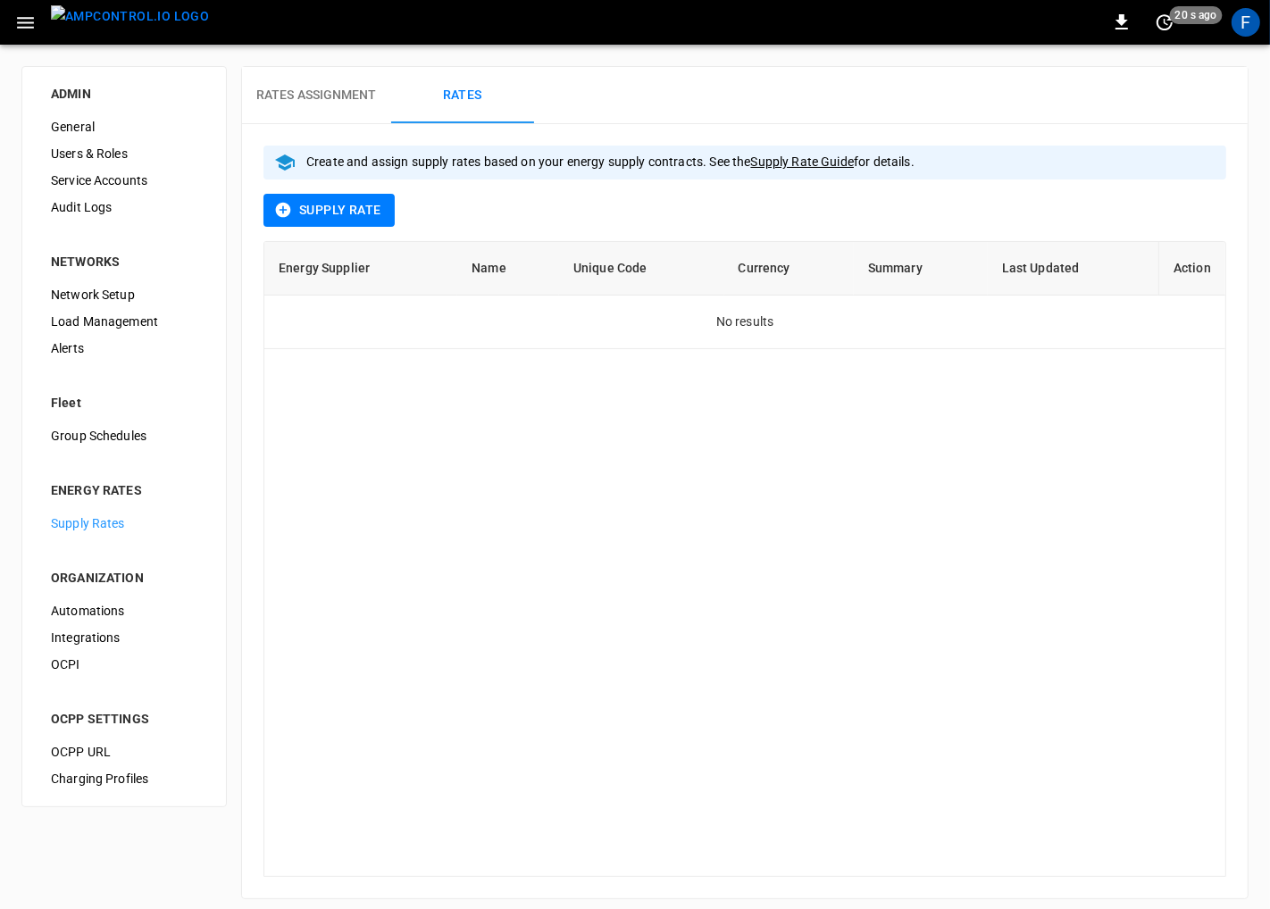
click at [335, 229] on div "Create and assign supply rates based on your energy supply contracts. See the S…" at bounding box center [745, 522] width 1006 height 753
click at [338, 211] on button "Supply Rate" at bounding box center [329, 210] width 131 height 33
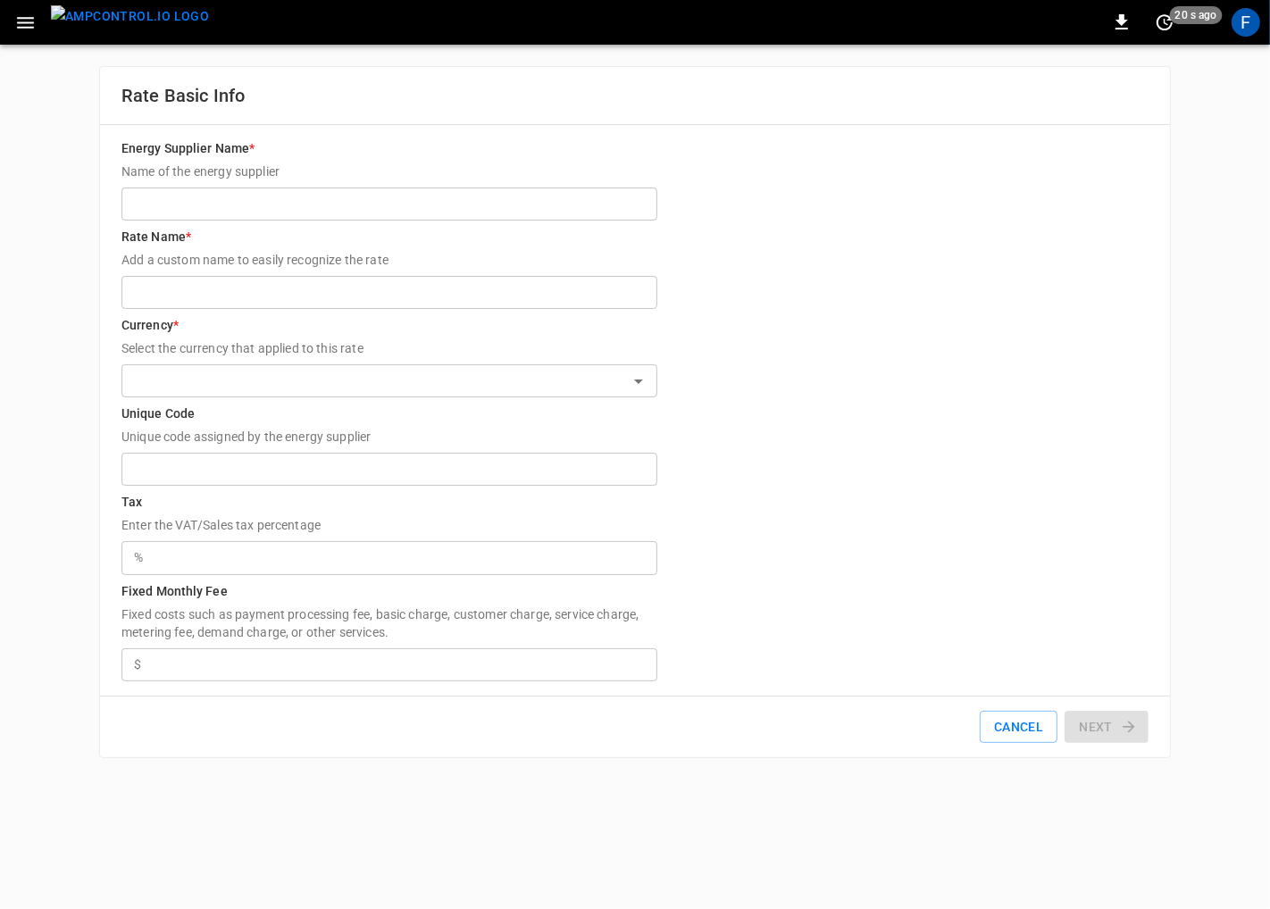
click at [32, 27] on icon "button" at bounding box center [25, 23] width 17 height 12
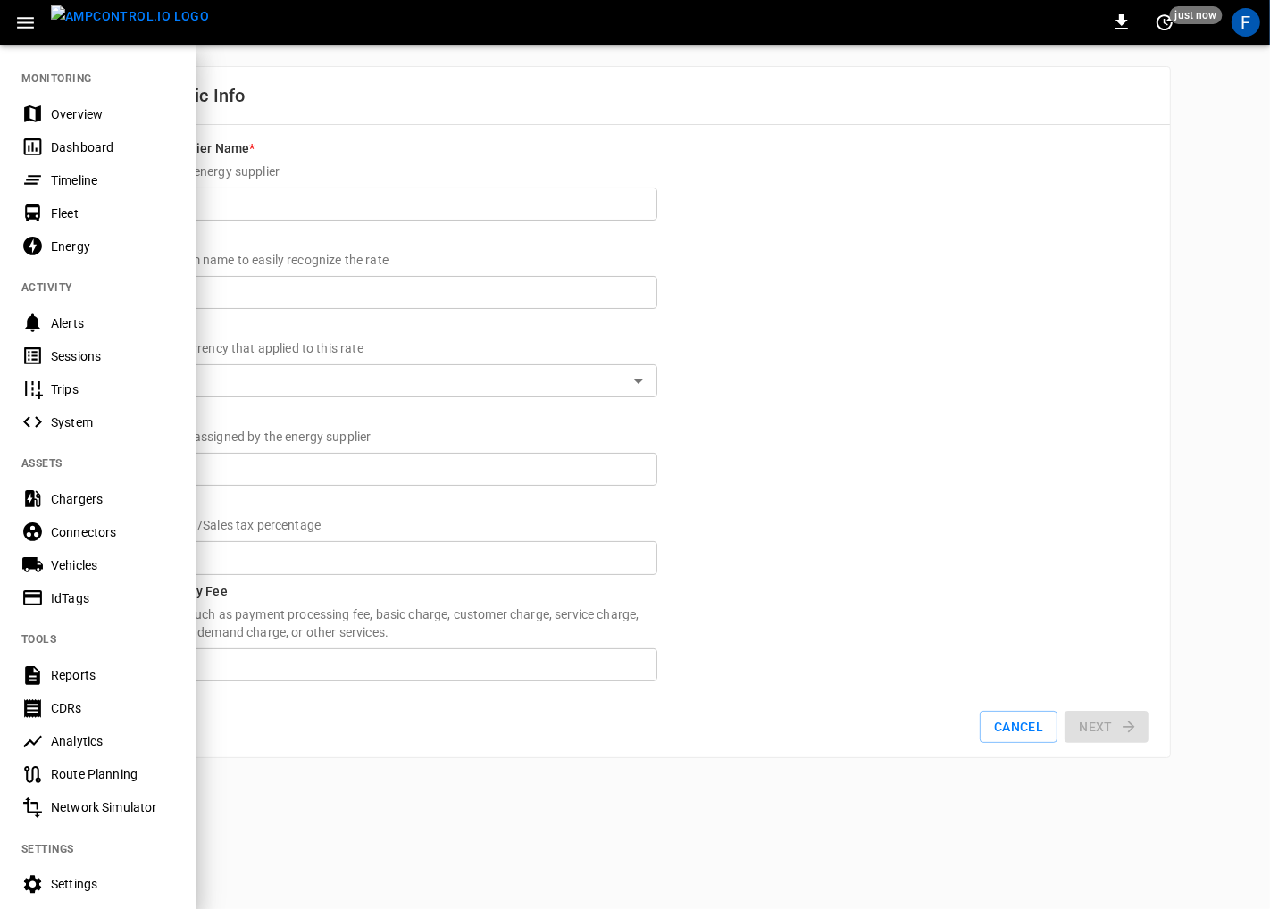
click at [91, 360] on div "Sessions" at bounding box center [113, 357] width 124 height 18
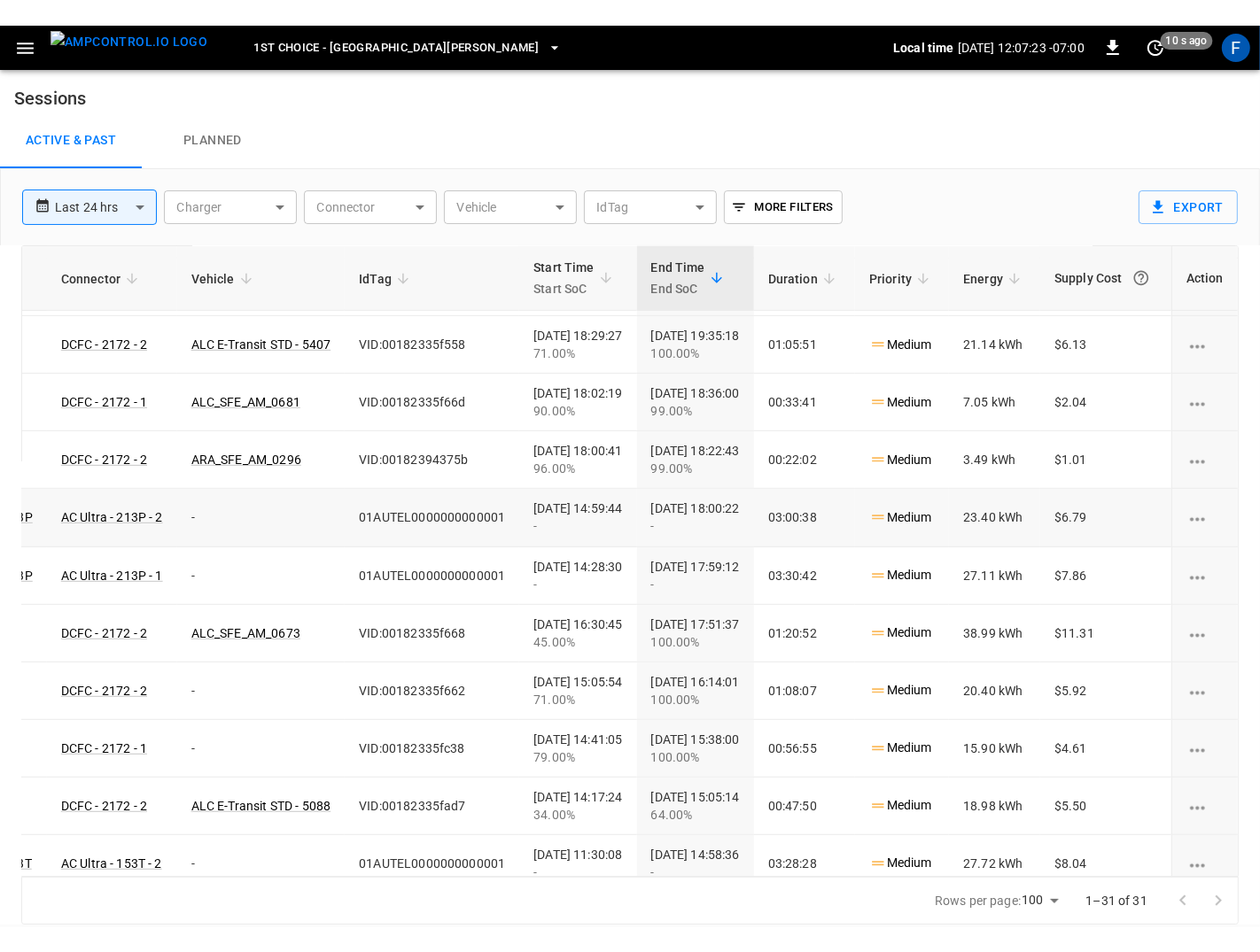
scroll to position [801, 329]
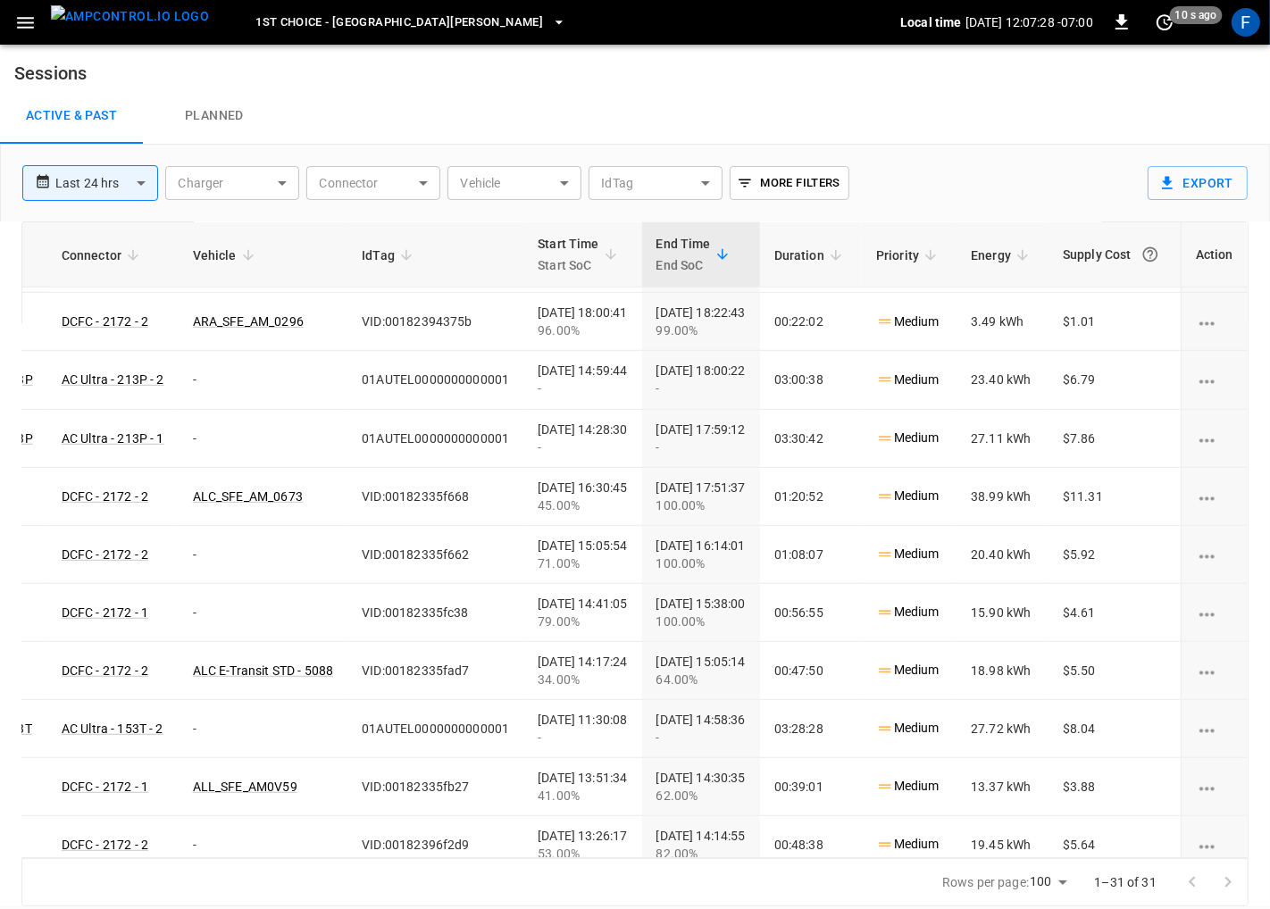
click at [29, 35] on button "button" at bounding box center [25, 22] width 37 height 33
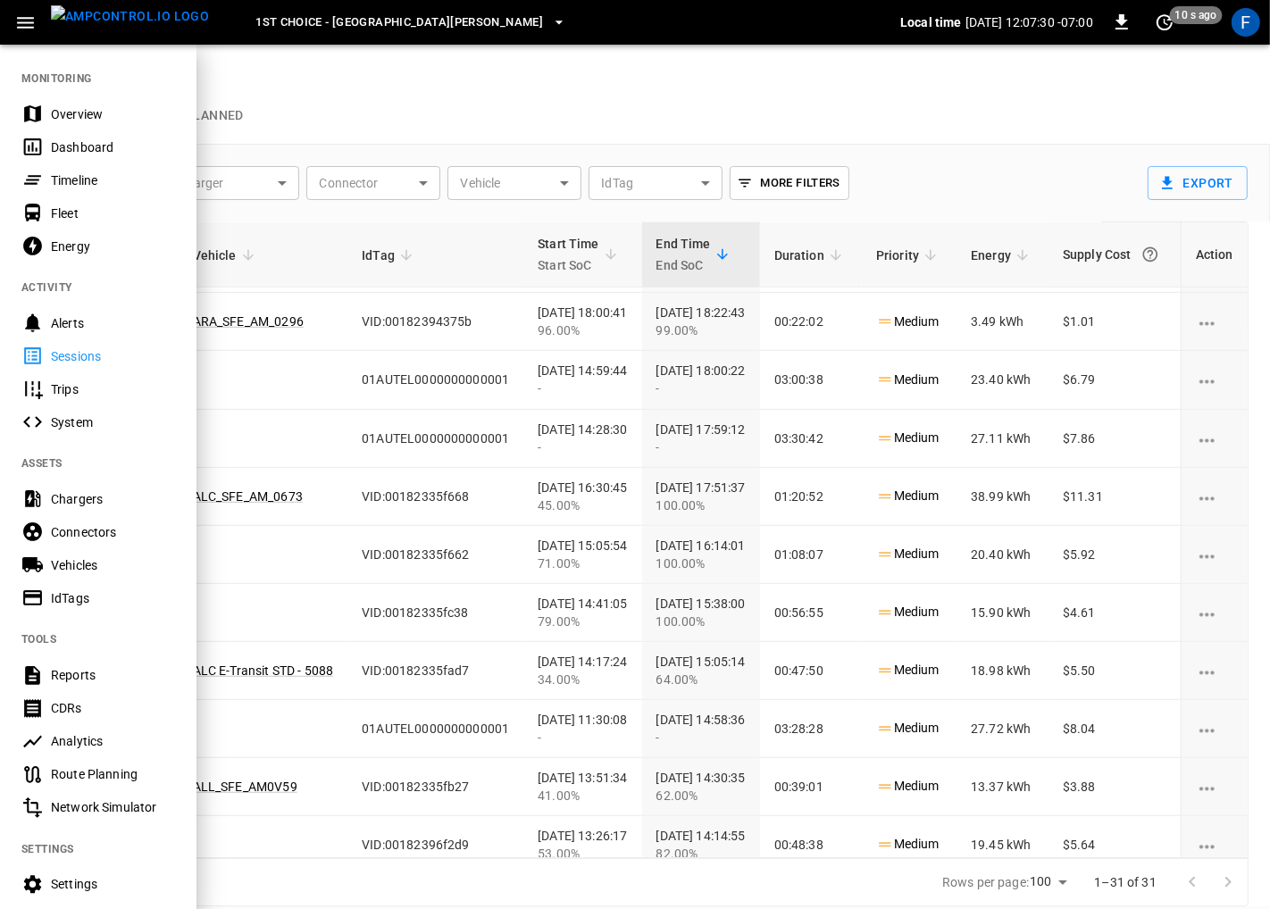
click at [86, 736] on div "Analytics" at bounding box center [113, 742] width 124 height 18
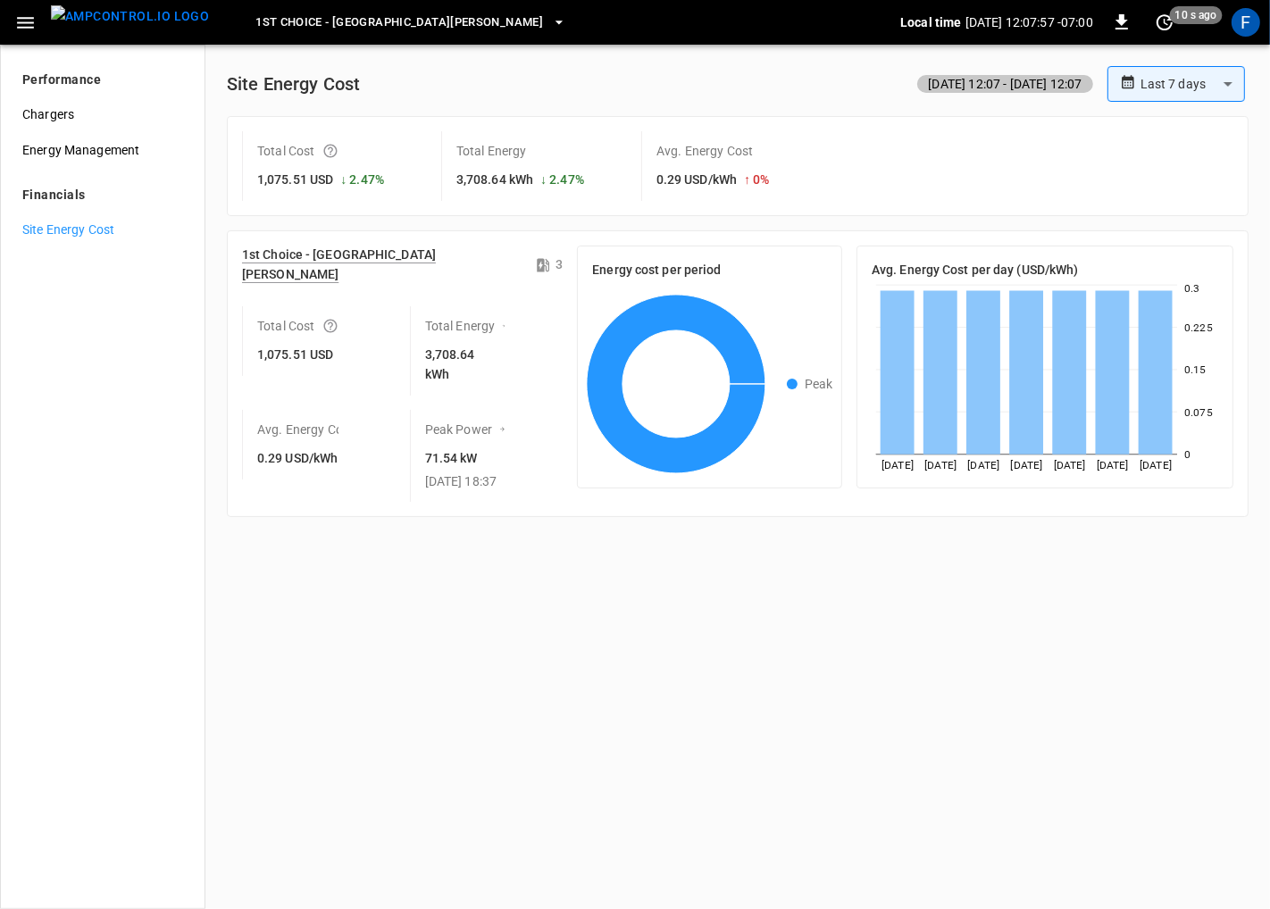
click at [281, 21] on span "1st Choice - San Fernando" at bounding box center [399, 23] width 288 height 21
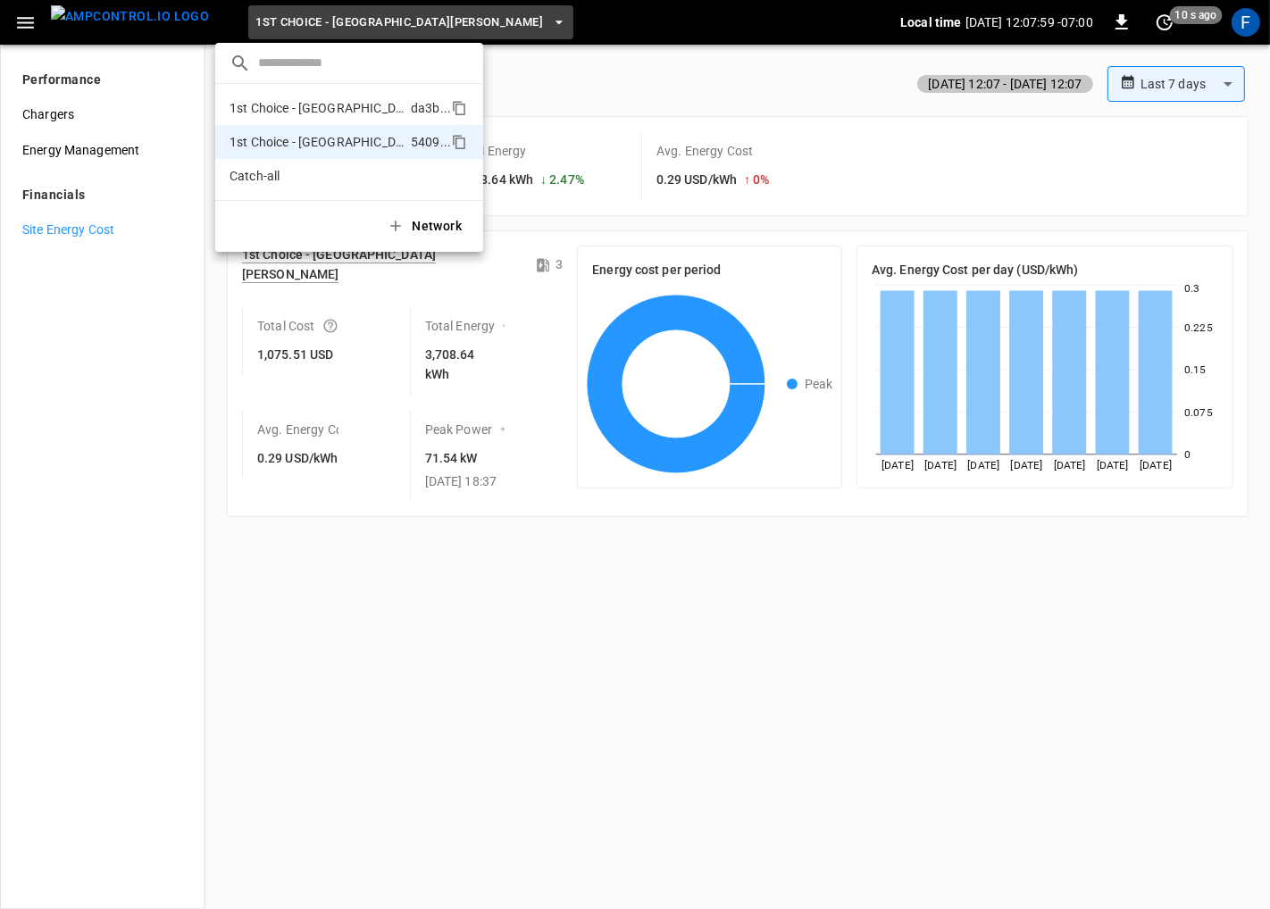
click at [301, 111] on p "1st Choice - Riverside" at bounding box center [317, 108] width 174 height 18
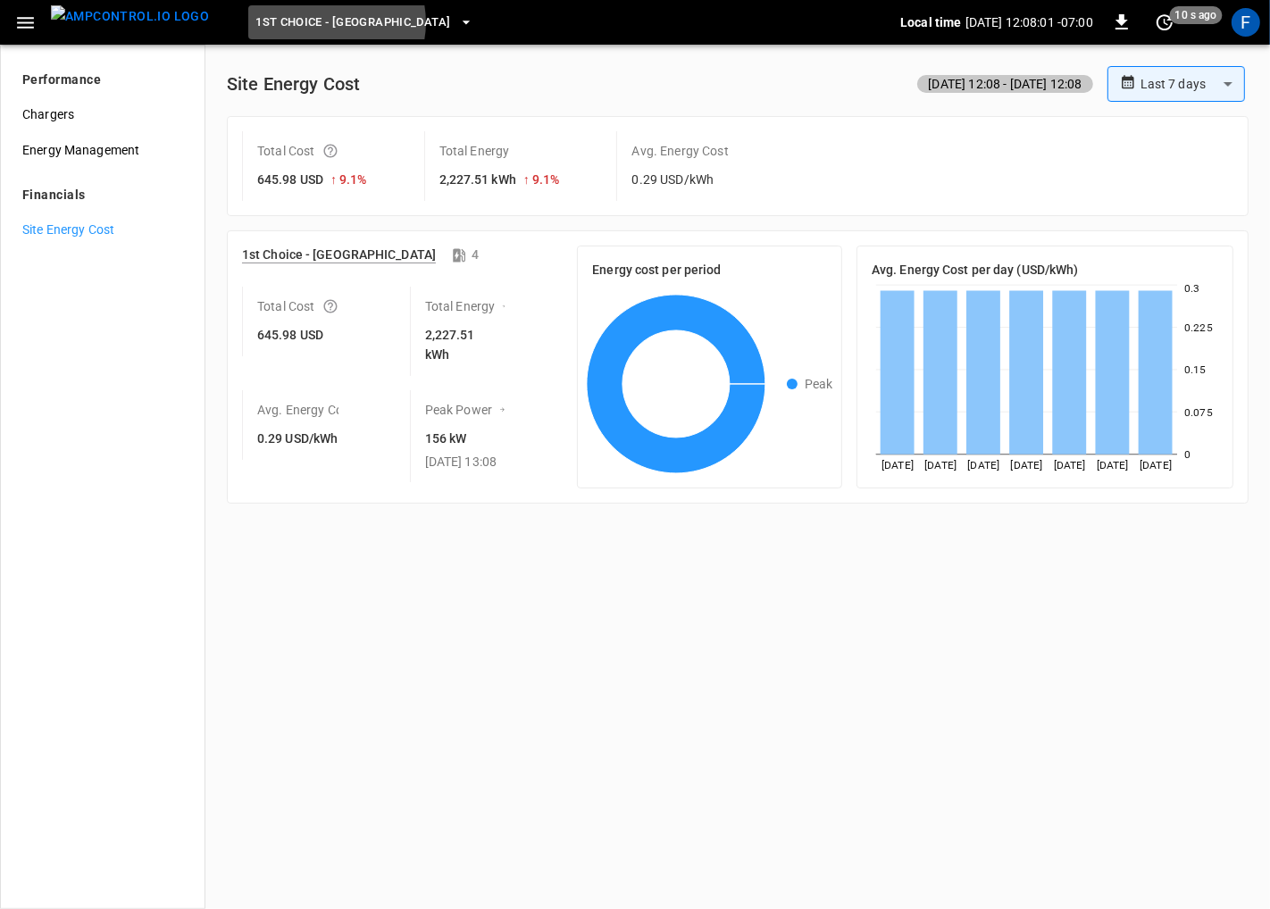
click at [295, 21] on span "1st Choice - Riverside" at bounding box center [352, 23] width 195 height 21
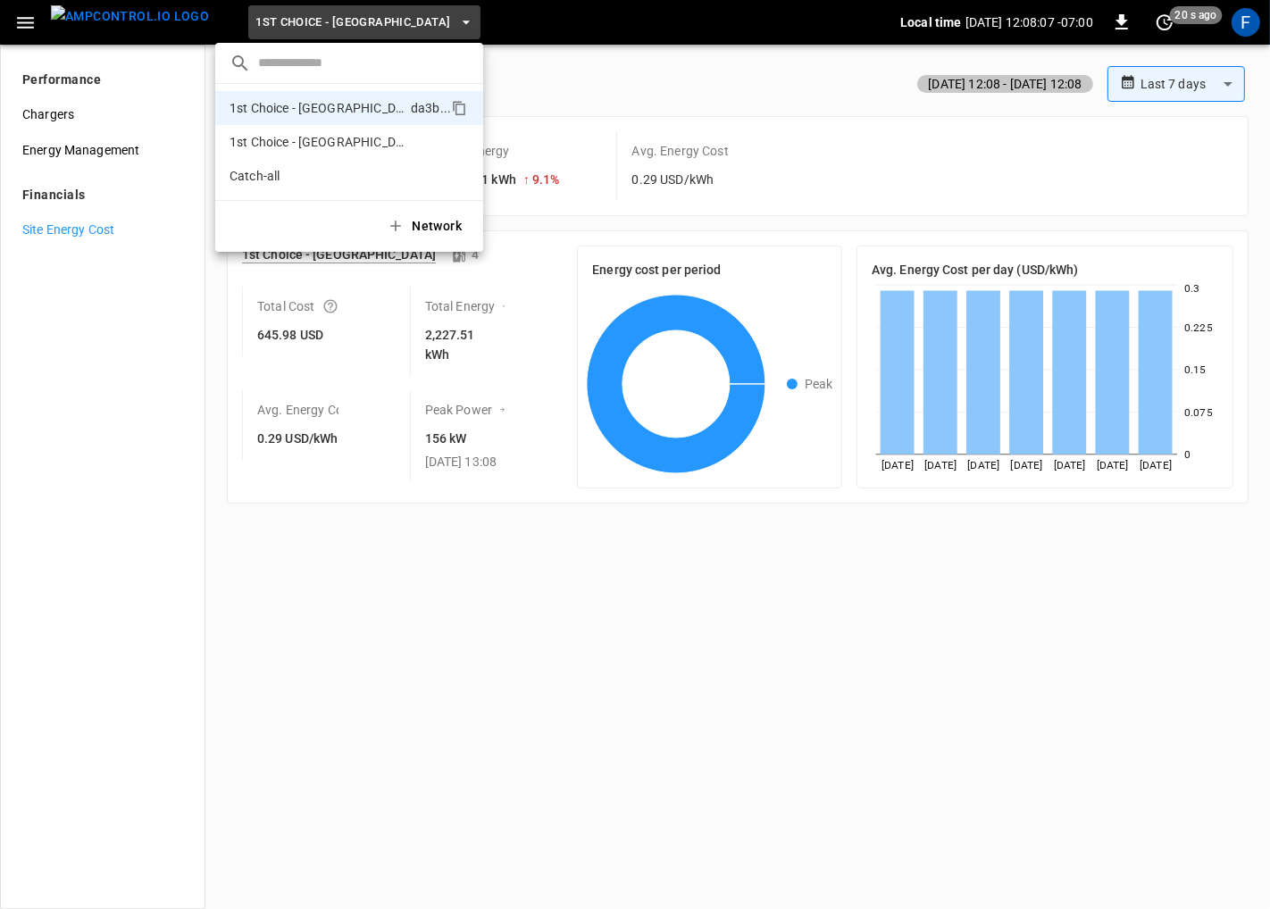
click at [409, 496] on div at bounding box center [635, 454] width 1270 height 909
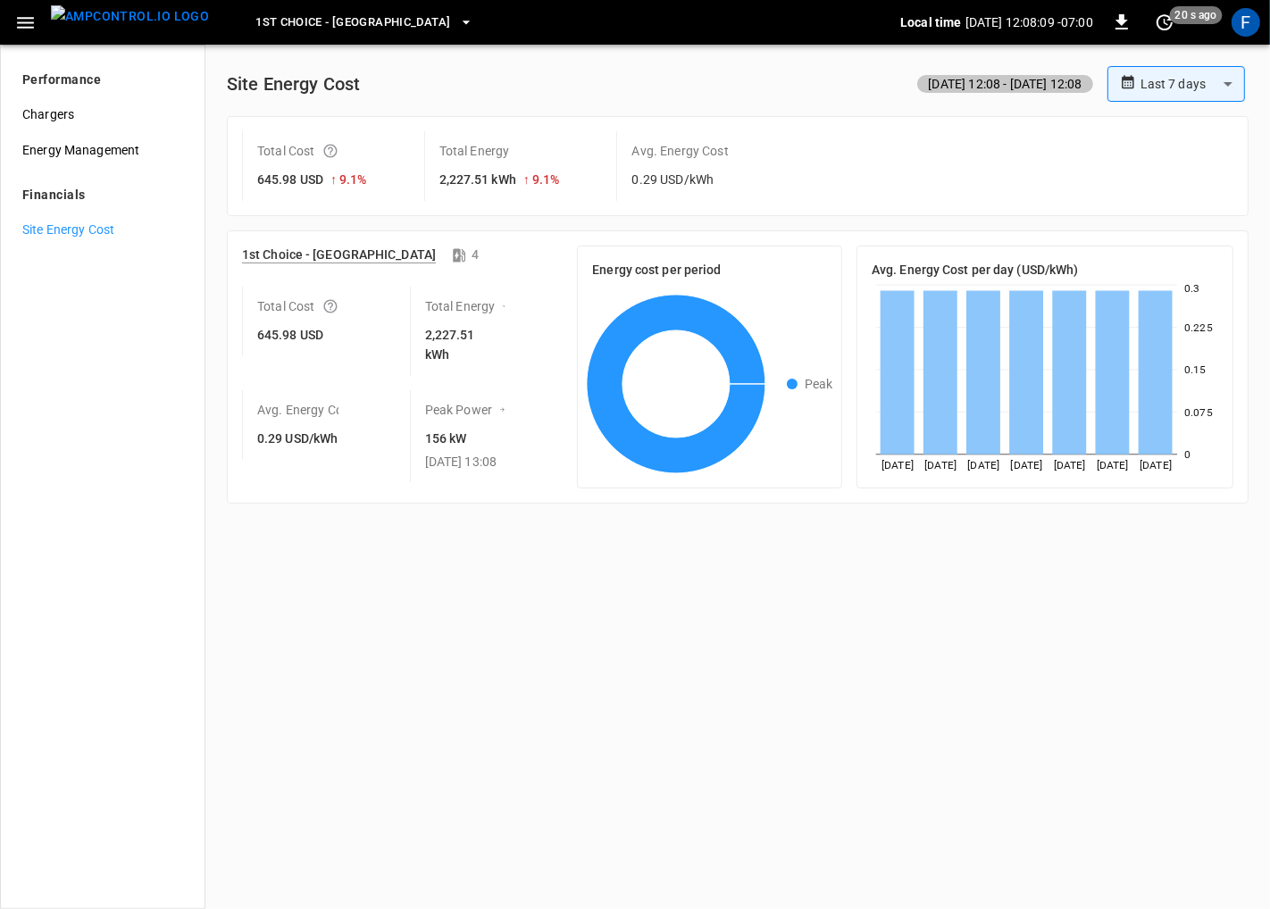
drag, startPoint x: 1195, startPoint y: 63, endPoint x: 1191, endPoint y: 74, distance: 11.6
click at [1195, 64] on div "**********" at bounding box center [738, 278] width 1036 height 466
click at [1191, 74] on body "**********" at bounding box center [635, 454] width 1270 height 909
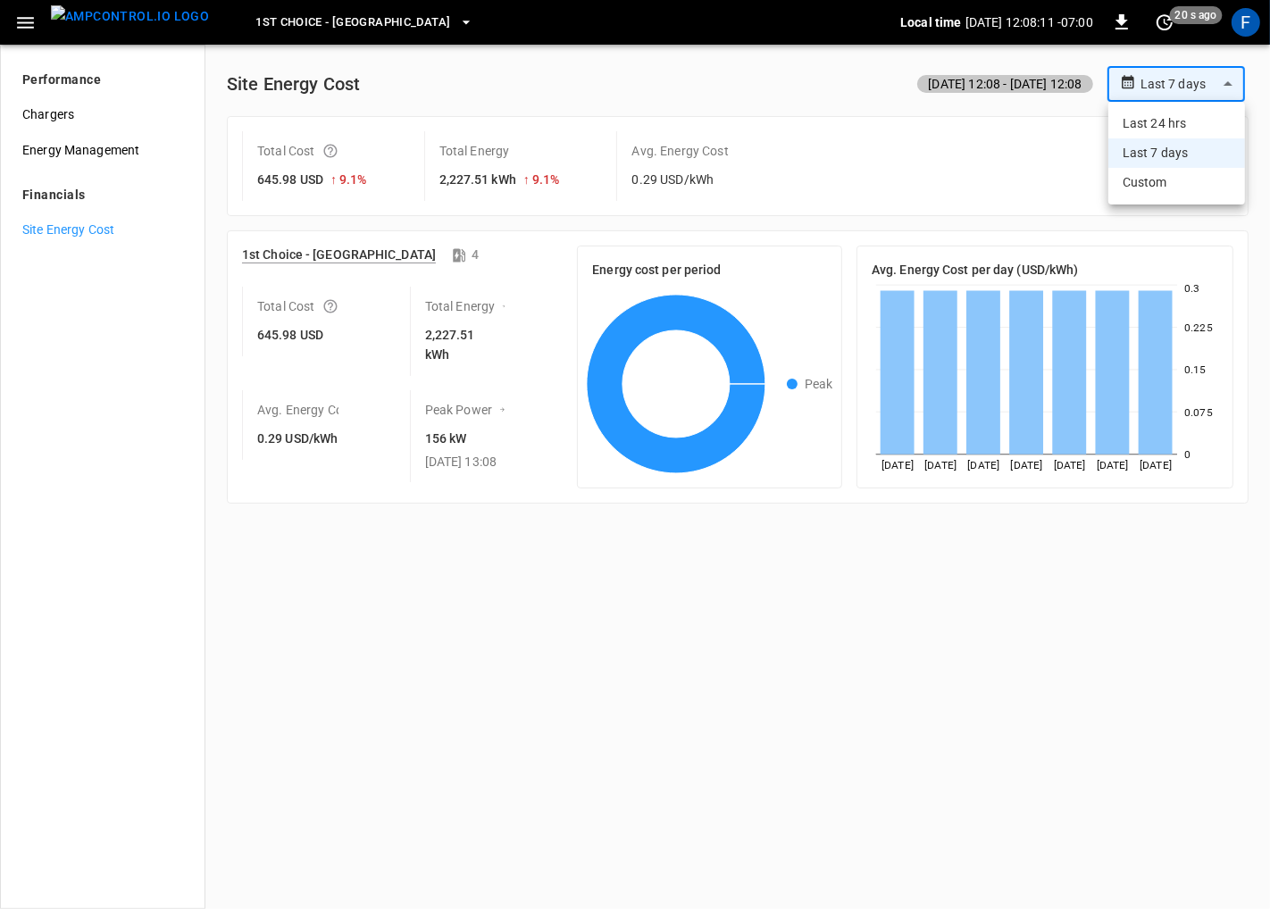
click at [787, 55] on div at bounding box center [635, 454] width 1270 height 909
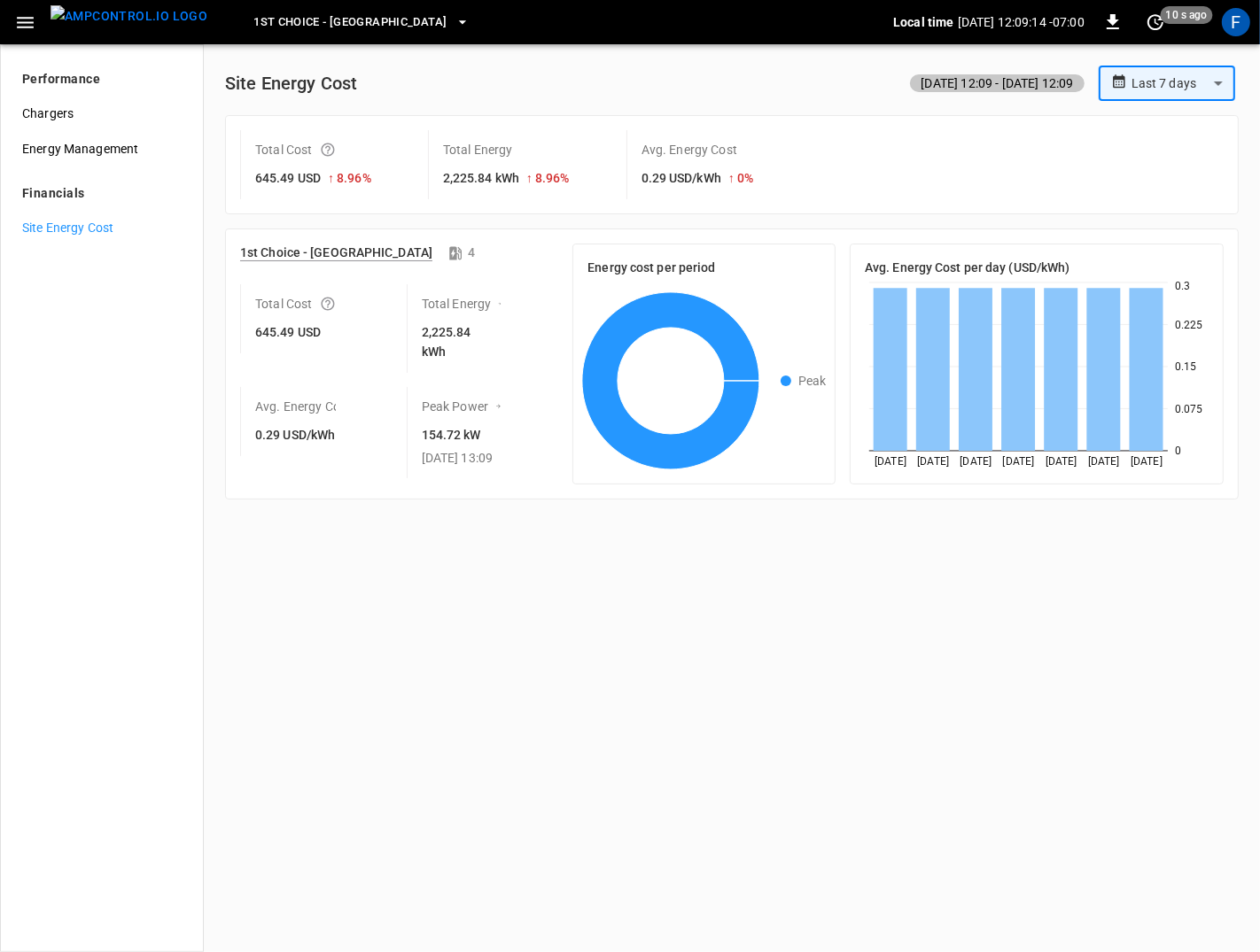
click at [26, 14] on icon "button" at bounding box center [25, 23] width 22 height 22
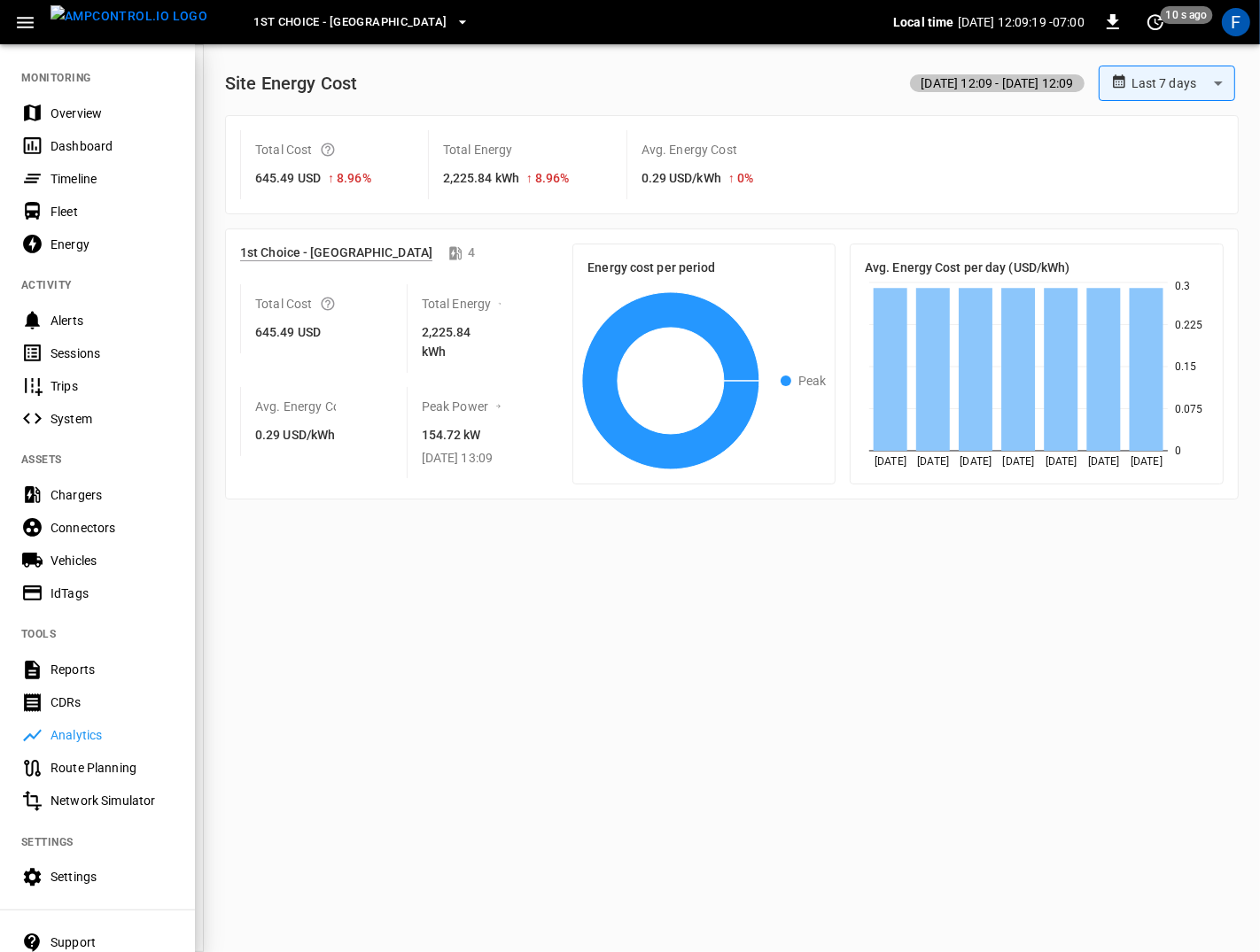
click at [121, 27] on img "menu" at bounding box center [129, 16] width 157 height 22
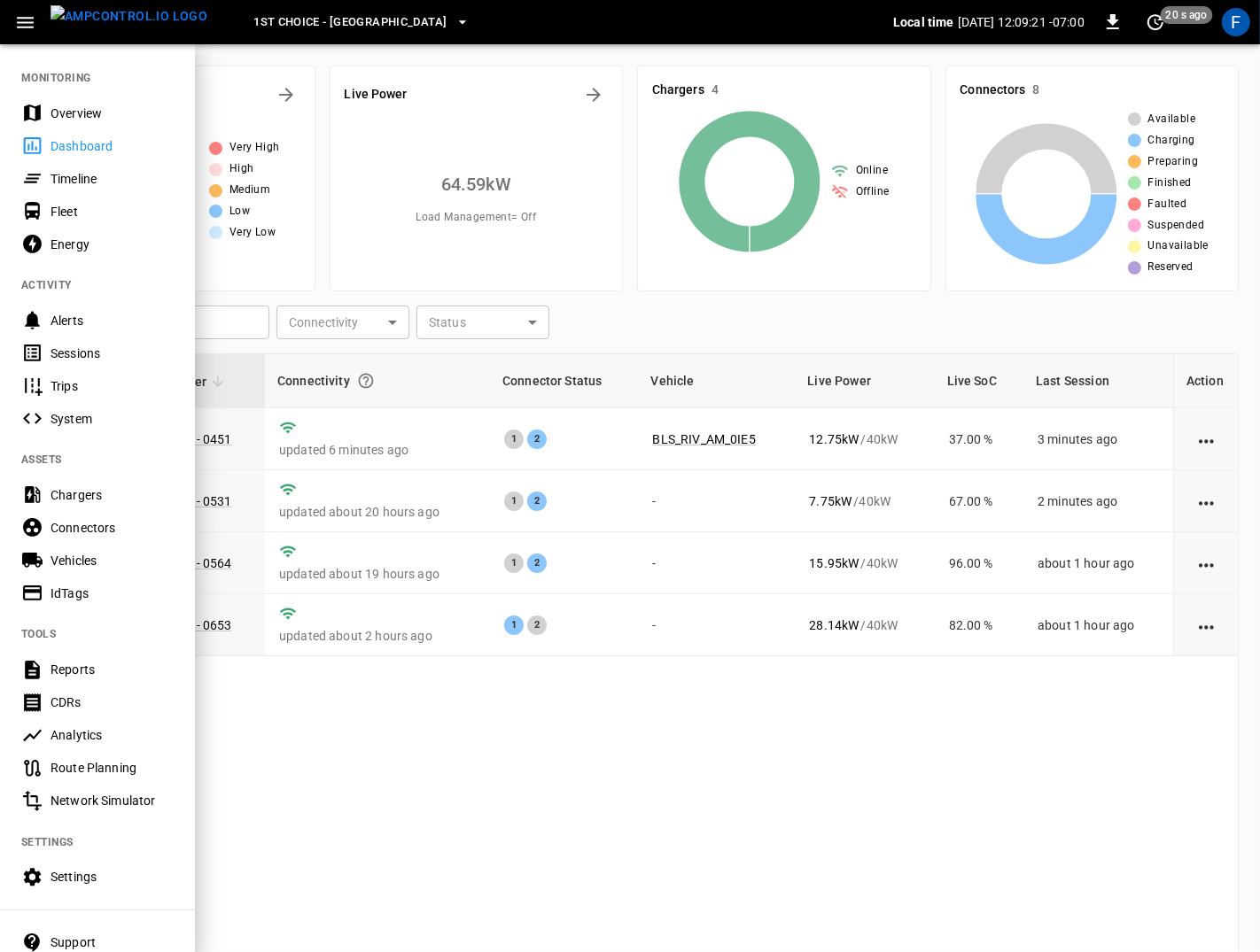
click at [391, 108] on div at bounding box center [630, 476] width 1260 height 952
